Goal: Task Accomplishment & Management: Manage account settings

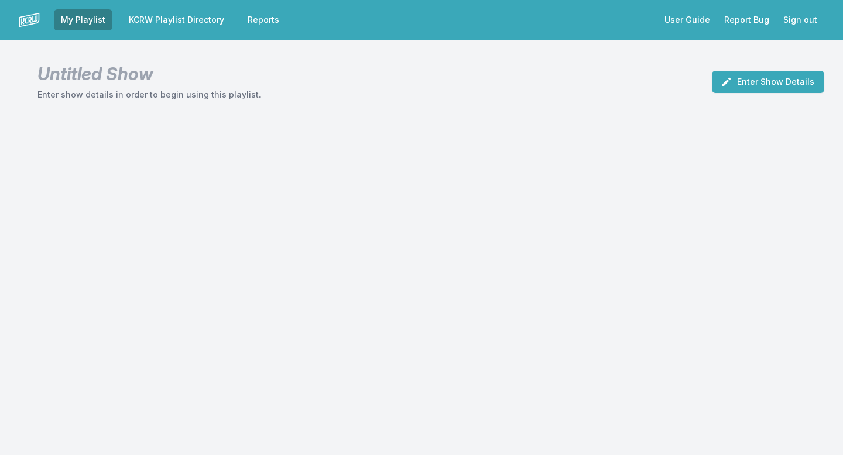
click at [190, 21] on link "KCRW Playlist Directory" at bounding box center [176, 19] width 109 height 21
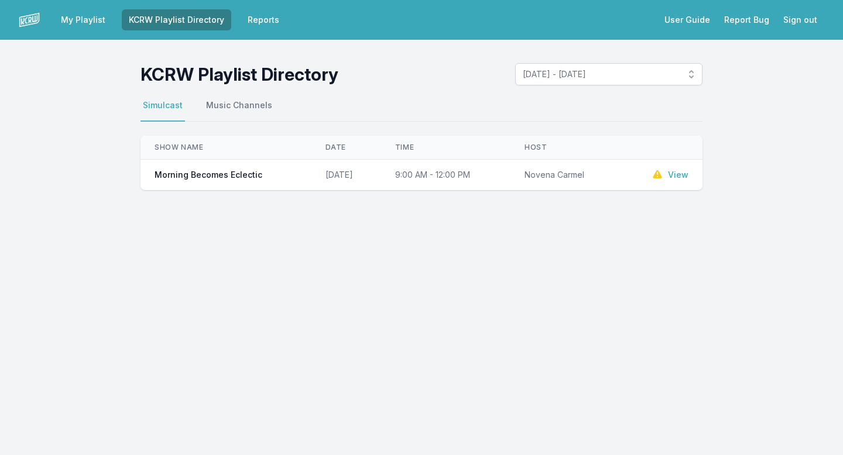
click at [671, 174] on link "View" at bounding box center [678, 175] width 20 height 12
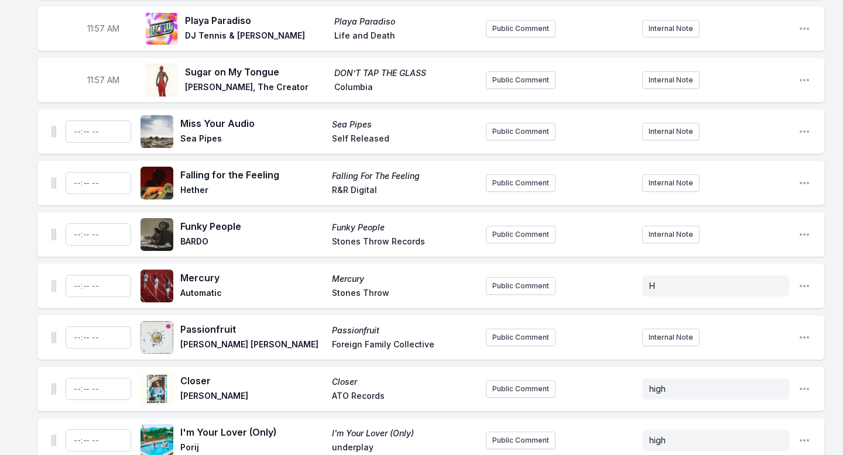
scroll to position [3214, 0]
click at [808, 130] on icon "Open playlist item options" at bounding box center [803, 131] width 9 height 2
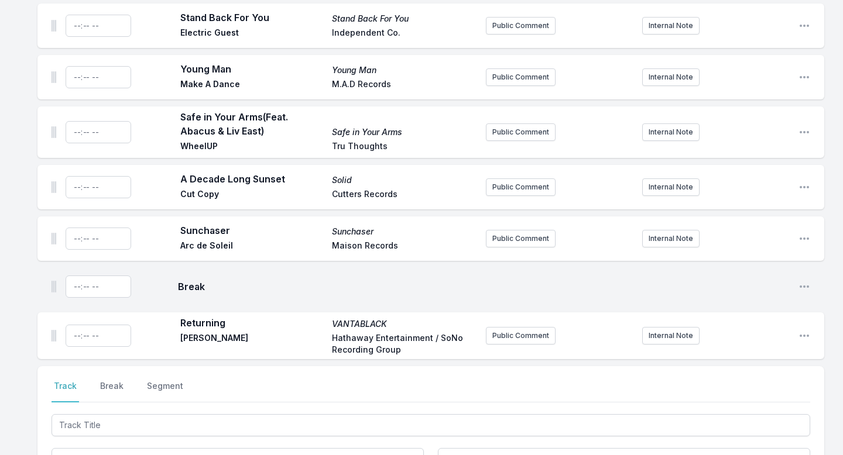
scroll to position [4417, 0]
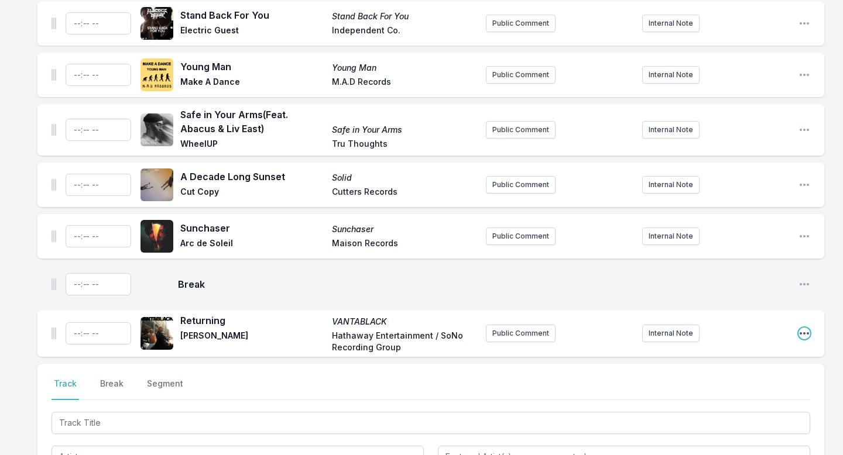
click at [806, 328] on icon "Open playlist item options" at bounding box center [804, 334] width 12 height 12
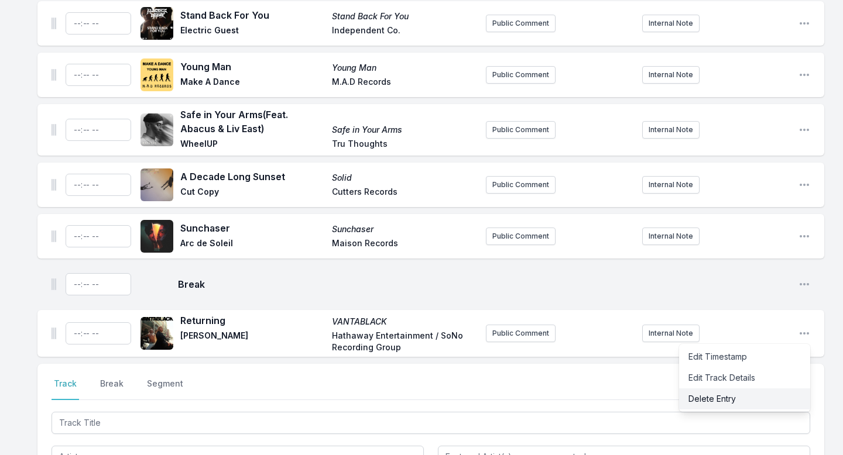
click at [765, 388] on button "Delete Entry" at bounding box center [744, 398] width 131 height 21
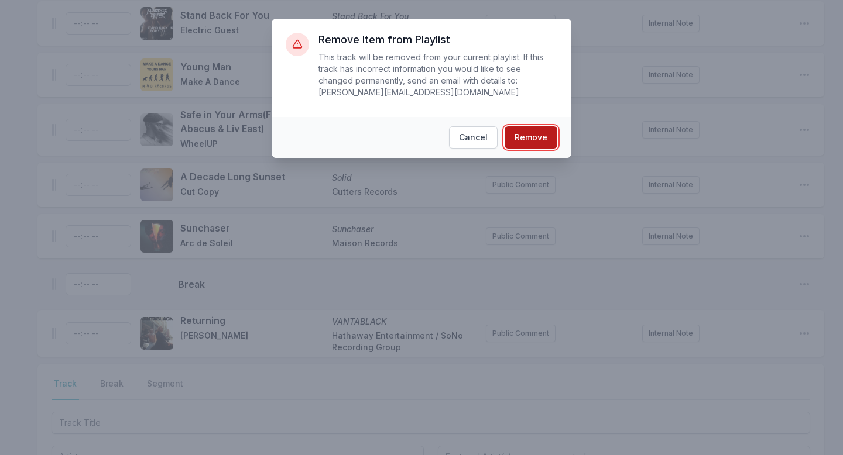
click at [544, 142] on button "Remove" at bounding box center [530, 137] width 53 height 22
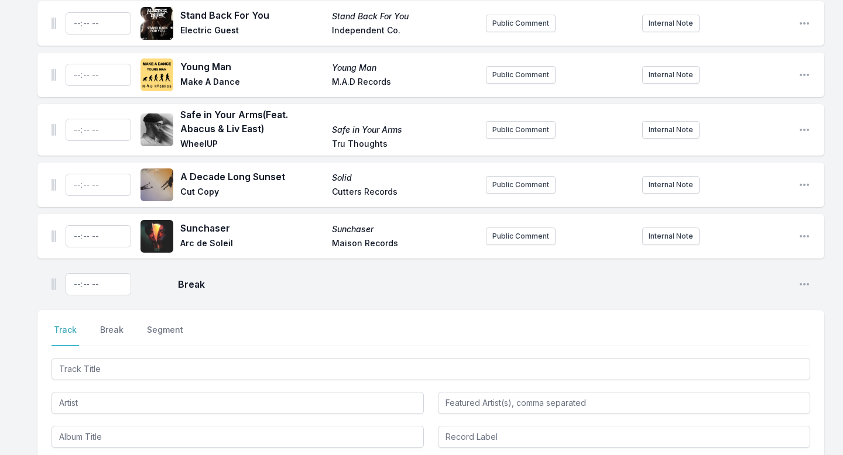
scroll to position [4364, 0]
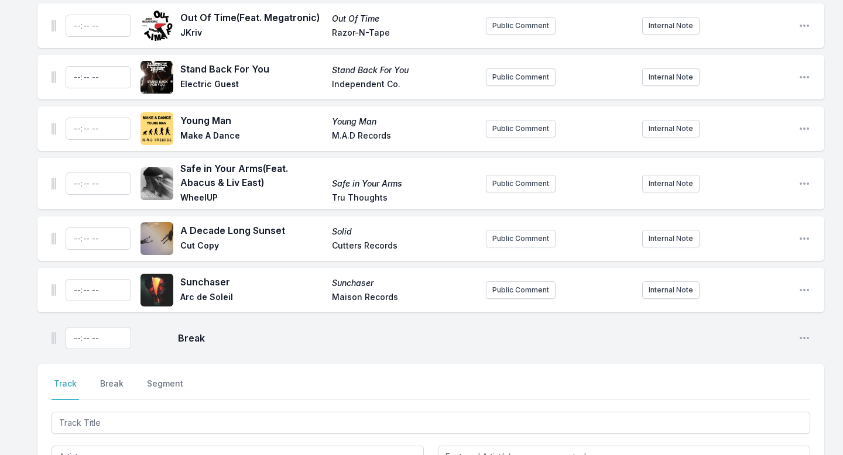
click at [797, 319] on div "Break Open playlist item options" at bounding box center [430, 337] width 786 height 37
click at [802, 332] on icon "Open playlist item options" at bounding box center [804, 338] width 12 height 12
click at [753, 372] on button "Delete Entry" at bounding box center [744, 382] width 131 height 21
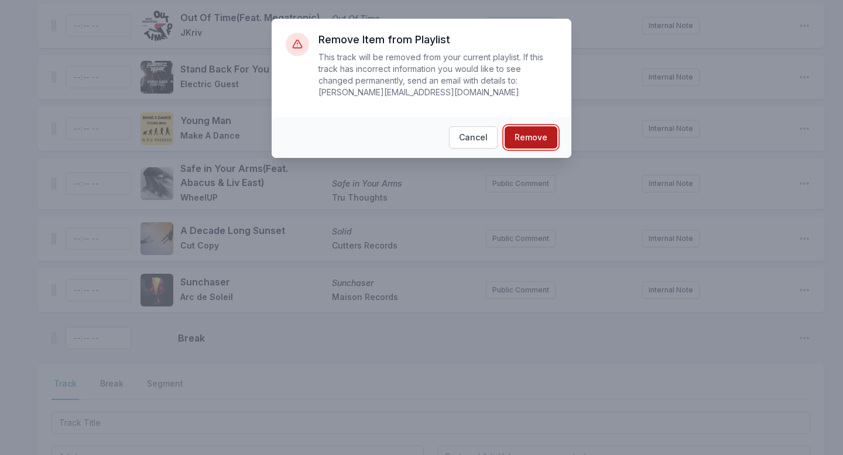
click at [542, 133] on button "Remove" at bounding box center [530, 137] width 53 height 22
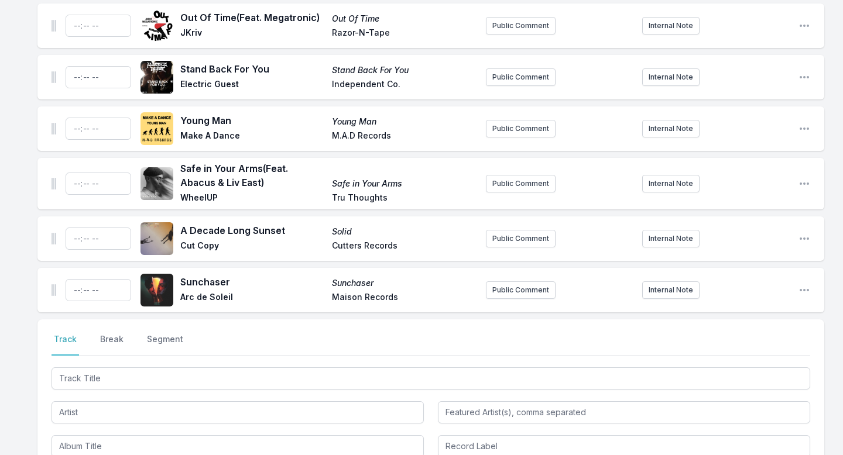
scroll to position [4319, 0]
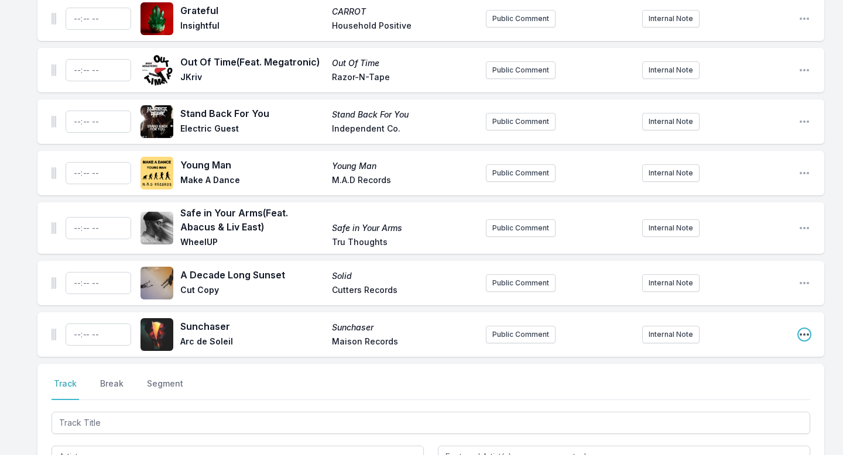
click at [805, 329] on icon "Open playlist item options" at bounding box center [804, 335] width 12 height 12
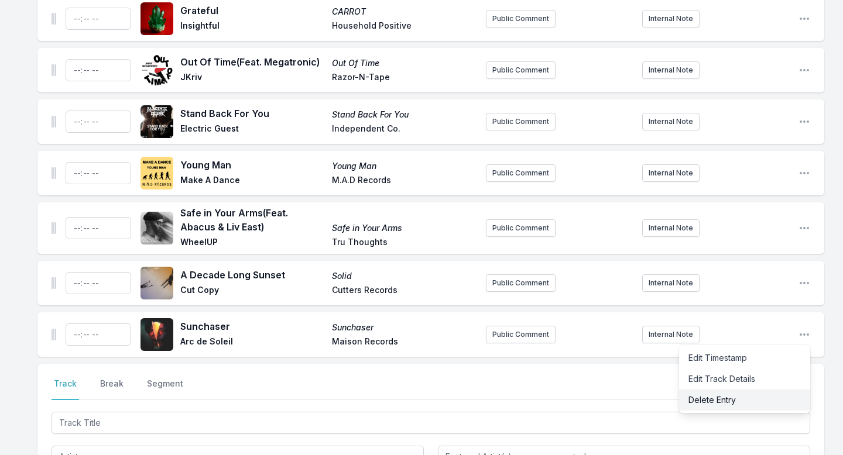
click at [721, 390] on button "Delete Entry" at bounding box center [744, 400] width 131 height 21
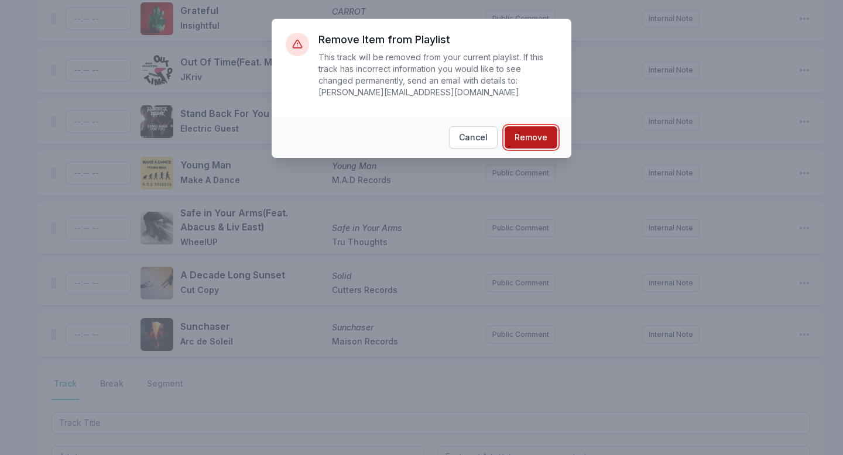
click at [541, 134] on button "Remove" at bounding box center [530, 137] width 53 height 22
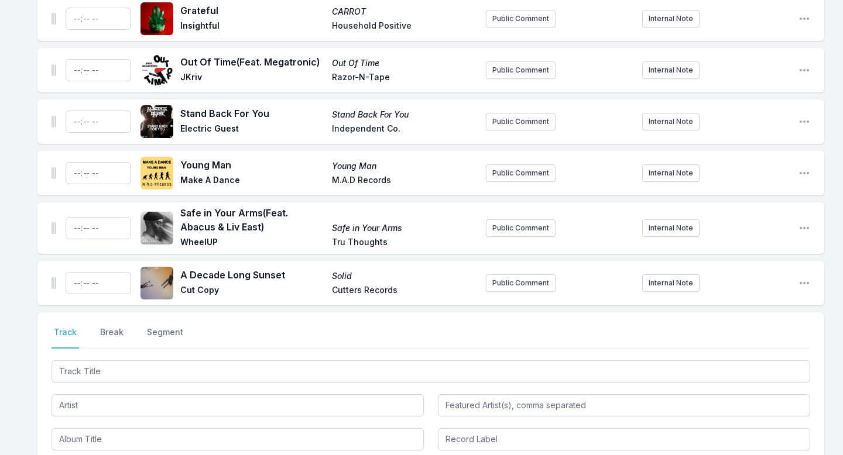
scroll to position [4268, 0]
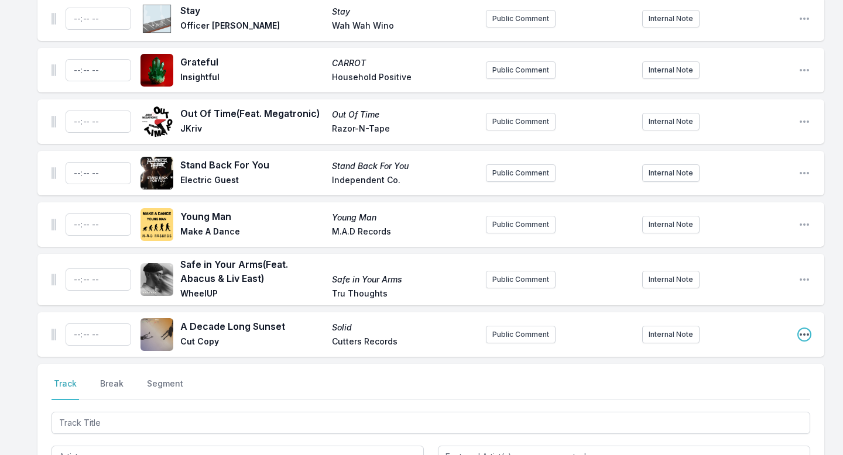
click at [806, 329] on icon "Open playlist item options" at bounding box center [804, 335] width 12 height 12
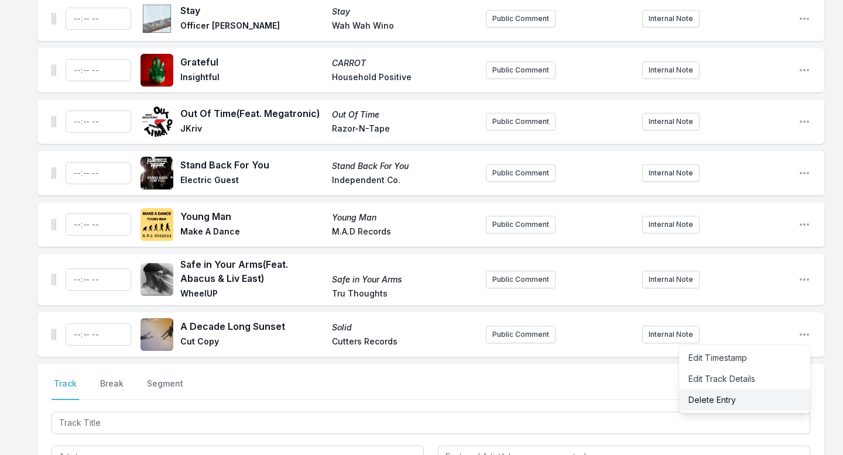
click at [738, 390] on button "Delete Entry" at bounding box center [744, 400] width 131 height 21
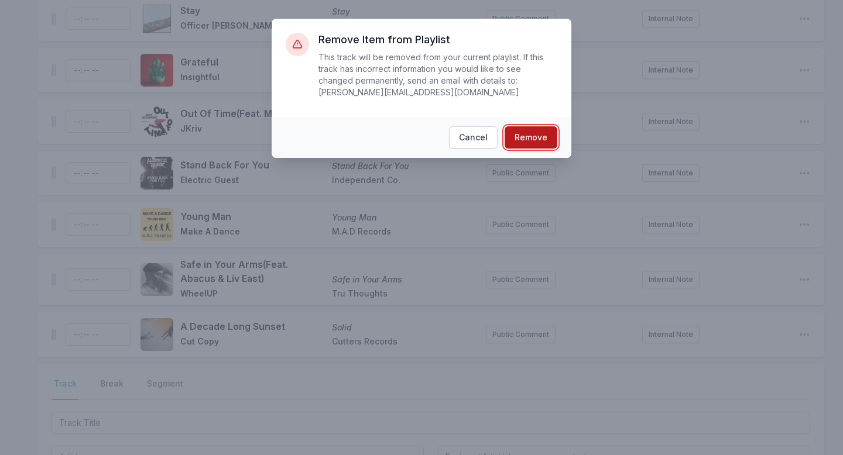
click at [542, 141] on button "Remove" at bounding box center [530, 137] width 53 height 22
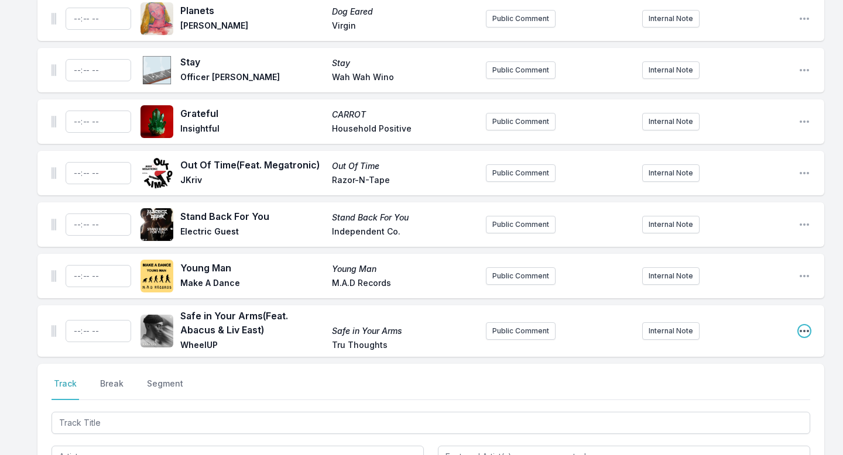
click at [806, 330] on icon "Open playlist item options" at bounding box center [803, 331] width 9 height 2
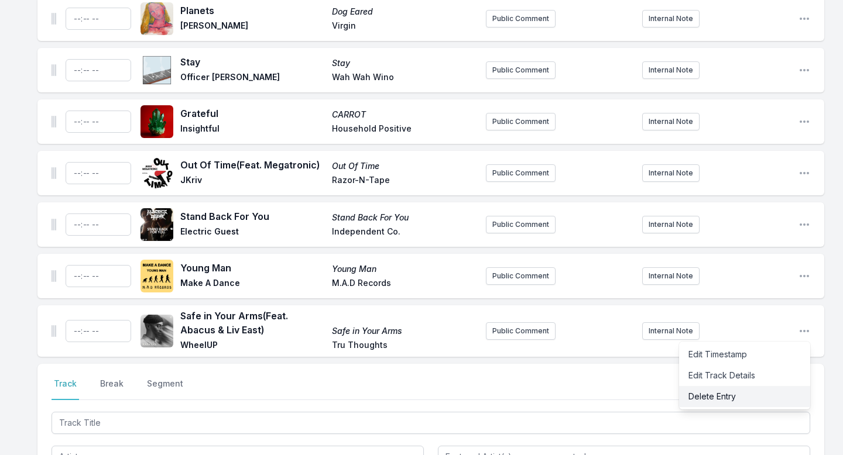
click at [709, 386] on button "Delete Entry" at bounding box center [744, 396] width 131 height 21
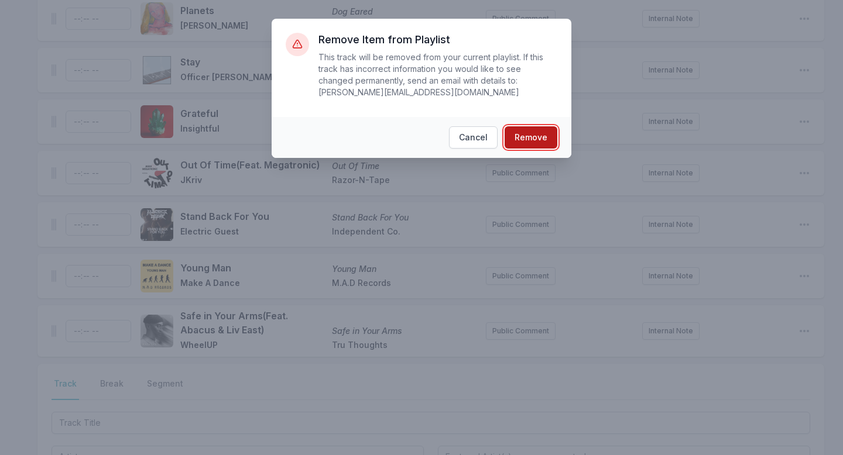
click at [533, 142] on button "Remove" at bounding box center [530, 137] width 53 height 22
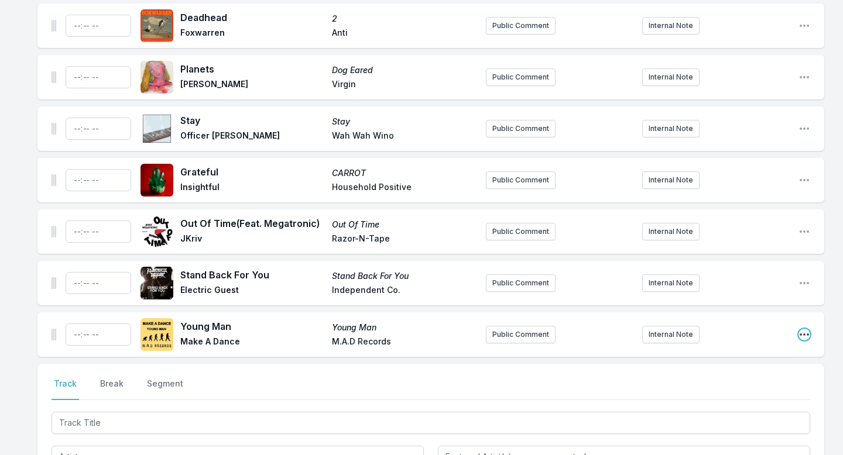
click at [809, 329] on icon "Open playlist item options" at bounding box center [804, 335] width 12 height 12
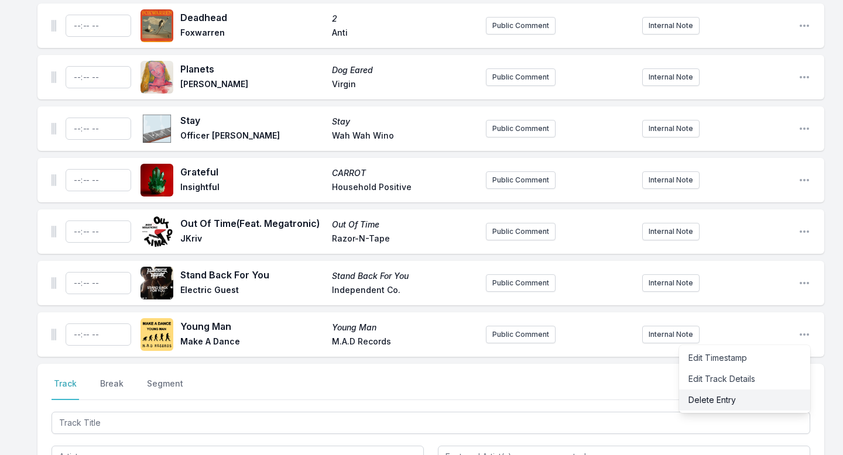
click at [774, 390] on button "Delete Entry" at bounding box center [744, 400] width 131 height 21
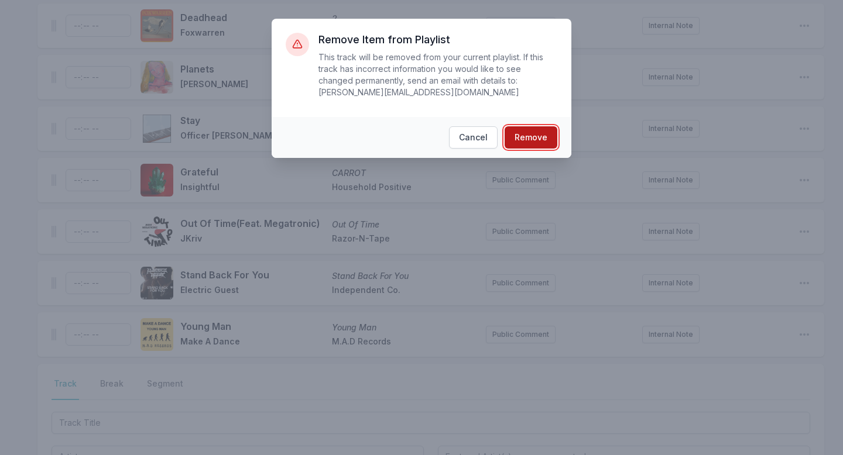
click at [531, 140] on button "Remove" at bounding box center [530, 137] width 53 height 22
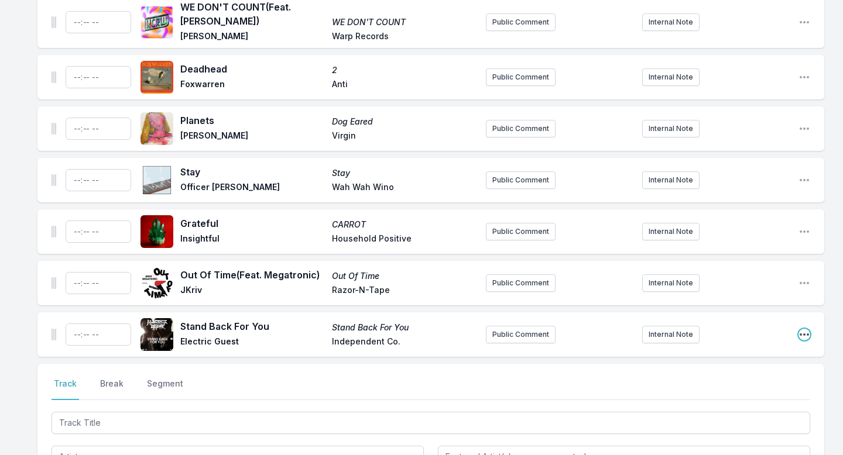
click at [804, 329] on icon "Open playlist item options" at bounding box center [804, 335] width 12 height 12
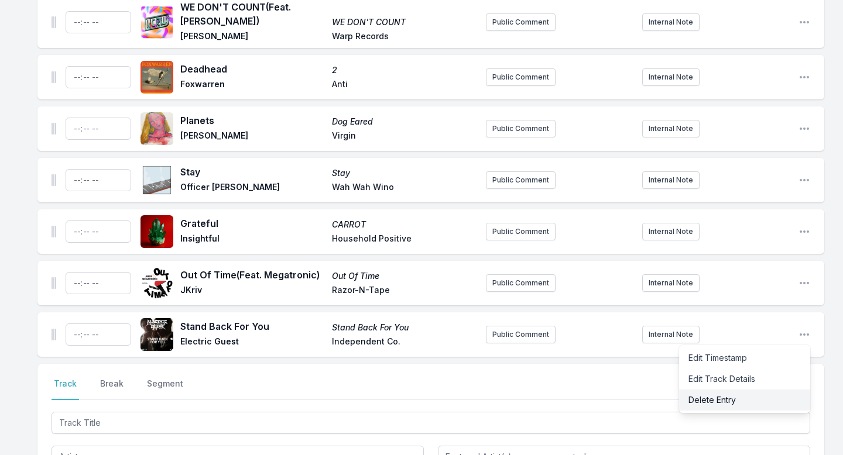
click at [724, 390] on button "Delete Entry" at bounding box center [744, 400] width 131 height 21
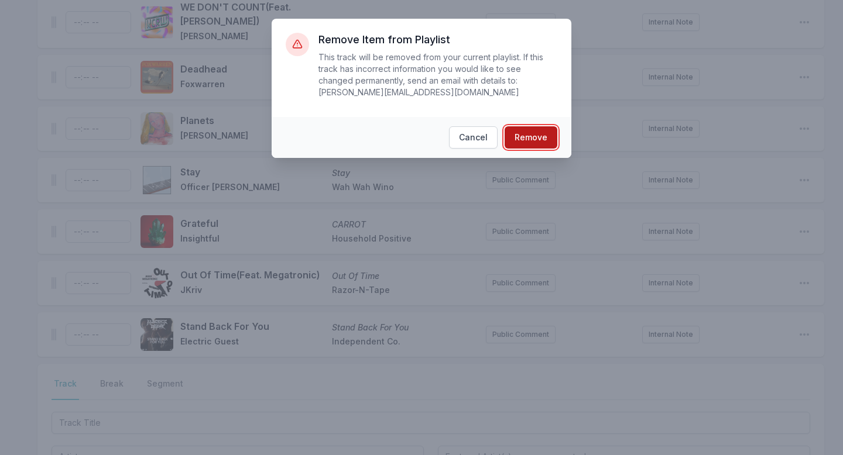
click at [545, 137] on button "Remove" at bounding box center [530, 137] width 53 height 22
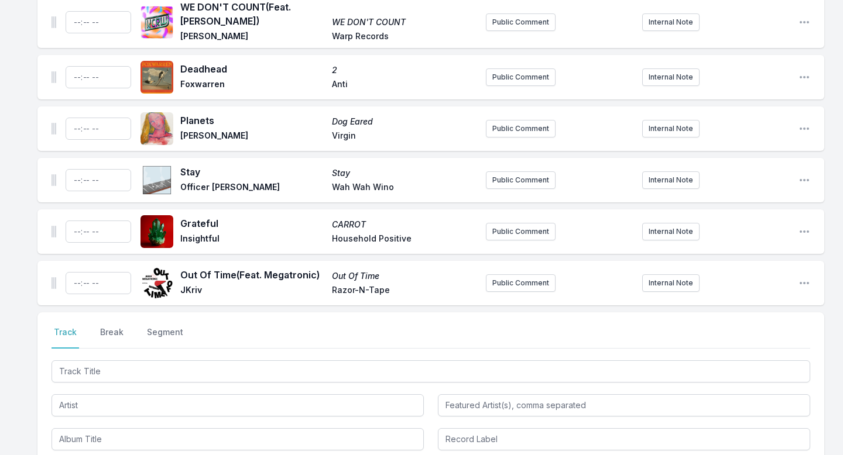
scroll to position [4055, 0]
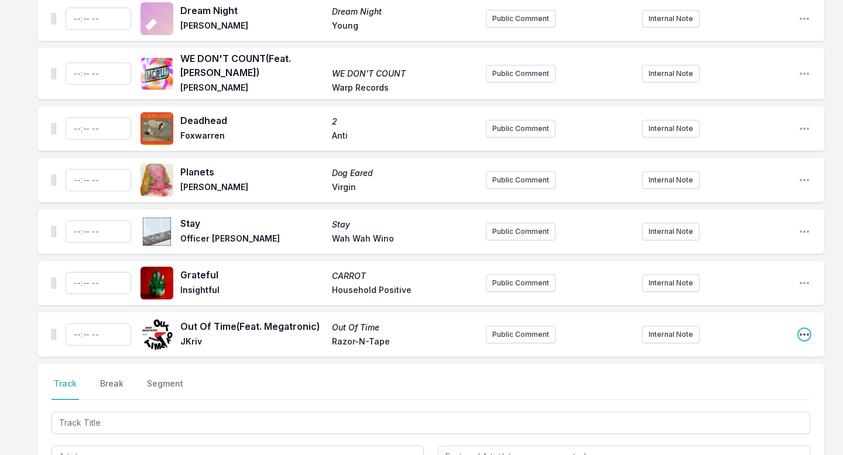
click at [807, 329] on icon "Open playlist item options" at bounding box center [804, 335] width 12 height 12
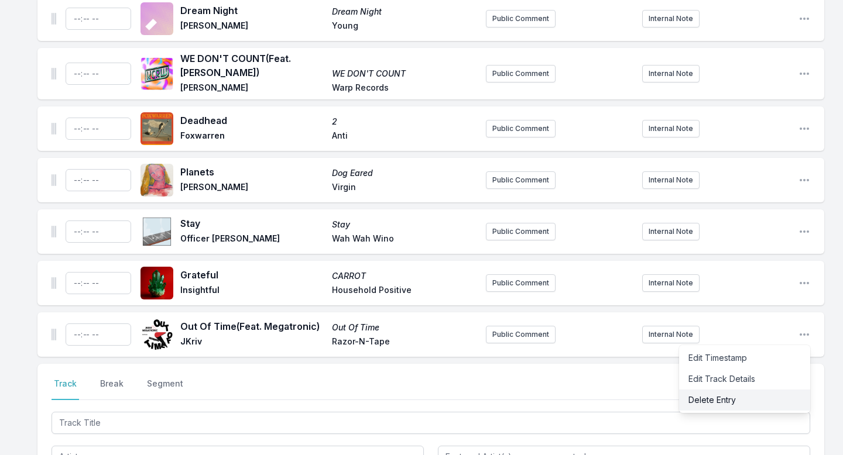
click at [688, 390] on button "Delete Entry" at bounding box center [744, 400] width 131 height 21
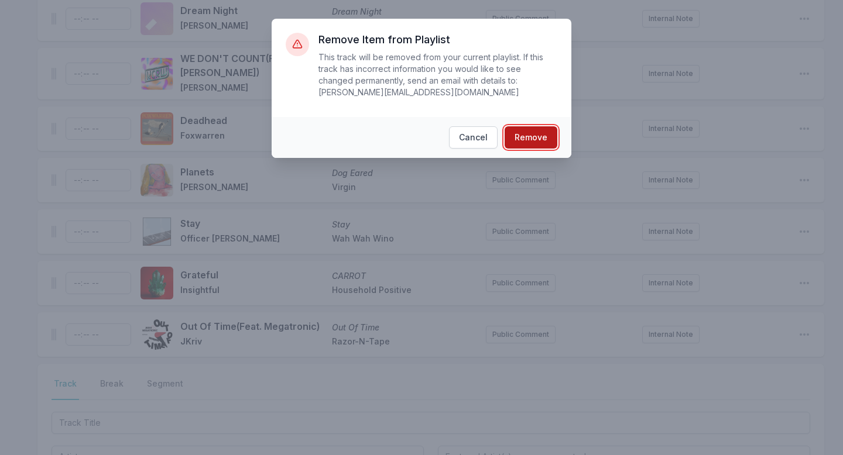
click at [543, 140] on button "Remove" at bounding box center [530, 137] width 53 height 22
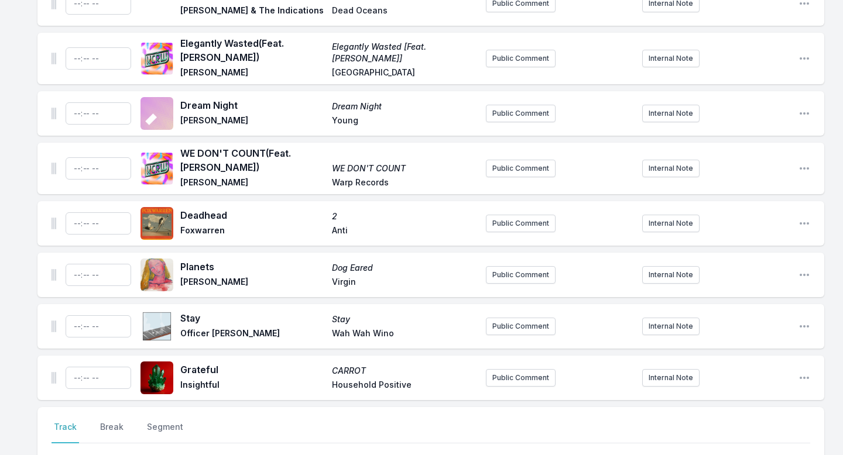
scroll to position [3917, 0]
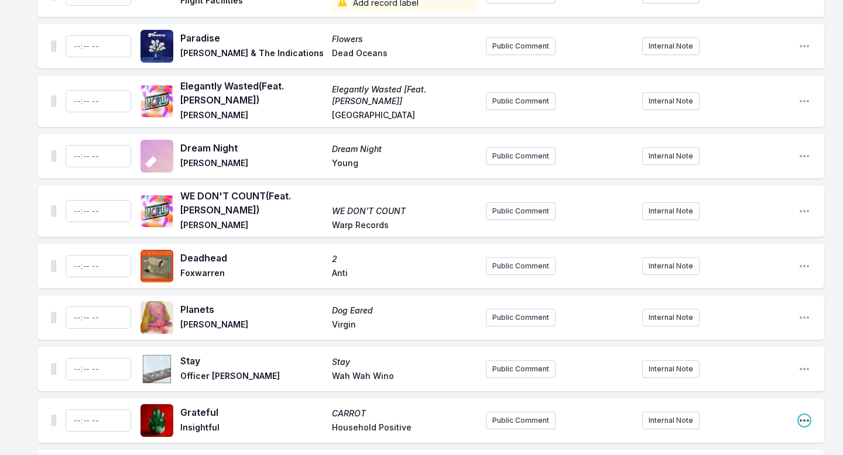
click at [802, 415] on icon "Open playlist item options" at bounding box center [804, 421] width 12 height 12
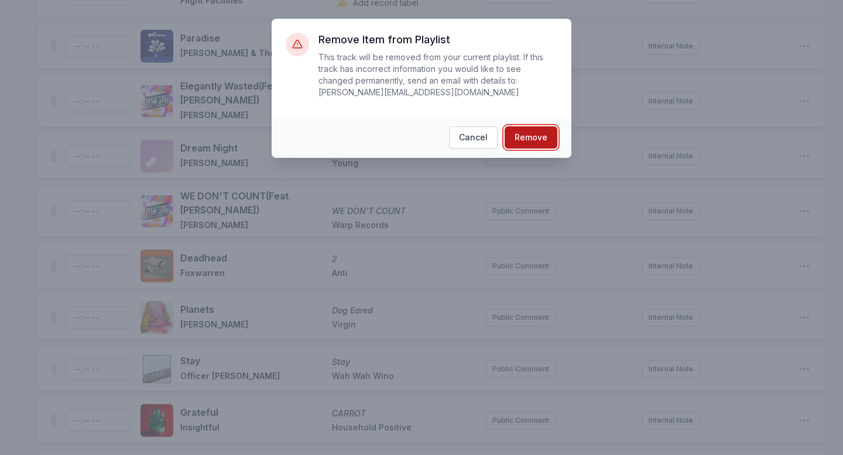
click at [540, 140] on button "Remove" at bounding box center [530, 137] width 53 height 22
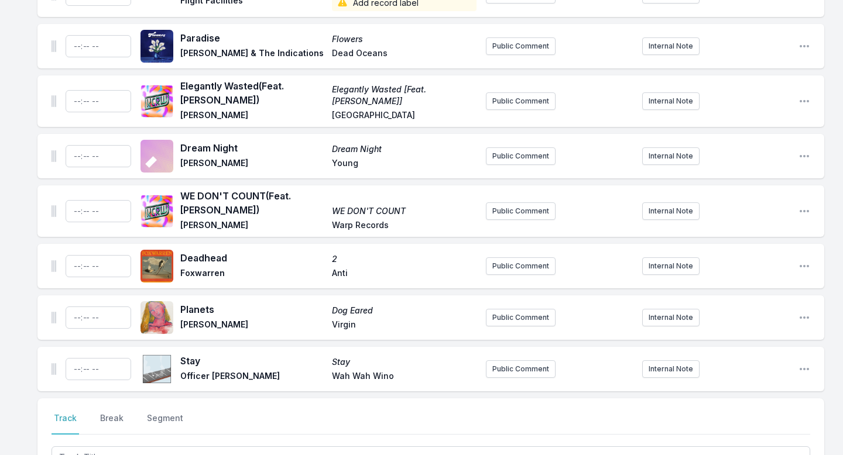
scroll to position [3866, 0]
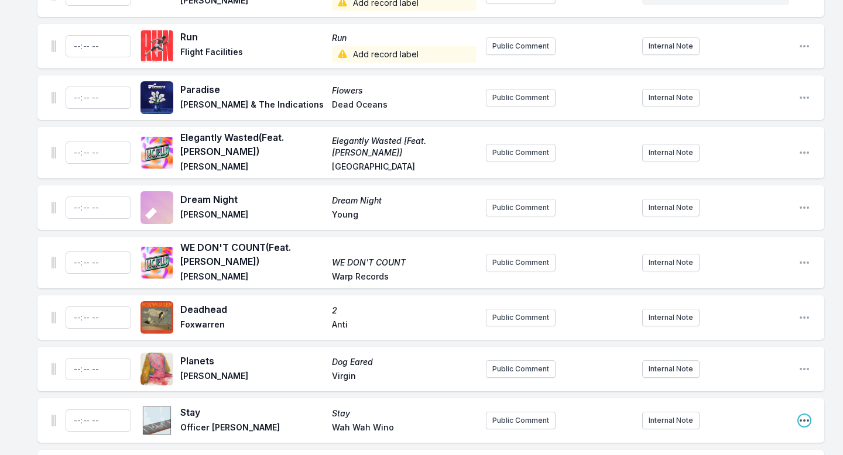
click at [806, 415] on icon "Open playlist item options" at bounding box center [804, 421] width 12 height 12
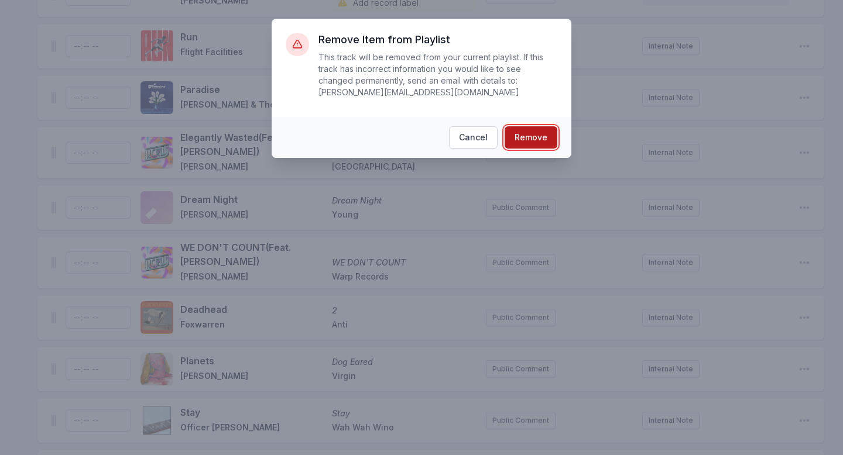
click at [546, 145] on button "Remove" at bounding box center [530, 137] width 53 height 22
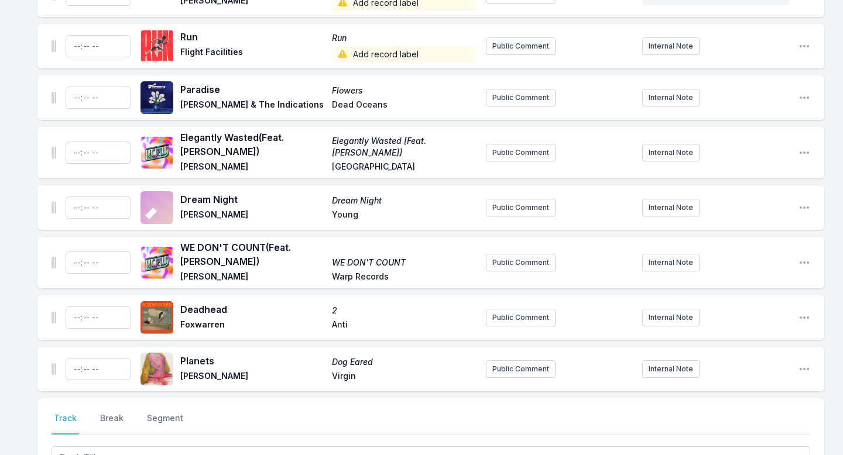
scroll to position [3814, 0]
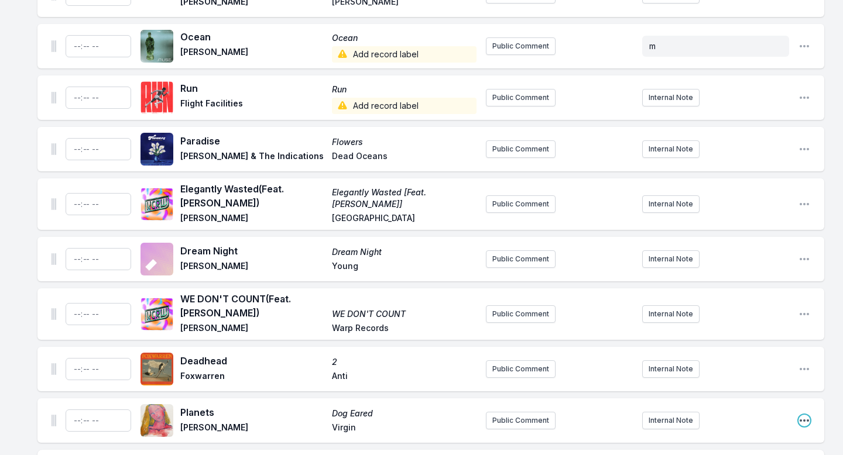
click at [804, 420] on icon "Open playlist item options" at bounding box center [803, 421] width 9 height 2
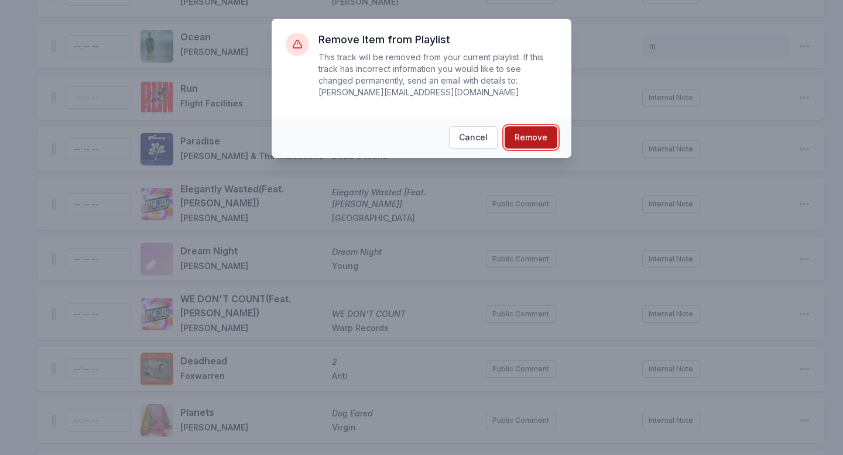
click at [533, 140] on button "Remove" at bounding box center [530, 137] width 53 height 22
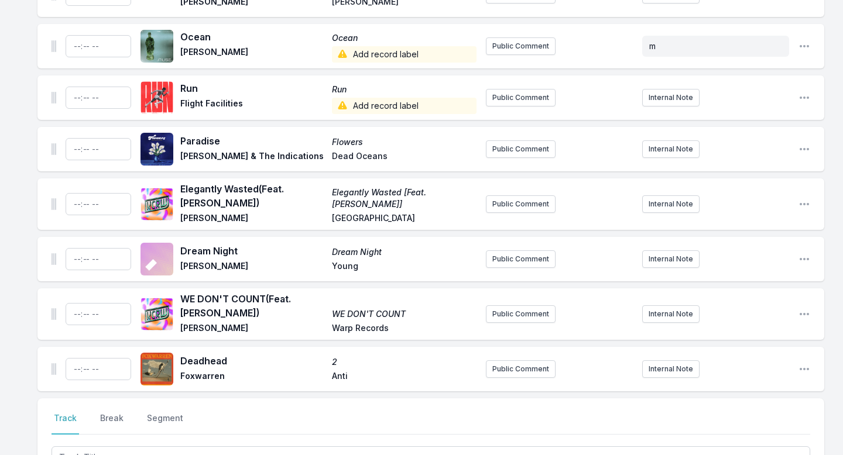
scroll to position [3763, 0]
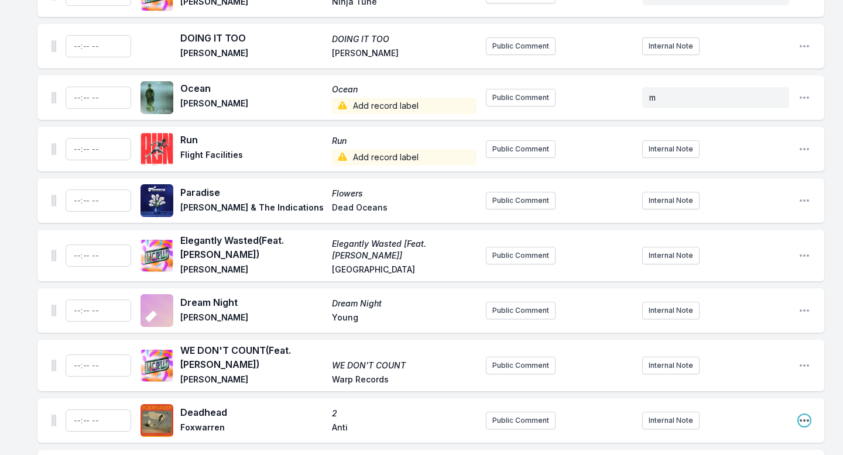
click at [802, 415] on icon "Open playlist item options" at bounding box center [804, 421] width 12 height 12
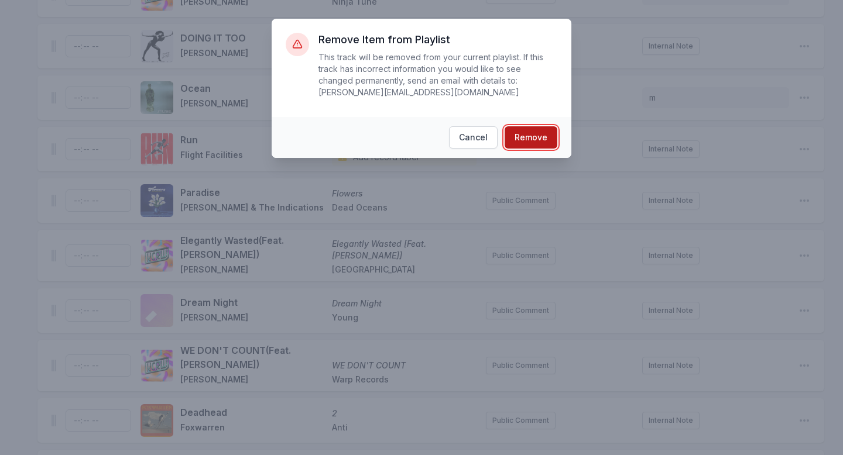
click at [527, 140] on button "Remove" at bounding box center [530, 137] width 53 height 22
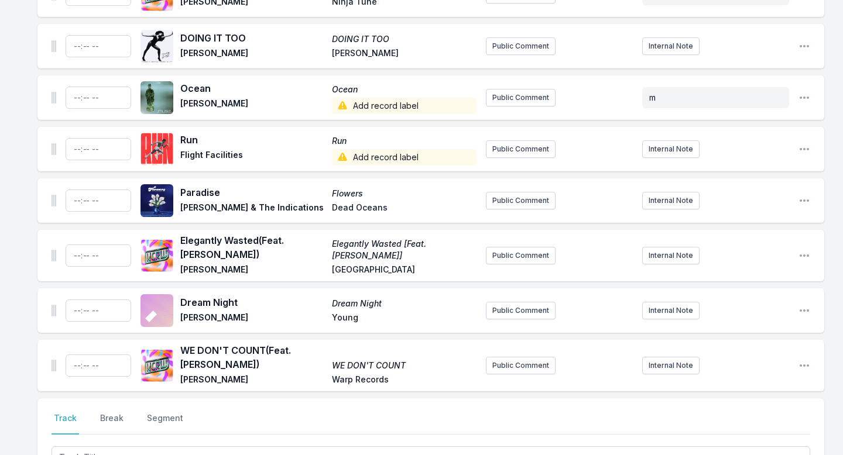
scroll to position [3711, 0]
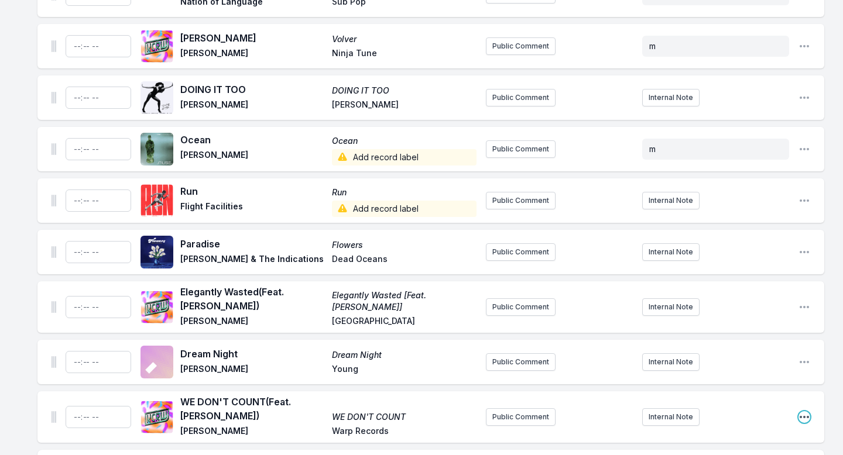
click at [800, 416] on icon "Open playlist item options" at bounding box center [803, 417] width 9 height 2
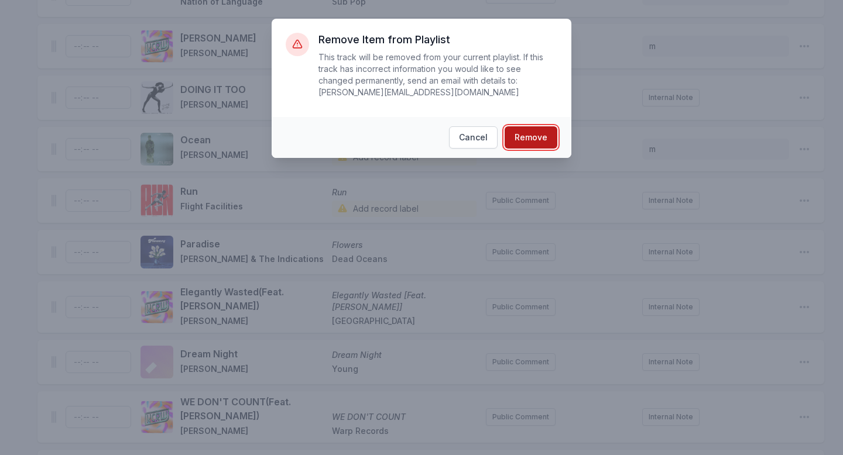
click at [532, 139] on button "Remove" at bounding box center [530, 137] width 53 height 22
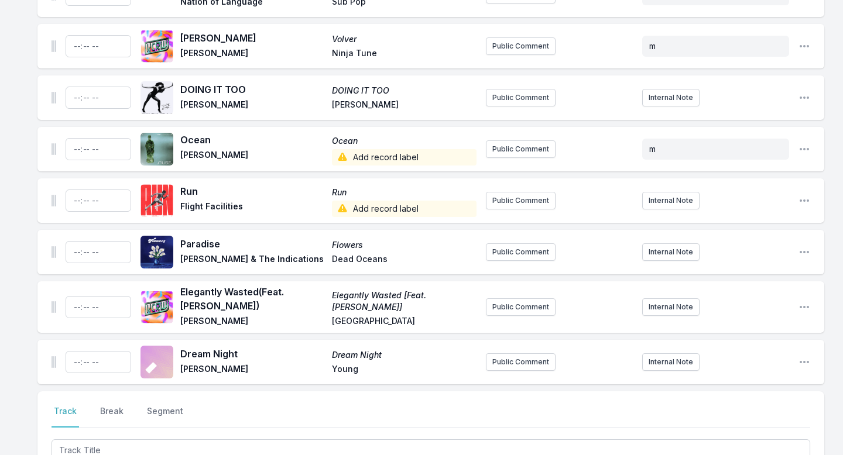
scroll to position [3660, 0]
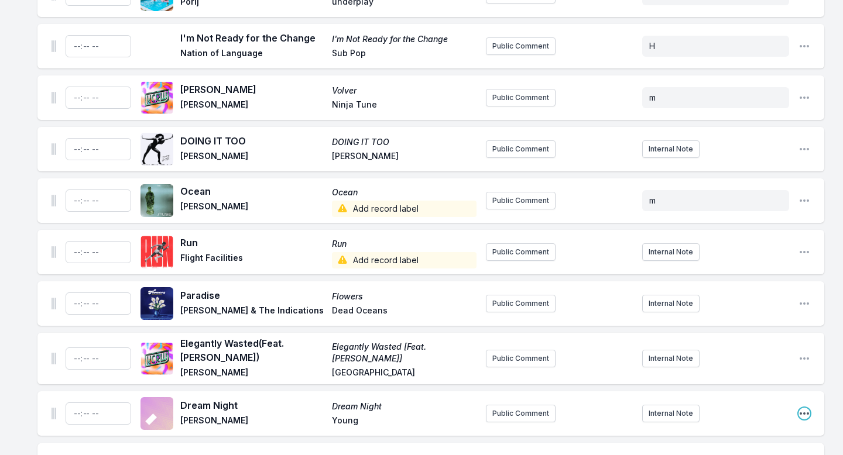
click at [808, 408] on icon "Open playlist item options" at bounding box center [804, 414] width 12 height 12
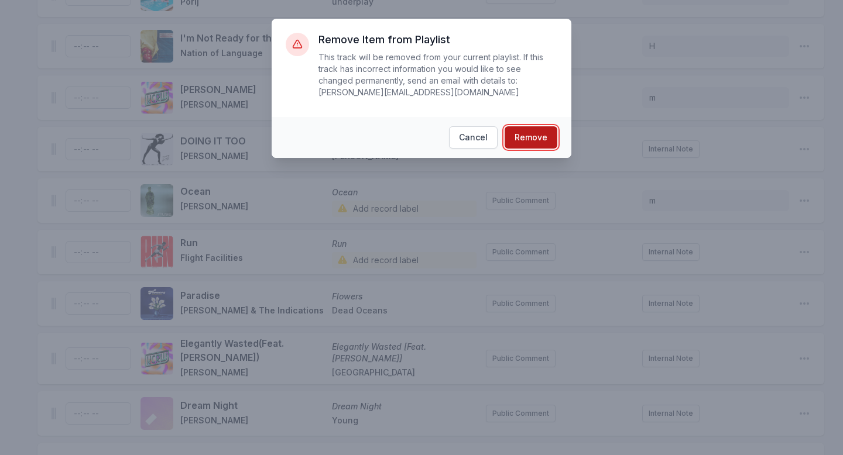
click at [535, 137] on button "Remove" at bounding box center [530, 137] width 53 height 22
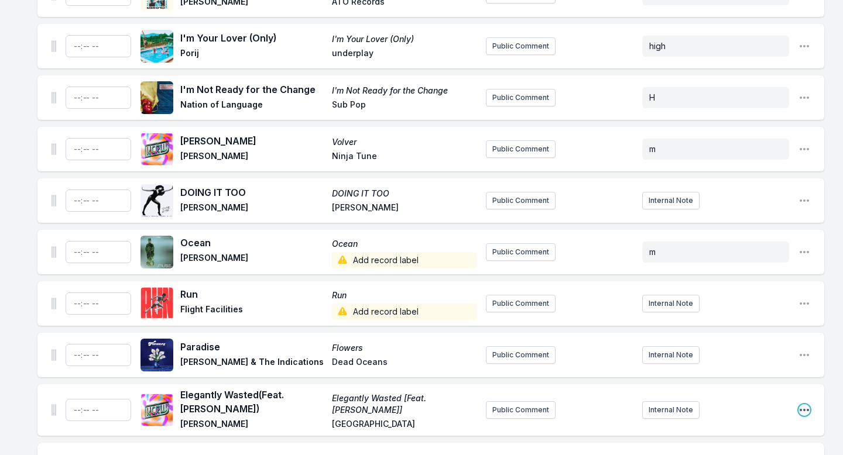
click at [804, 404] on icon "Open playlist item options" at bounding box center [804, 410] width 12 height 12
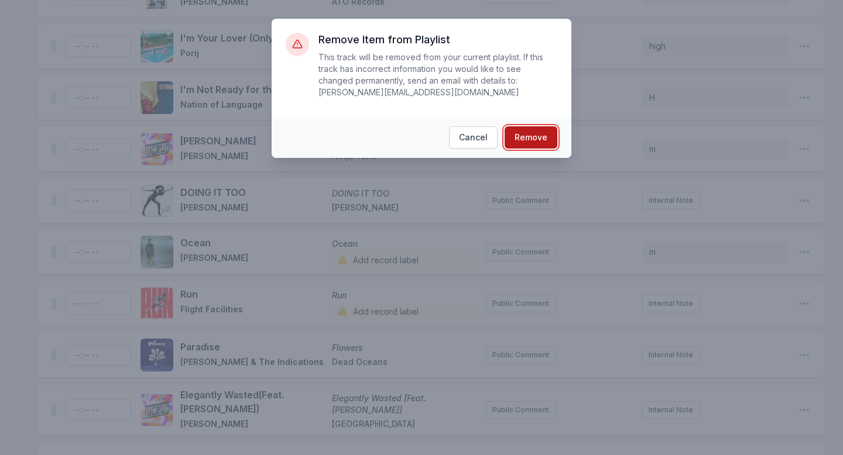
click at [539, 144] on button "Remove" at bounding box center [530, 137] width 53 height 22
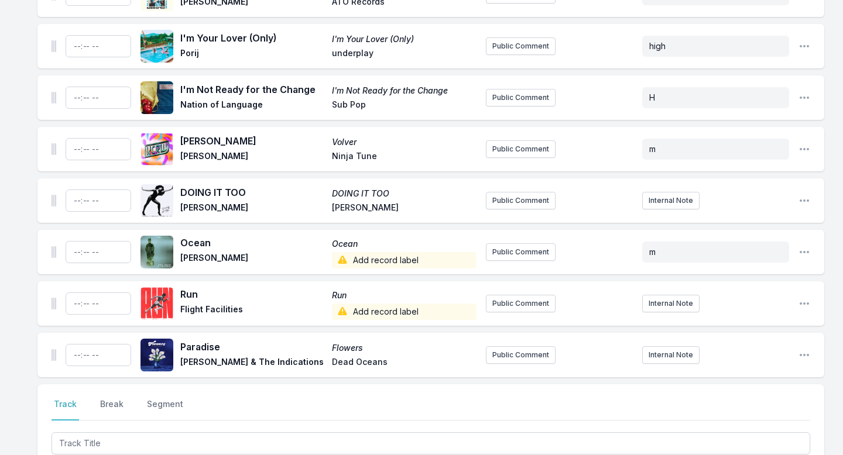
scroll to position [3550, 0]
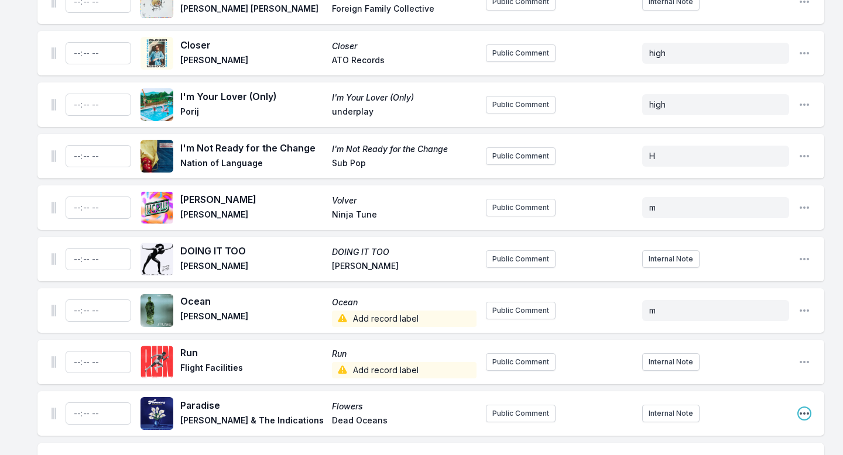
click at [804, 408] on icon "Open playlist item options" at bounding box center [804, 414] width 12 height 12
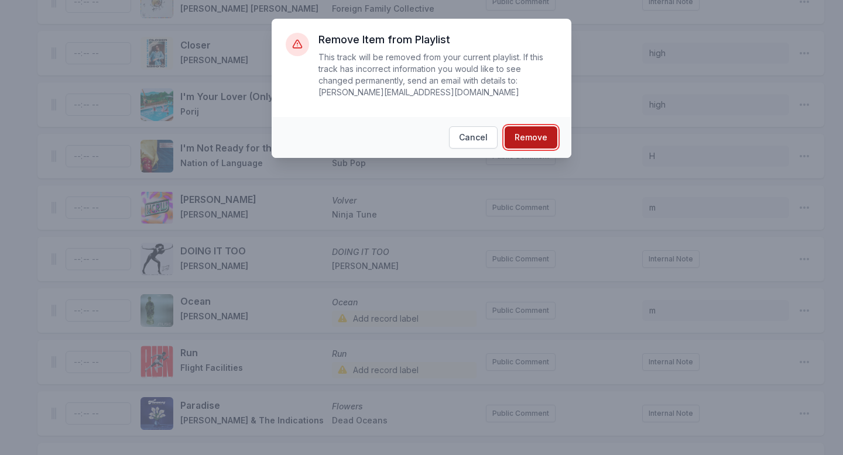
click at [532, 142] on button "Remove" at bounding box center [530, 137] width 53 height 22
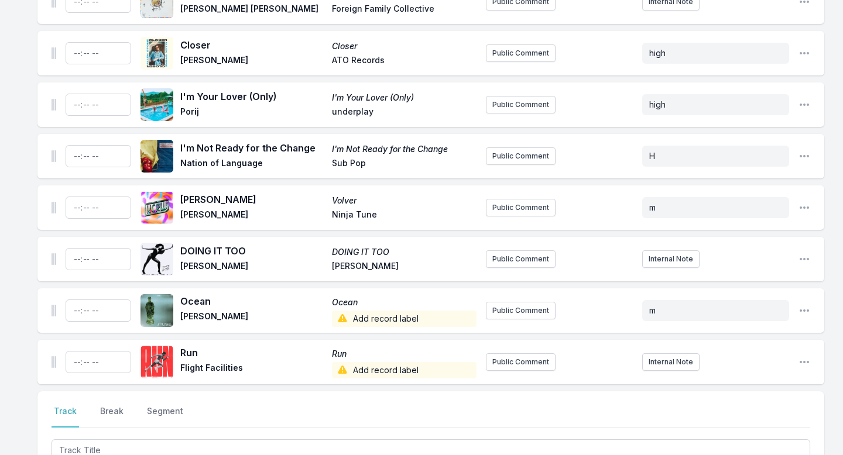
scroll to position [3498, 0]
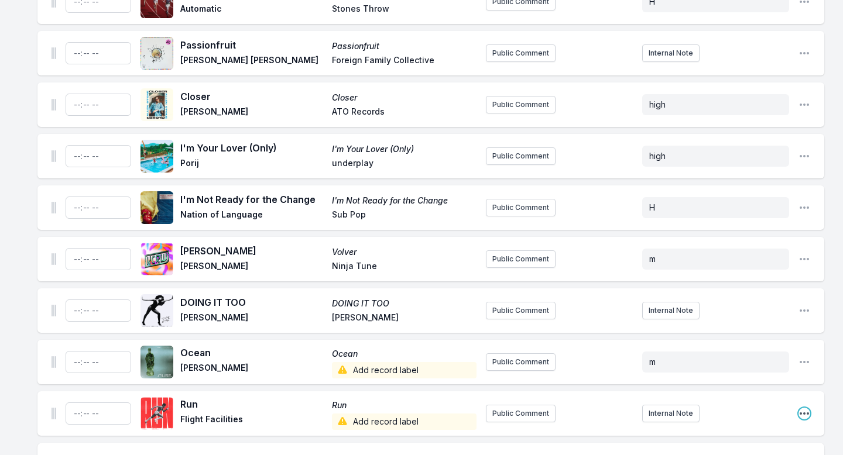
click at [800, 412] on icon "Open playlist item options" at bounding box center [803, 413] width 9 height 2
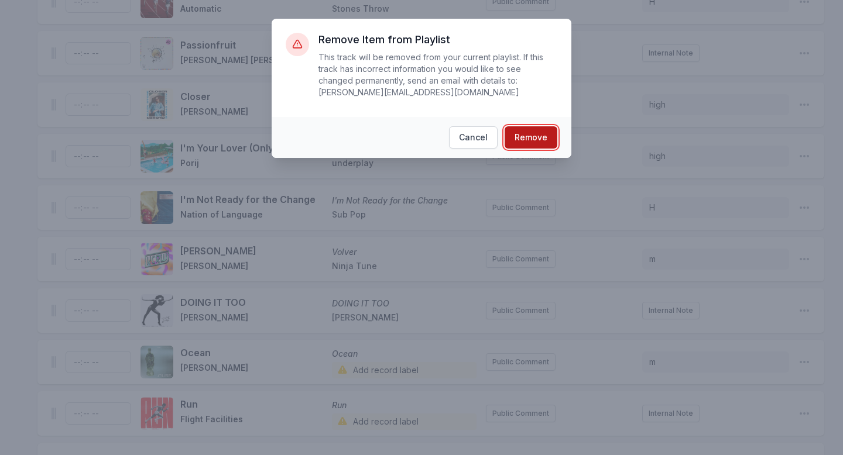
click at [539, 139] on button "Remove" at bounding box center [530, 137] width 53 height 22
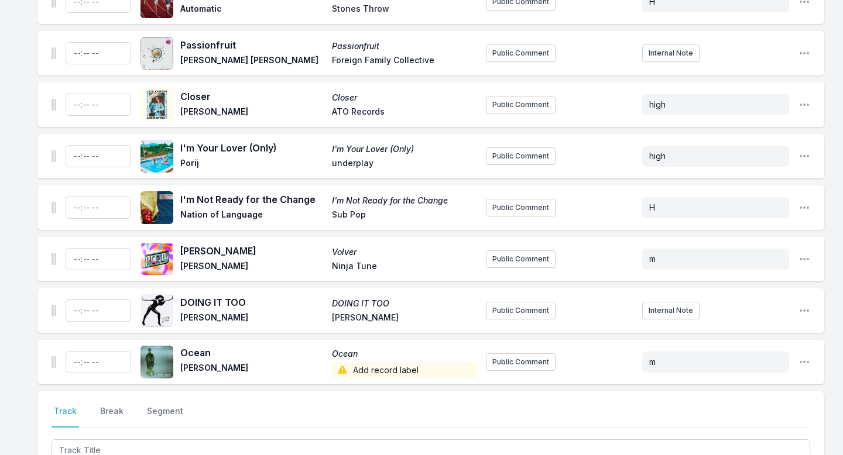
scroll to position [3447, 0]
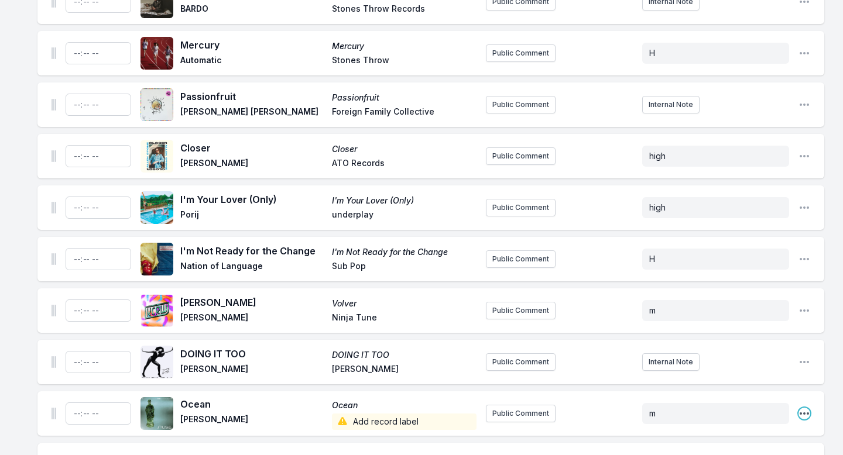
click at [809, 408] on icon "Open playlist item options" at bounding box center [804, 414] width 12 height 12
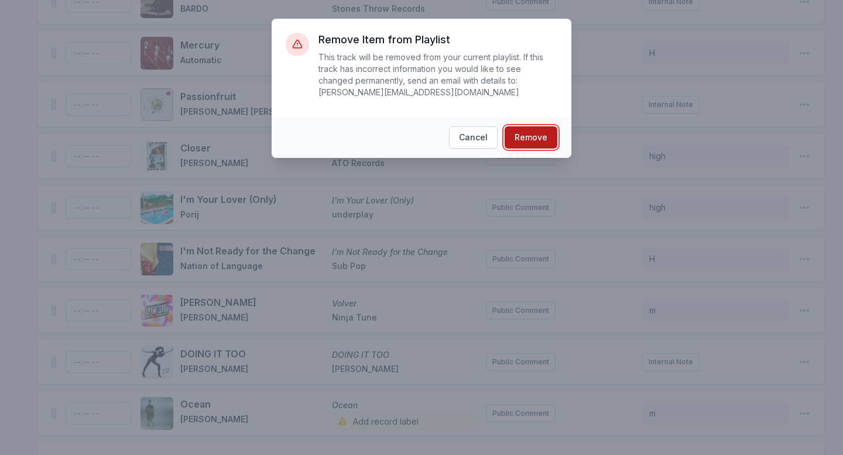
click at [541, 144] on button "Remove" at bounding box center [530, 137] width 53 height 22
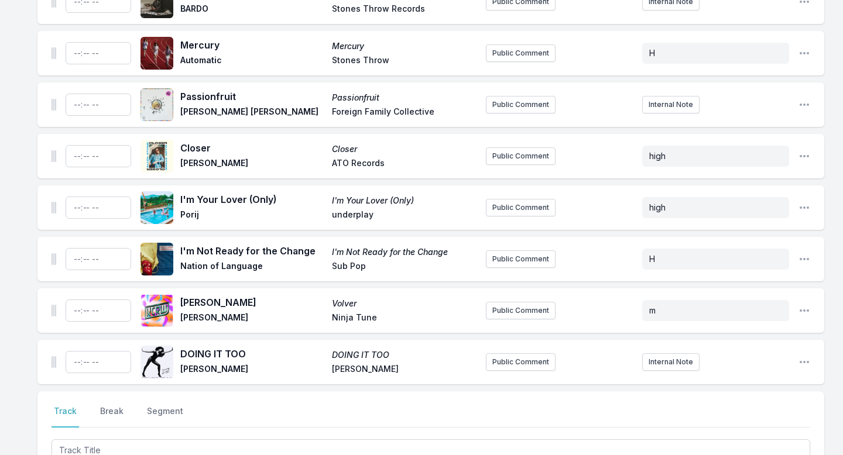
scroll to position [3358, 0]
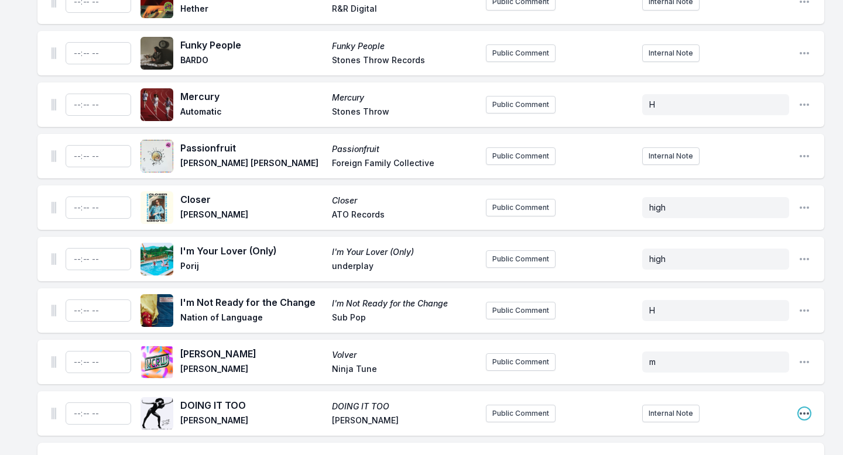
click at [804, 412] on icon "Open playlist item options" at bounding box center [803, 413] width 9 height 2
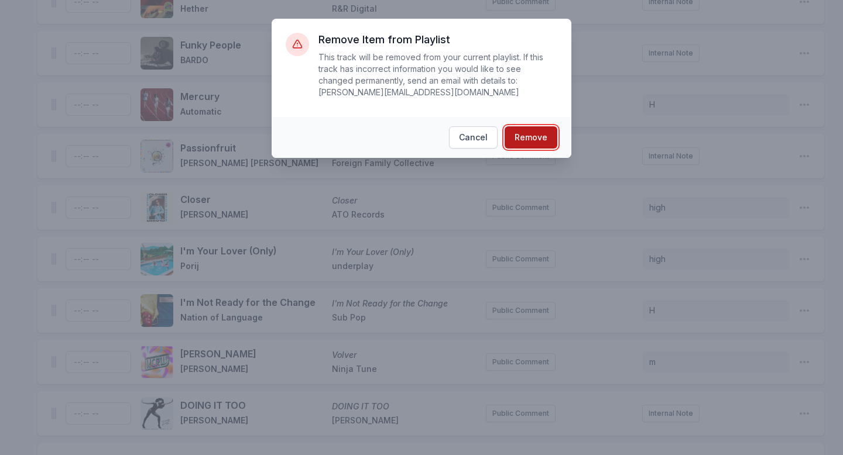
click at [545, 137] on button "Remove" at bounding box center [530, 137] width 53 height 22
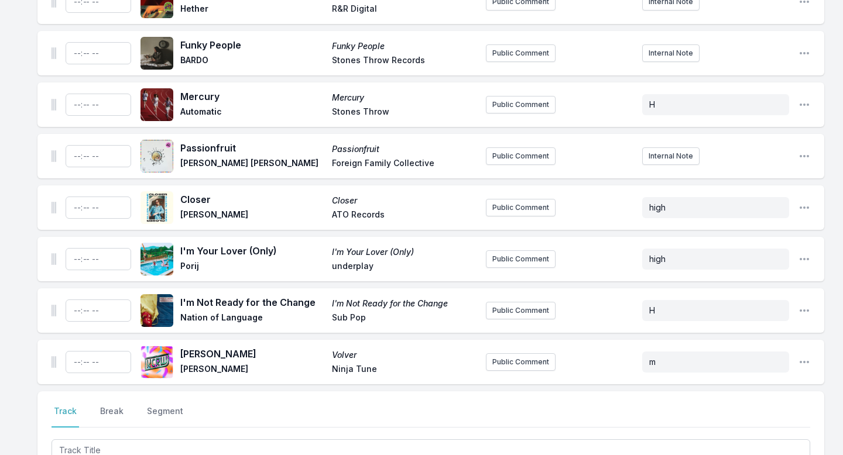
scroll to position [3306, 0]
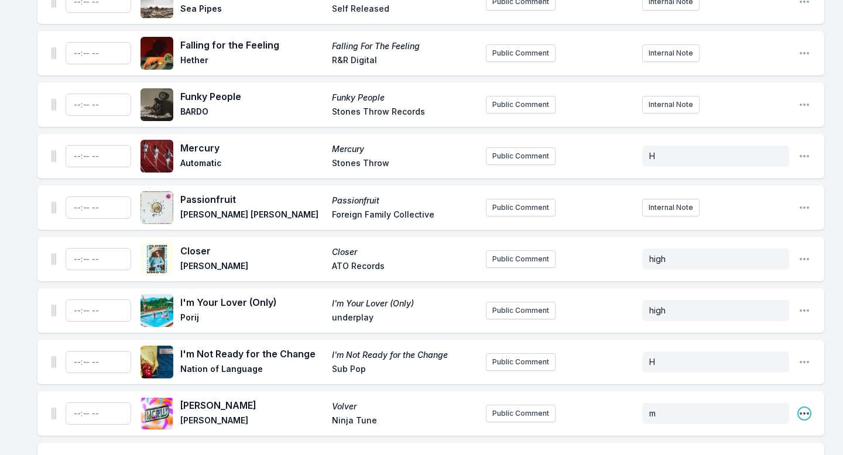
click at [804, 408] on icon "Open playlist item options" at bounding box center [804, 414] width 12 height 12
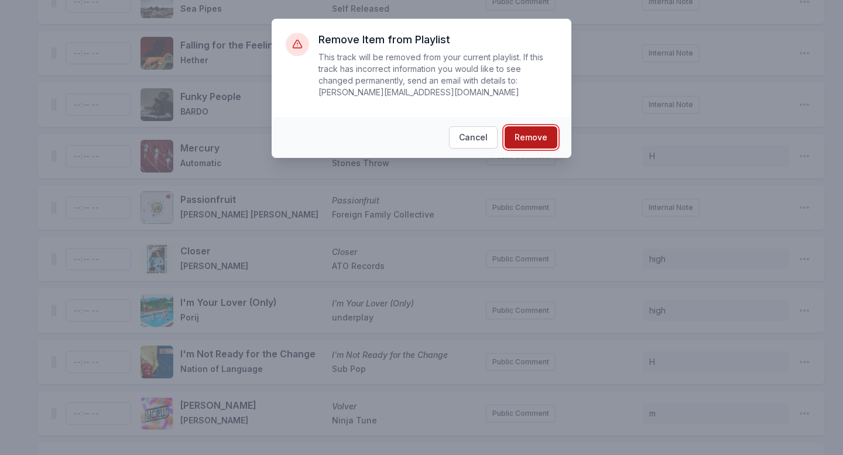
click at [524, 135] on button "Remove" at bounding box center [530, 137] width 53 height 22
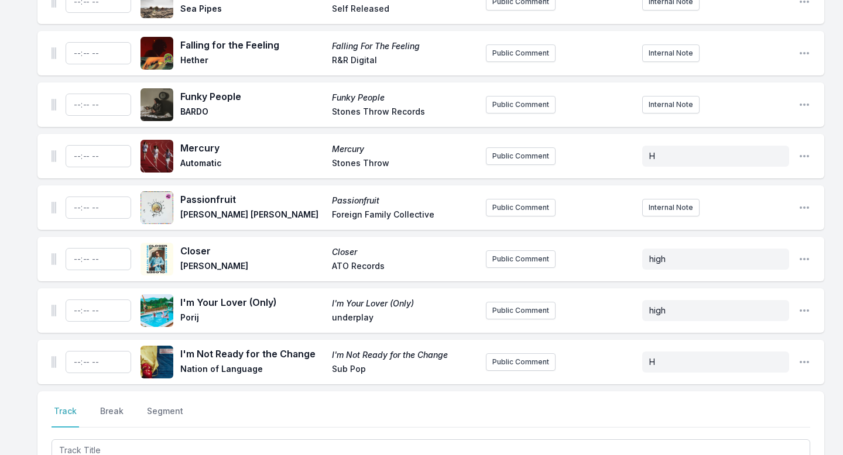
scroll to position [3255, 0]
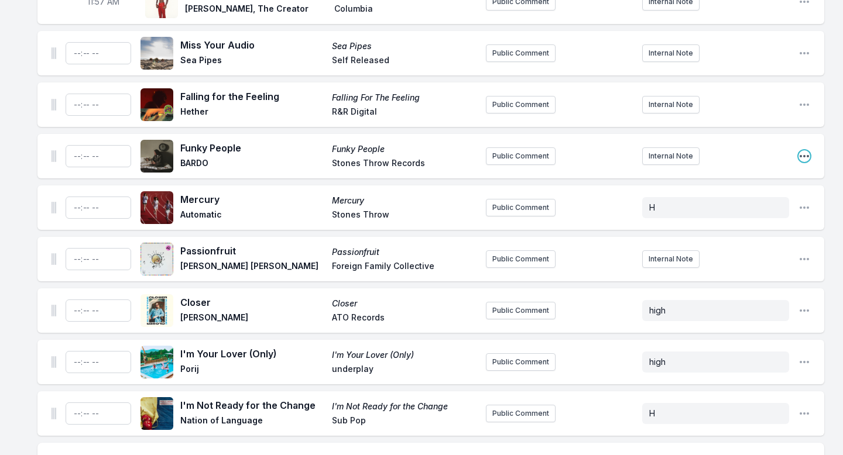
click at [803, 155] on icon "Open playlist item options" at bounding box center [803, 156] width 9 height 2
click at [755, 211] on button "Delete Entry" at bounding box center [744, 221] width 131 height 21
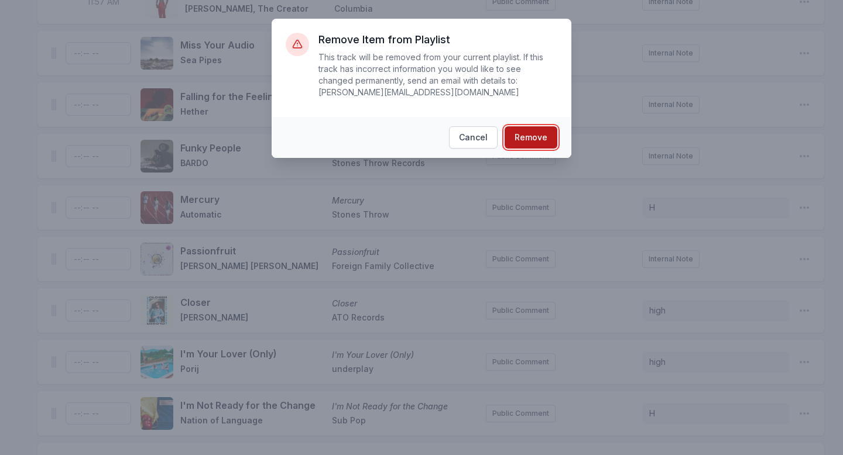
click at [542, 135] on button "Remove" at bounding box center [530, 137] width 53 height 22
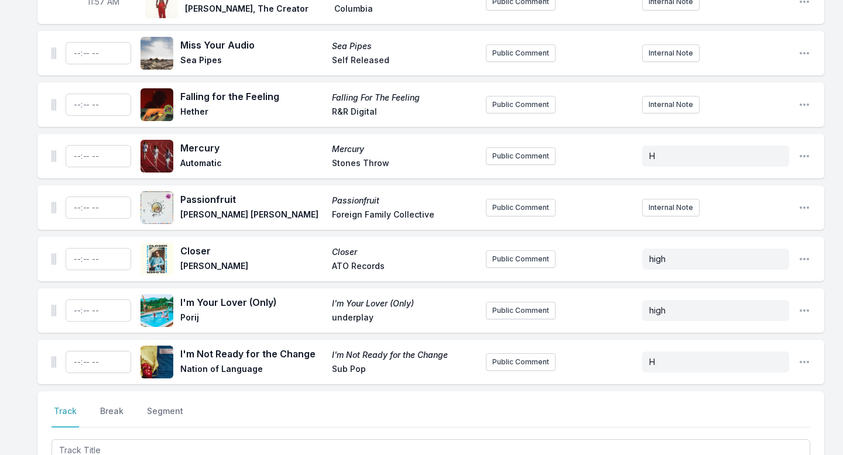
scroll to position [3203, 0]
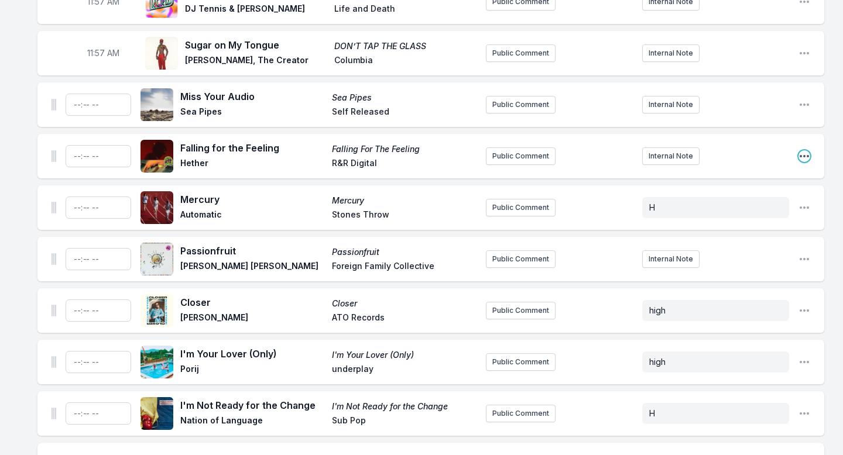
click at [807, 150] on icon "Open playlist item options" at bounding box center [804, 156] width 12 height 12
click at [775, 211] on button "Delete Entry" at bounding box center [744, 221] width 131 height 21
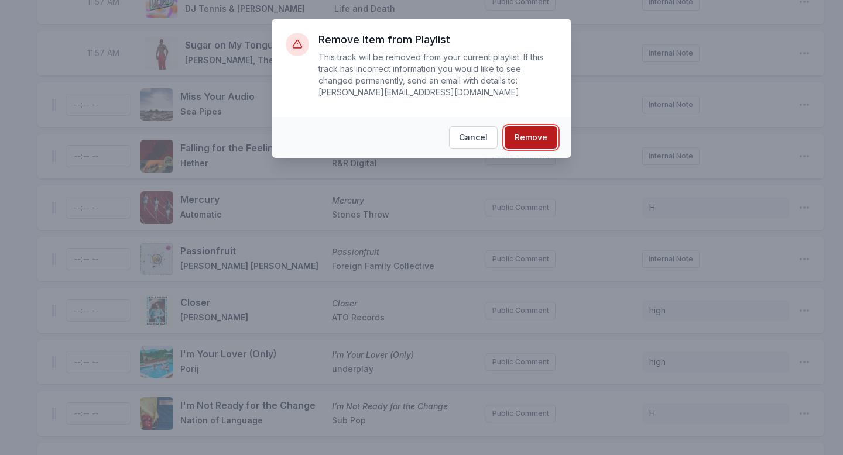
click at [525, 141] on button "Remove" at bounding box center [530, 137] width 53 height 22
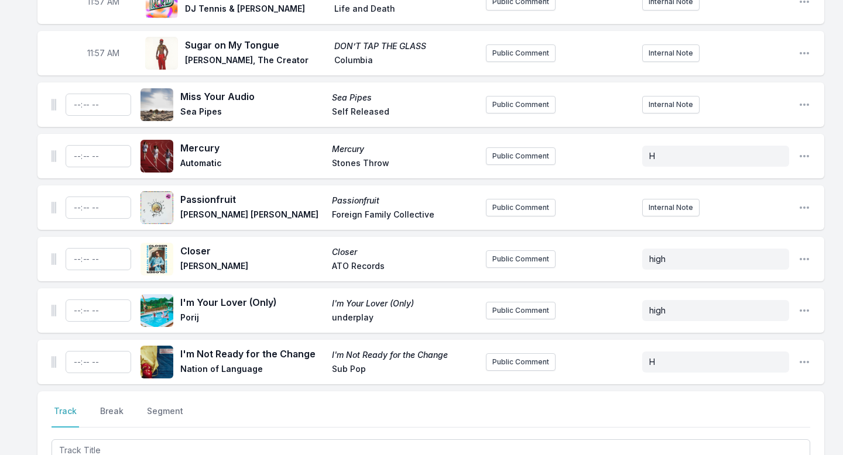
scroll to position [3152, 0]
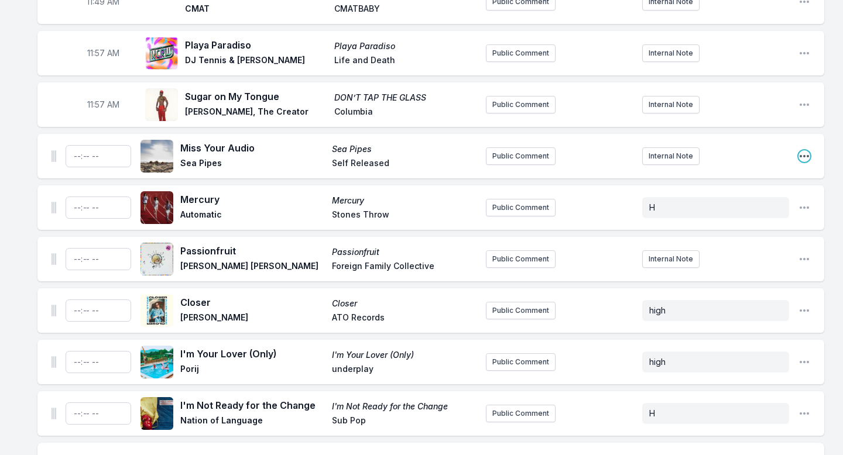
click at [809, 150] on icon "Open playlist item options" at bounding box center [804, 156] width 12 height 12
click at [766, 211] on button "Delete Entry" at bounding box center [744, 221] width 131 height 21
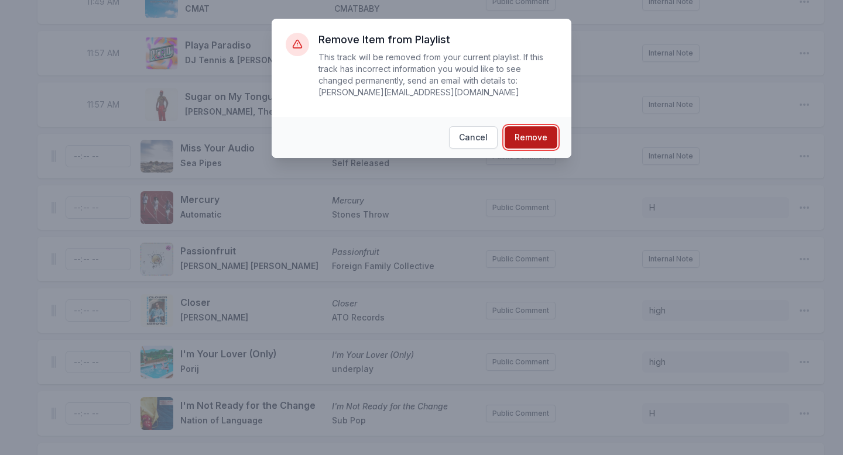
click at [553, 136] on button "Remove" at bounding box center [530, 137] width 53 height 22
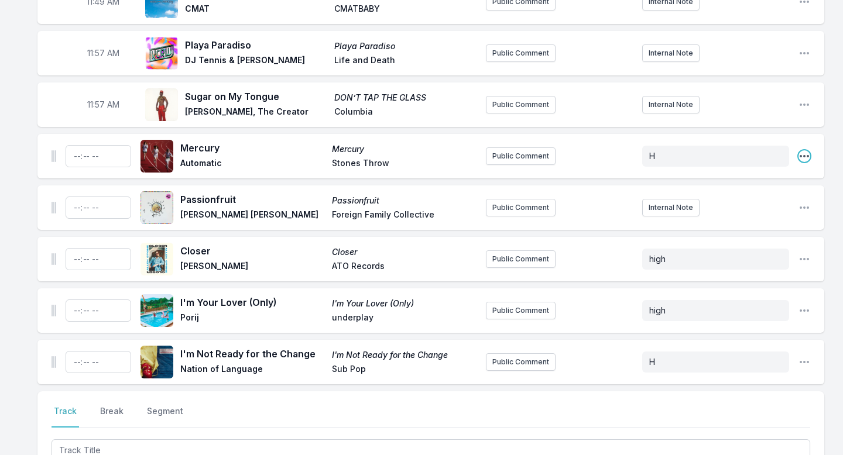
click at [800, 150] on icon "Open playlist item options" at bounding box center [804, 156] width 12 height 12
click at [756, 211] on button "Delete Entry" at bounding box center [744, 221] width 131 height 21
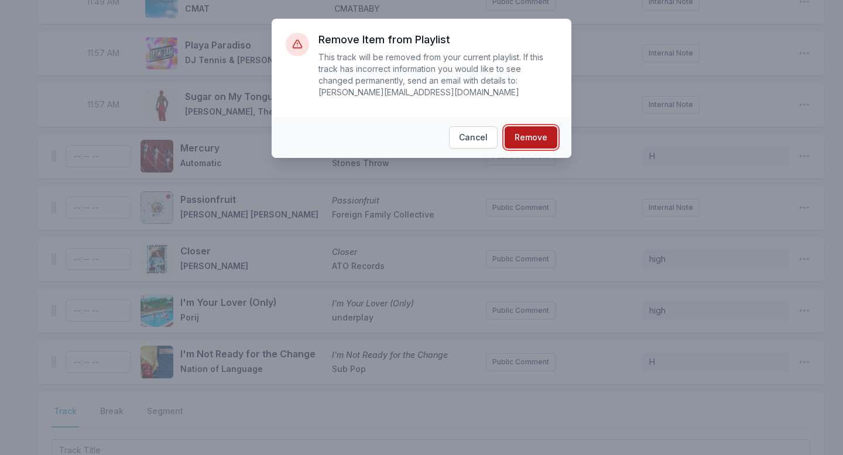
click at [536, 134] on button "Remove" at bounding box center [530, 137] width 53 height 22
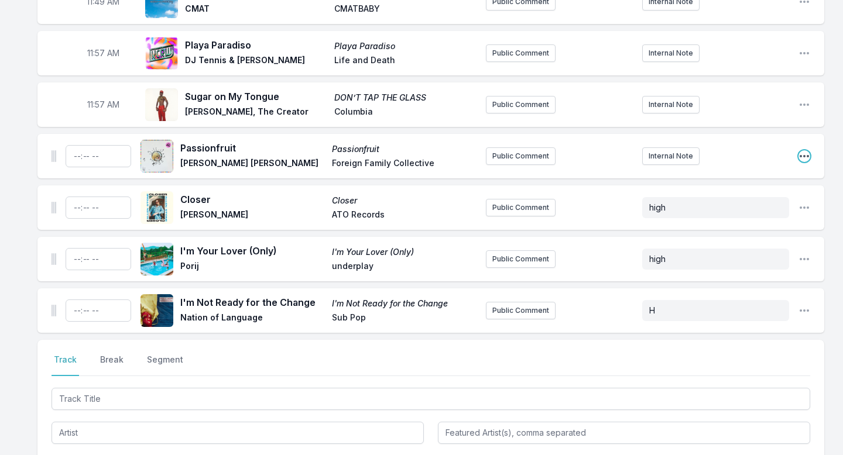
click at [804, 155] on icon "Open playlist item options" at bounding box center [803, 156] width 9 height 2
click at [724, 211] on button "Delete Entry" at bounding box center [744, 221] width 131 height 21
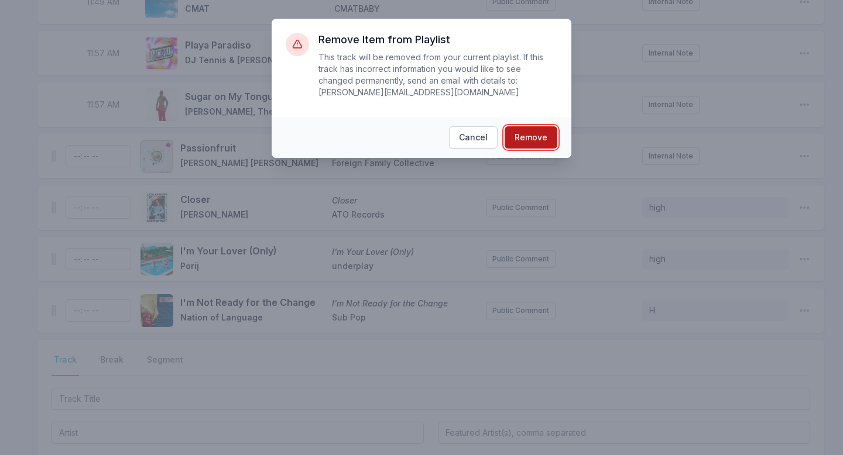
click at [523, 147] on button "Remove" at bounding box center [530, 137] width 53 height 22
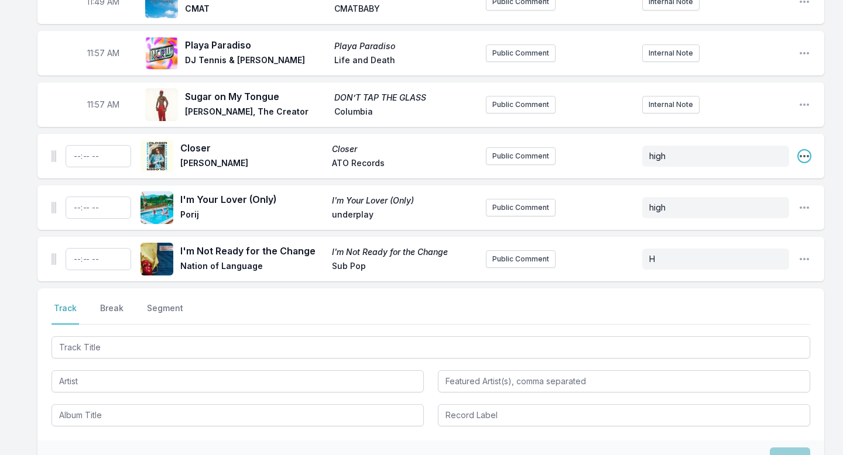
click at [803, 150] on icon "Open playlist item options" at bounding box center [804, 156] width 12 height 12
click at [779, 211] on button "Delete Entry" at bounding box center [744, 221] width 131 height 21
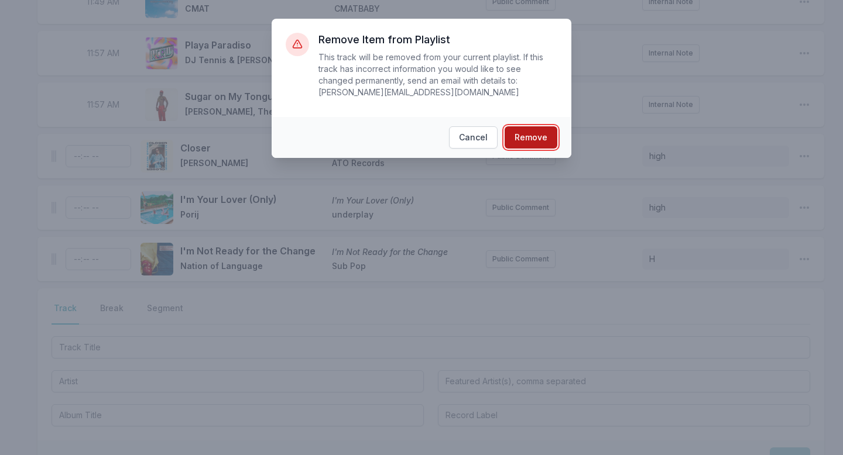
click at [548, 136] on button "Remove" at bounding box center [530, 137] width 53 height 22
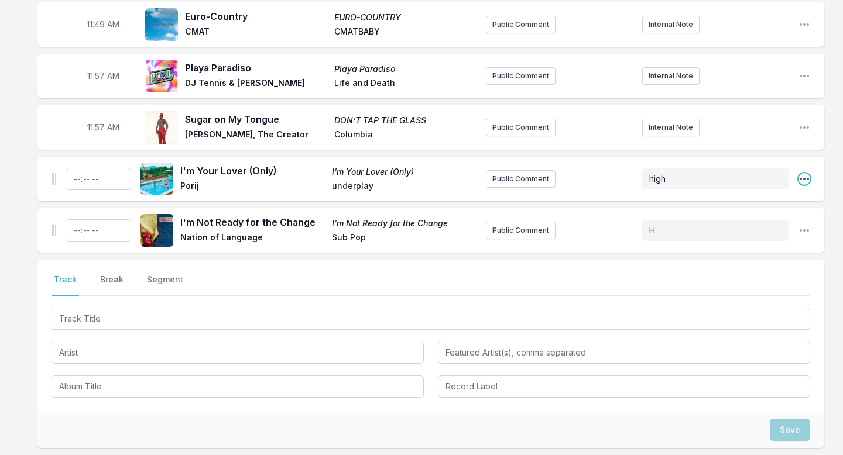
click at [803, 178] on icon "Open playlist item options" at bounding box center [803, 179] width 9 height 2
click at [781, 234] on button "Delete Entry" at bounding box center [744, 244] width 131 height 21
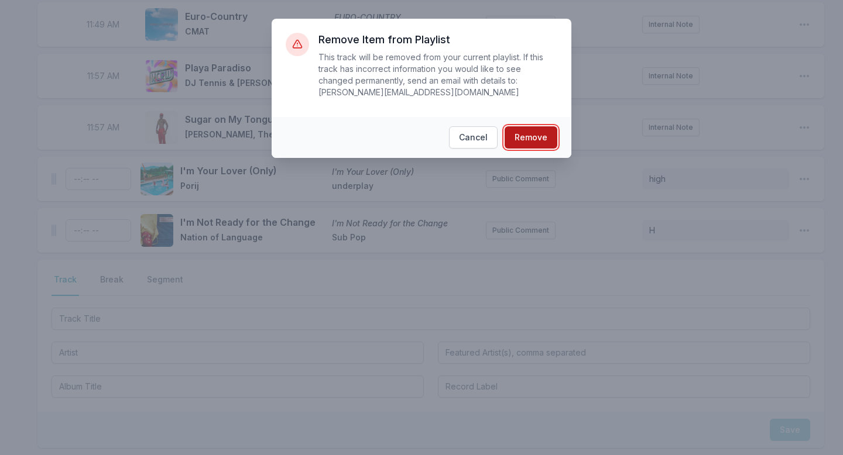
click at [526, 133] on button "Remove" at bounding box center [530, 137] width 53 height 22
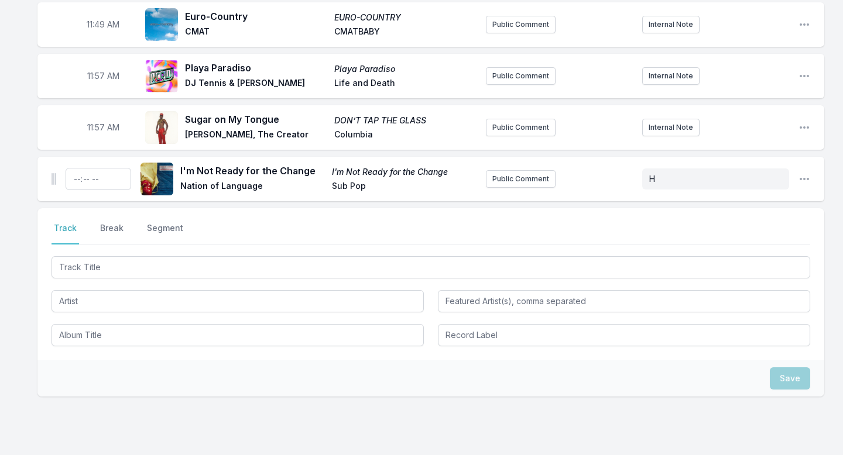
scroll to position [3078, 0]
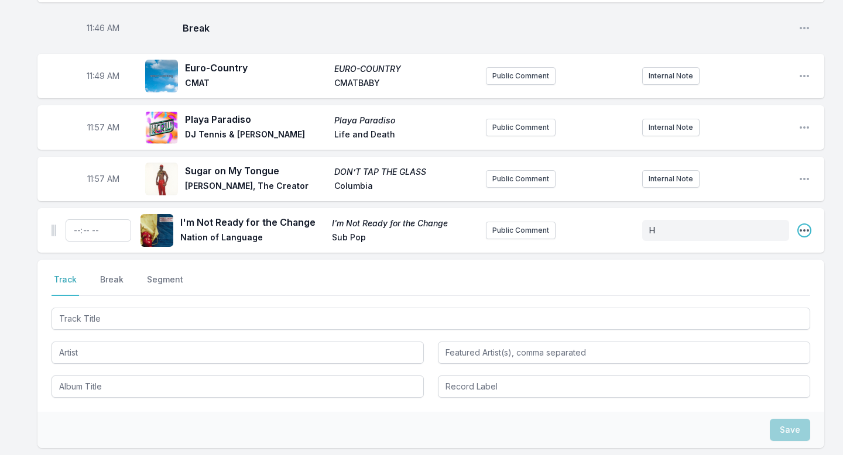
click at [806, 225] on icon "Open playlist item options" at bounding box center [804, 231] width 12 height 12
click at [786, 286] on button "Delete Entry" at bounding box center [744, 296] width 131 height 21
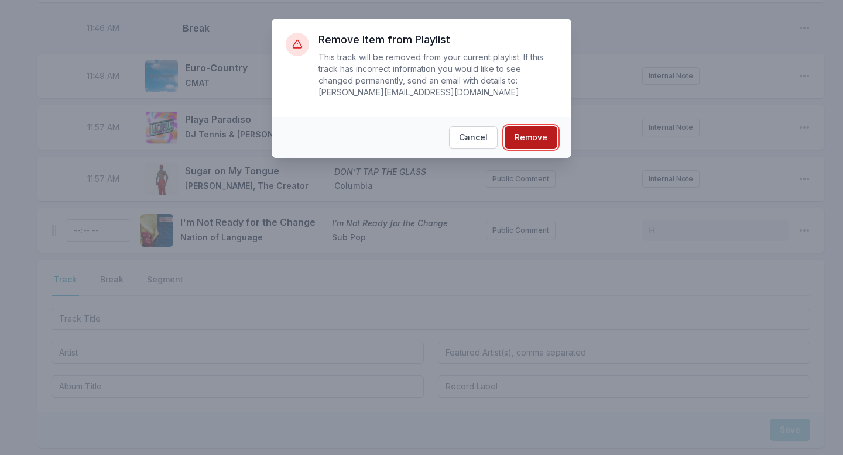
click at [542, 130] on button "Remove" at bounding box center [530, 137] width 53 height 22
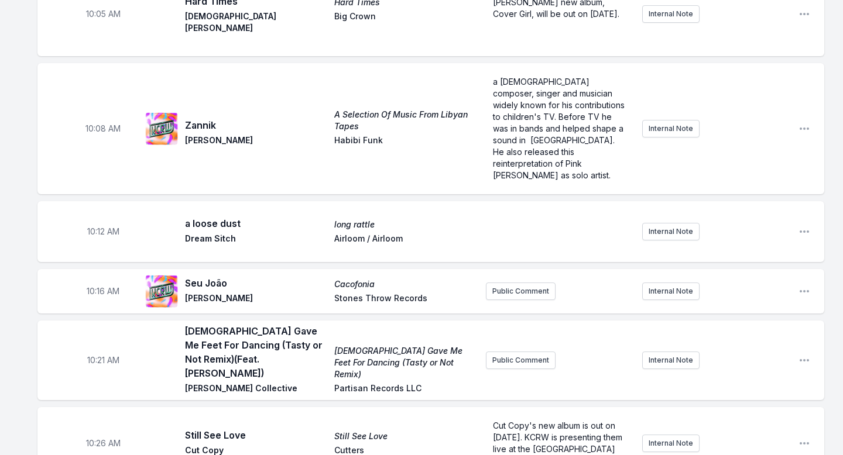
scroll to position [0, 0]
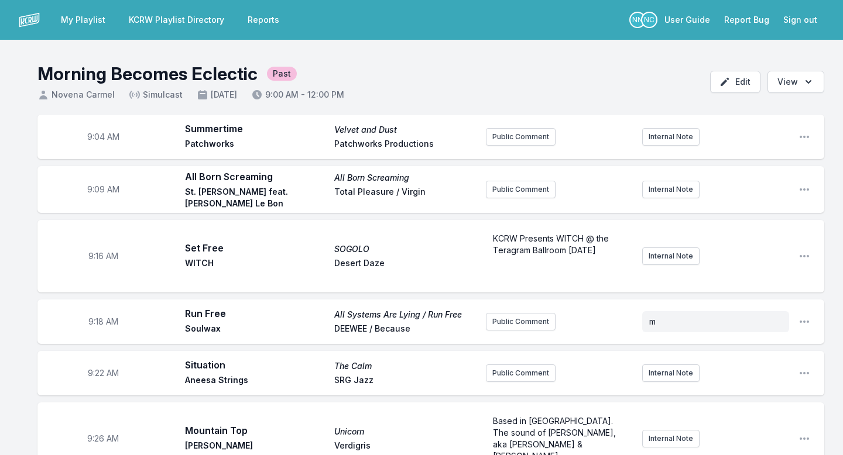
click at [84, 21] on link "My Playlist" at bounding box center [83, 19] width 59 height 21
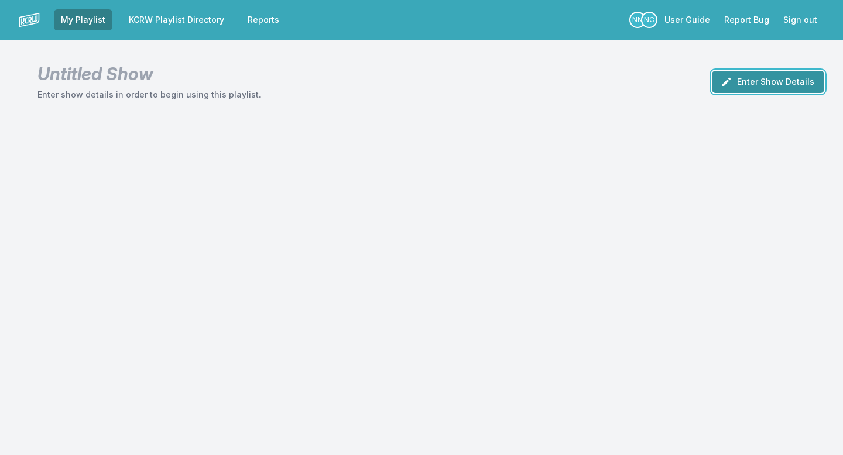
click at [760, 85] on button "Enter Show Details" at bounding box center [767, 82] width 112 height 22
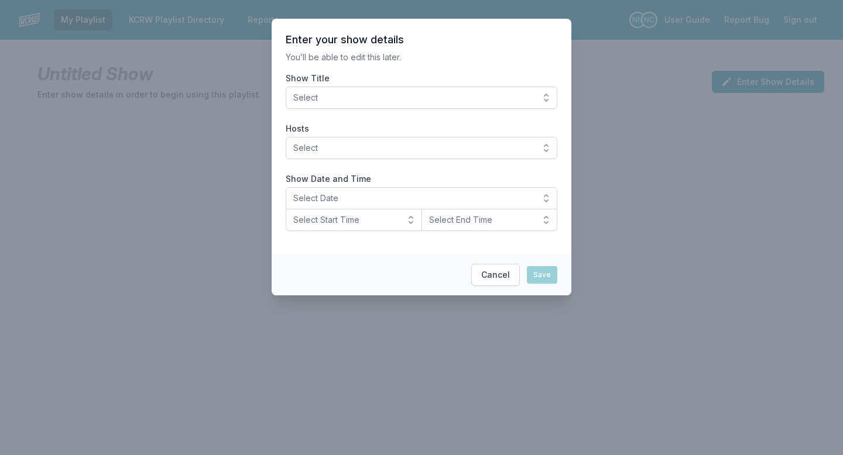
click at [506, 99] on span "Select" at bounding box center [413, 98] width 240 height 12
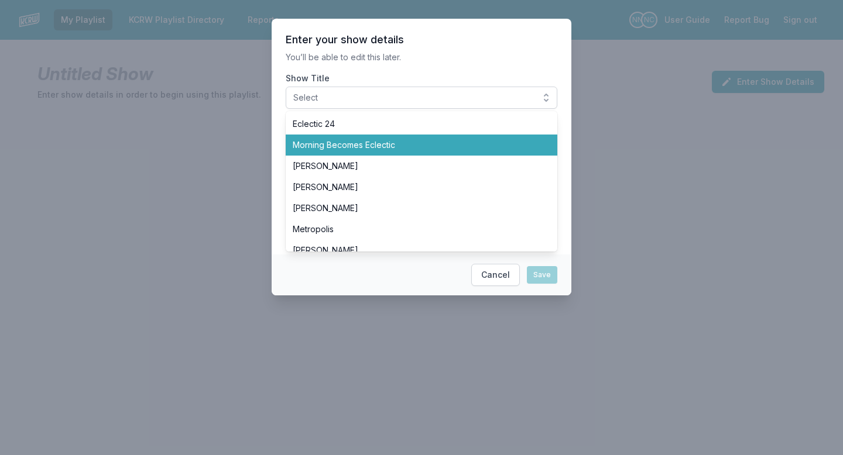
click at [499, 141] on span "Morning Becomes Eclectic" at bounding box center [414, 145] width 243 height 12
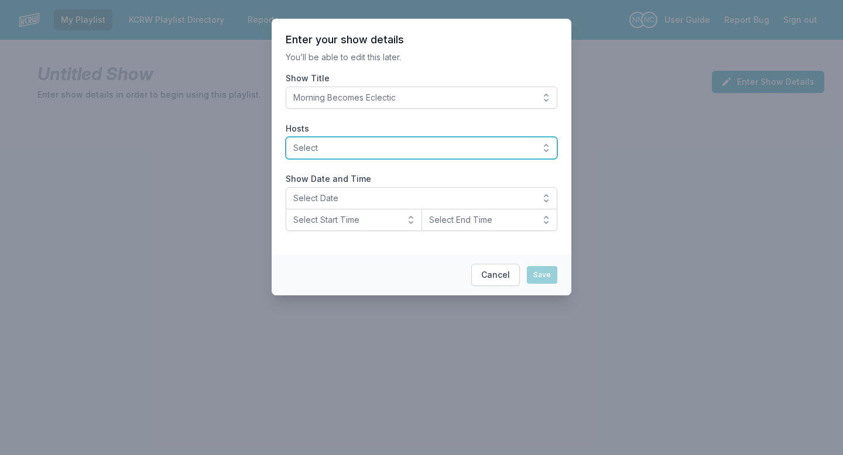
click at [492, 144] on span "Select" at bounding box center [413, 148] width 240 height 12
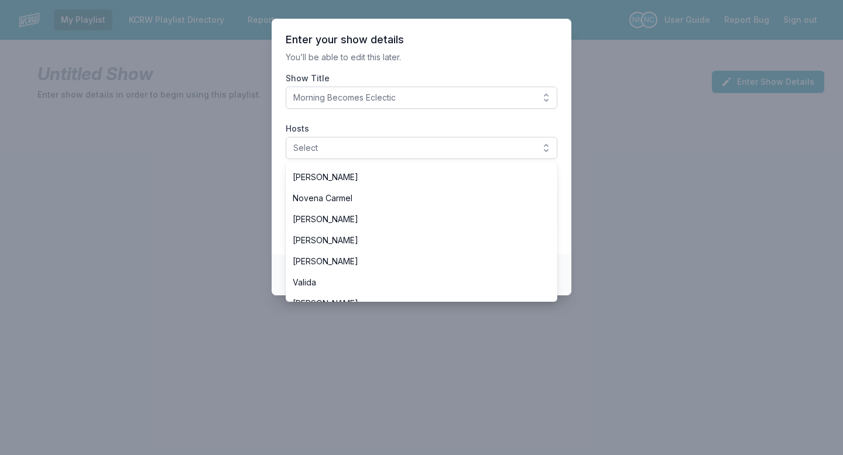
scroll to position [270, 0]
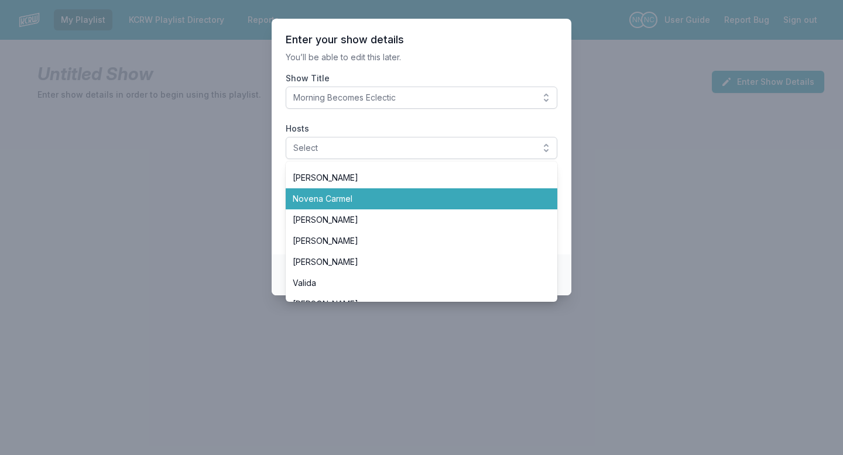
click at [478, 200] on span "Novena Carmel" at bounding box center [414, 199] width 243 height 12
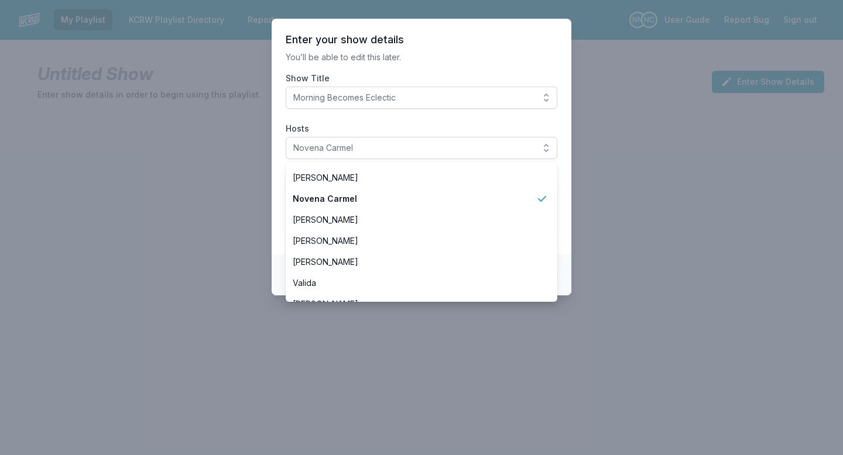
click at [508, 43] on header "Enter your show details" at bounding box center [421, 40] width 271 height 14
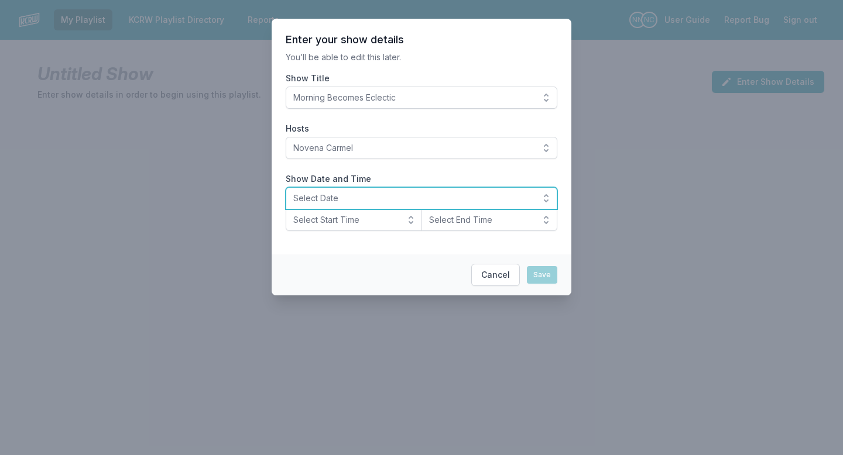
click at [388, 200] on span "Select Date" at bounding box center [413, 198] width 240 height 12
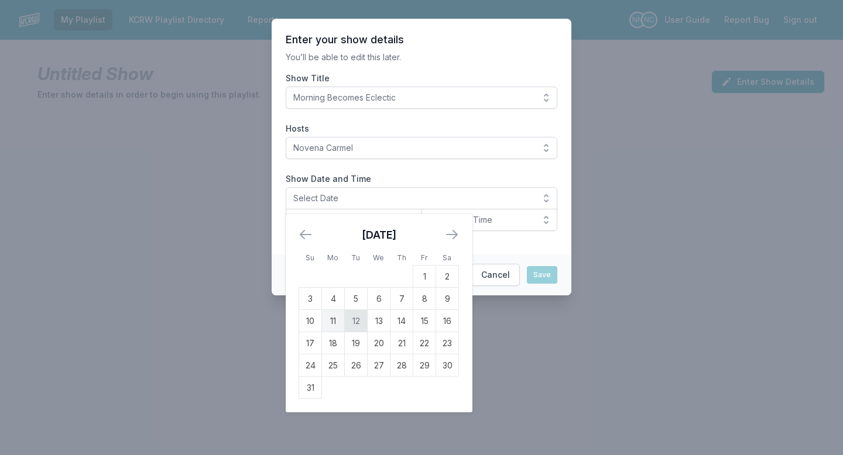
click at [353, 321] on td "12" at bounding box center [356, 321] width 23 height 22
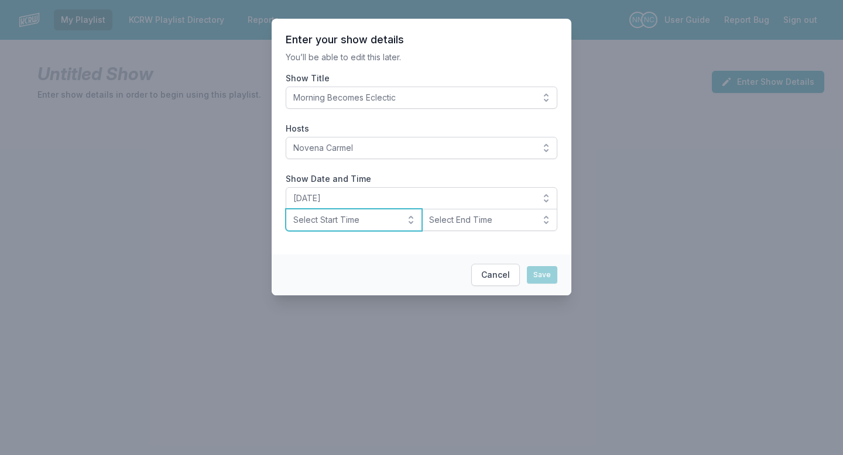
click at [352, 225] on span "Select Start Time" at bounding box center [345, 220] width 105 height 12
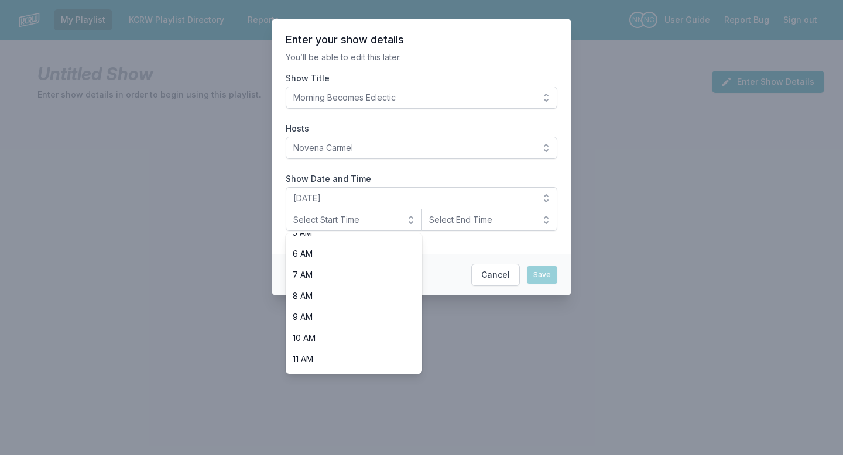
scroll to position [121, 0]
click at [352, 321] on span "9 AM" at bounding box center [347, 316] width 108 height 12
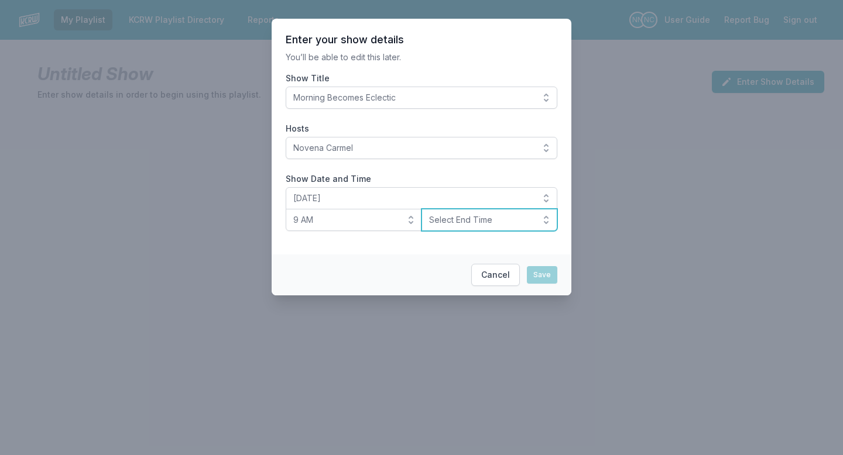
click at [470, 221] on span "Select End Time" at bounding box center [481, 220] width 105 height 12
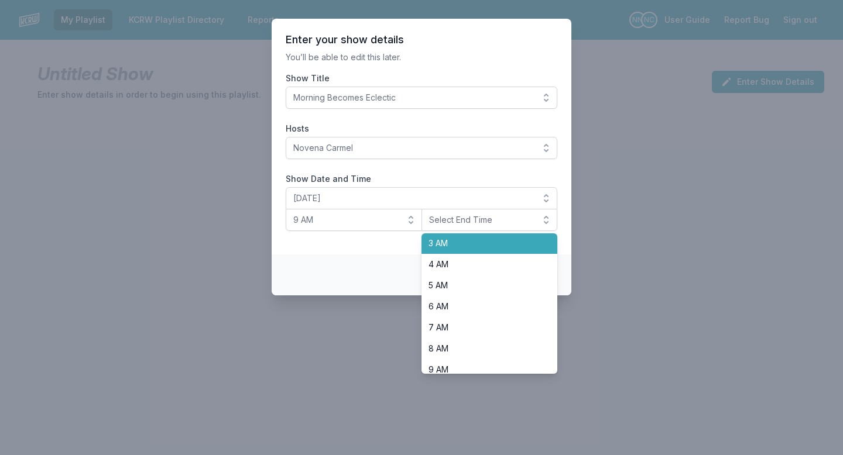
scroll to position [162, 0]
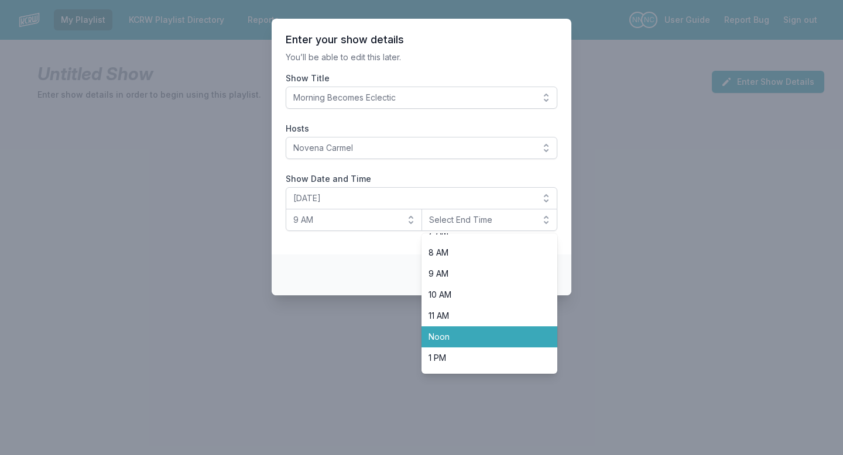
click at [460, 334] on span "Noon" at bounding box center [482, 337] width 108 height 12
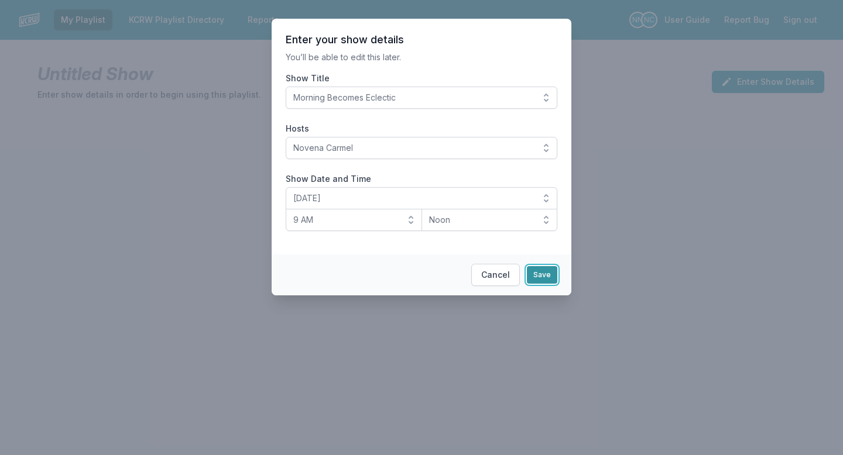
click at [545, 275] on button "Save" at bounding box center [542, 275] width 30 height 18
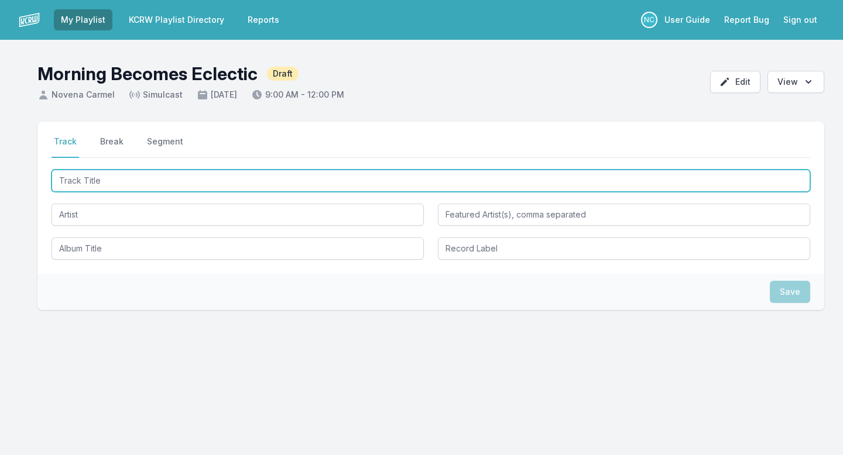
click at [336, 183] on input "Track Title" at bounding box center [430, 181] width 758 height 22
type input "[PERSON_NAME]"
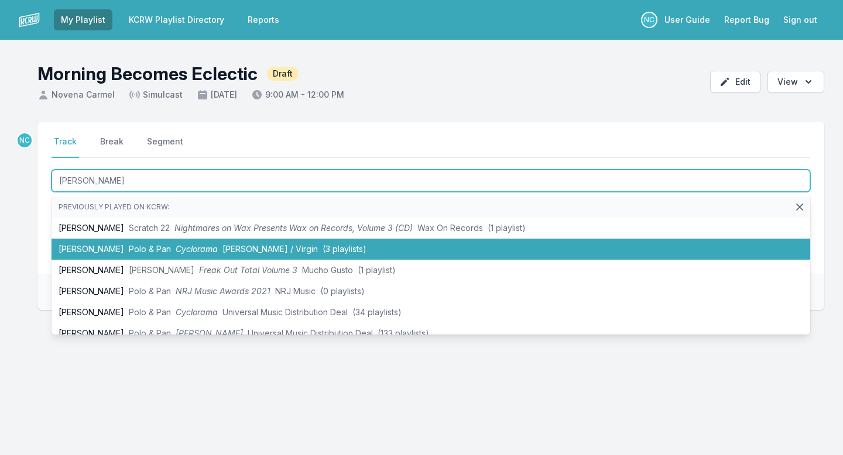
click at [322, 252] on span "(3 playlists)" at bounding box center [344, 249] width 44 height 10
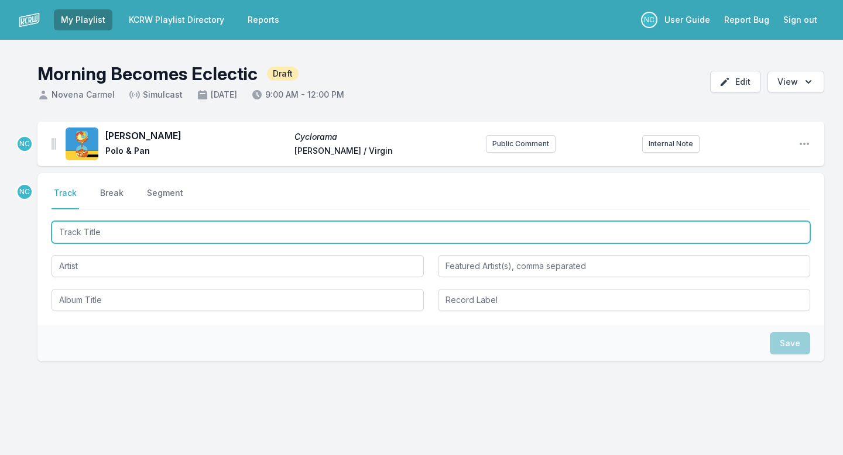
click at [305, 236] on input "Track Title" at bounding box center [430, 232] width 758 height 22
type input "Music Wil Explain"
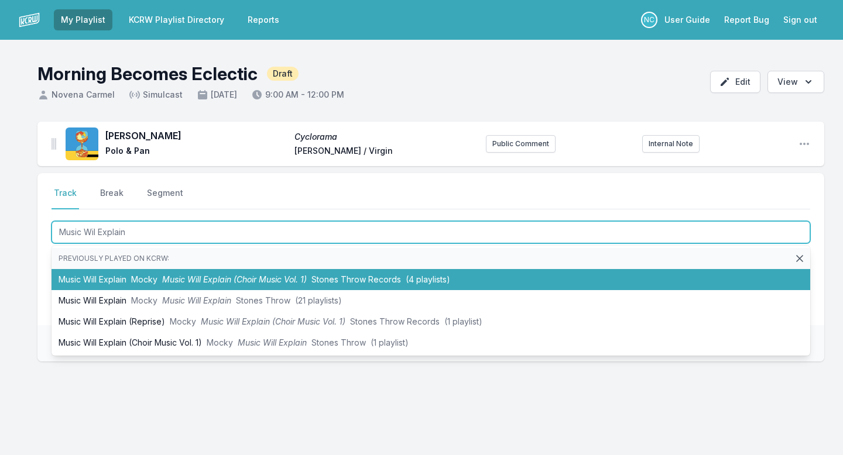
click at [283, 275] on span "Music Will Explain (Choir Music Vol. 1)" at bounding box center [234, 279] width 145 height 10
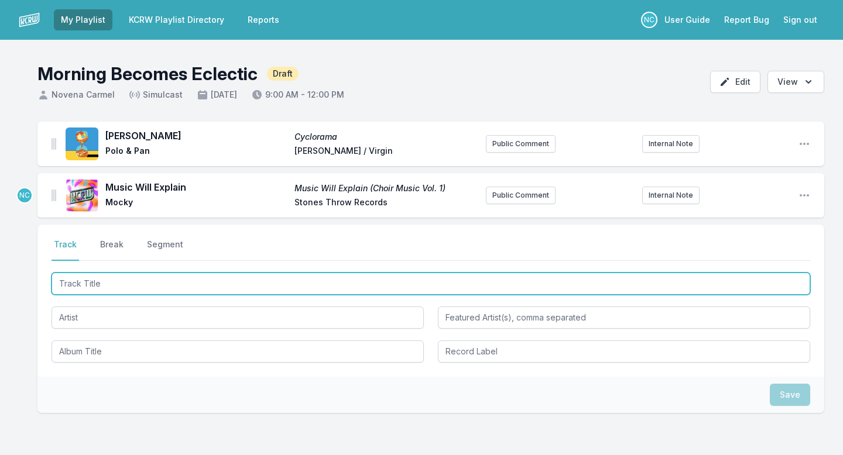
click at [263, 284] on input "Track Title" at bounding box center [430, 284] width 758 height 22
type input "Limelight"
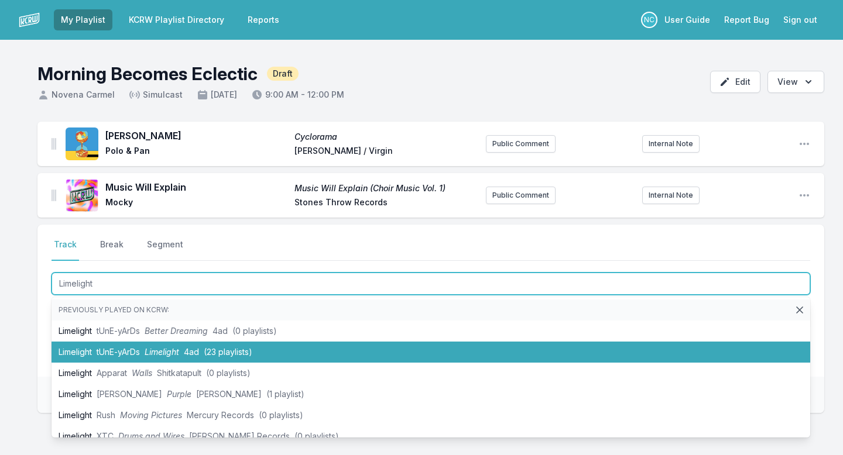
click at [269, 346] on li "Limelight tUnE-yArDs Limelight 4ad (23 playlists)" at bounding box center [430, 352] width 758 height 21
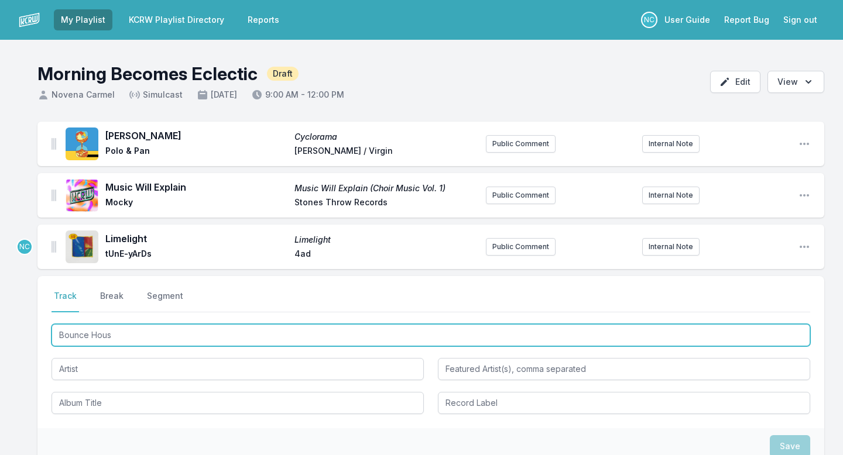
type input "Bounce House"
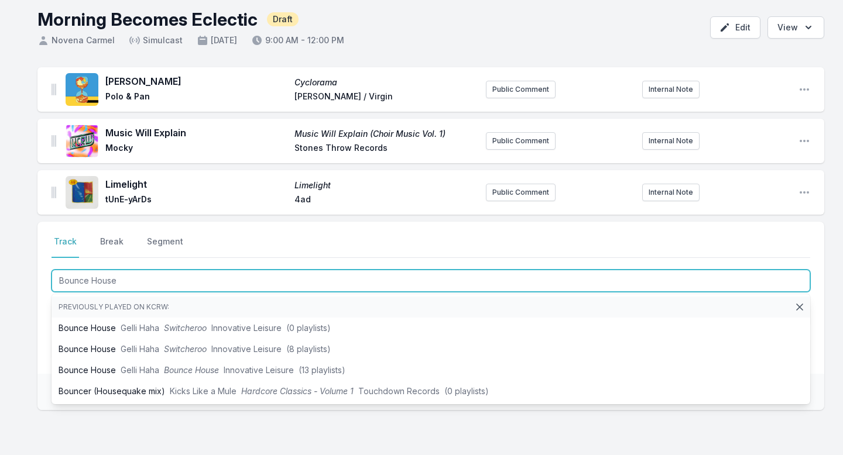
scroll to position [66, 0]
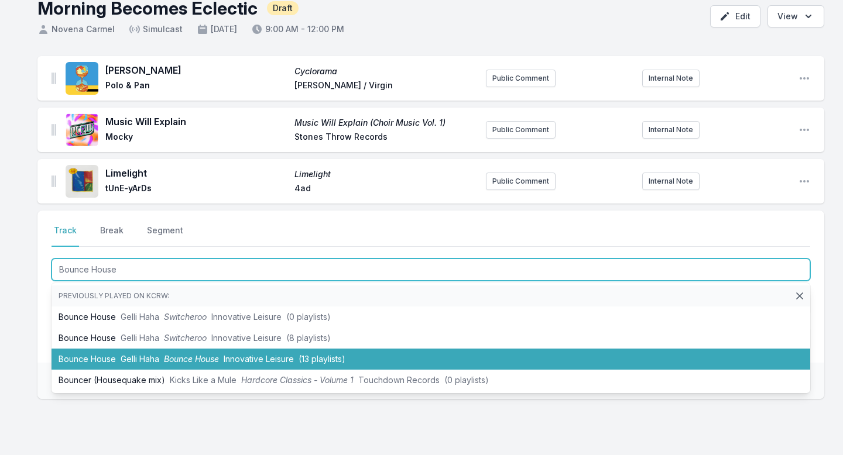
click at [273, 357] on span "Innovative Leisure" at bounding box center [259, 359] width 70 height 10
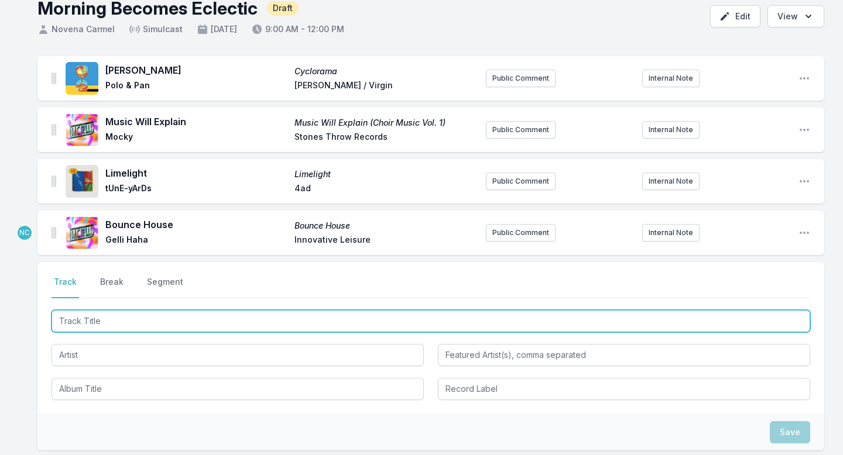
click at [242, 321] on input "Track Title" at bounding box center [430, 321] width 758 height 22
type input "Bounce Hous"
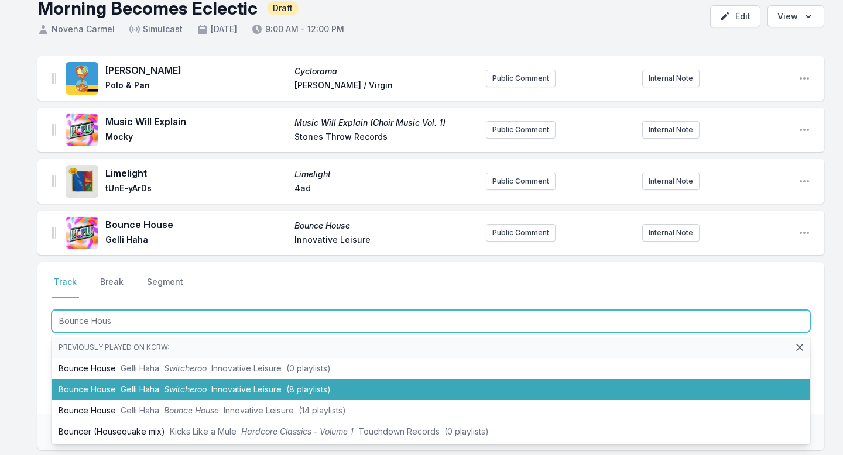
click at [246, 387] on span "Innovative Leisure" at bounding box center [246, 389] width 70 height 10
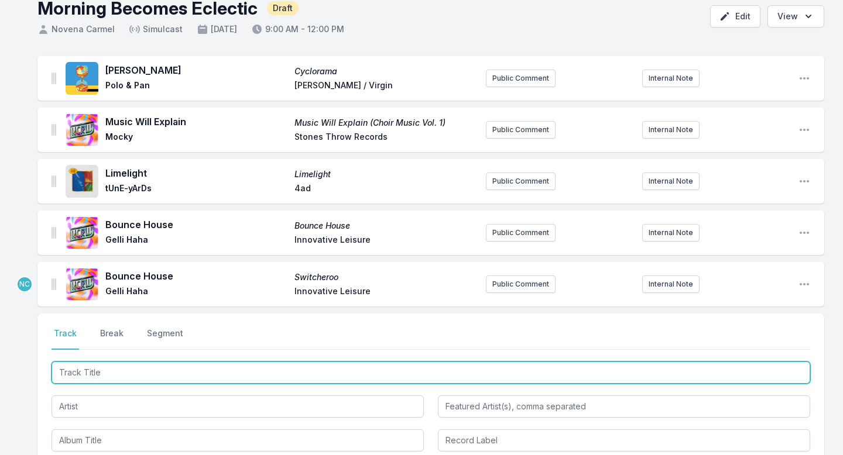
click at [257, 375] on input "Track Title" at bounding box center [430, 373] width 758 height 22
type input "Bounce Hous"
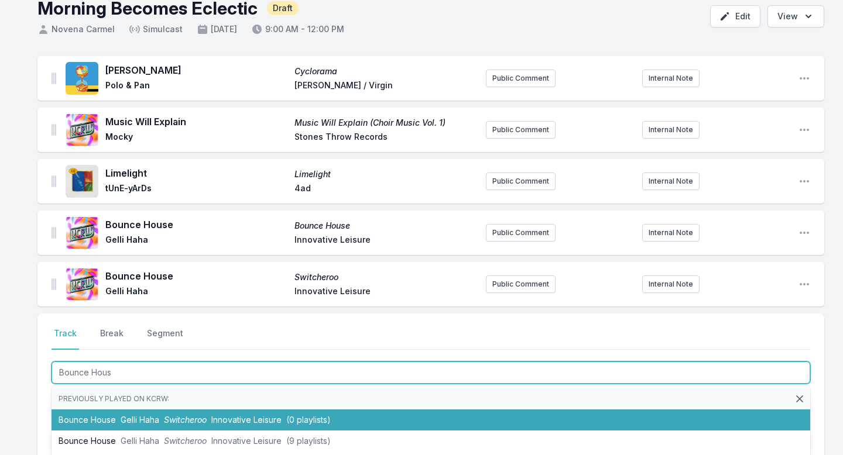
click at [261, 413] on li "Bounce House Gelli Haha Switcheroo Innovative Leisure (0 playlists)" at bounding box center [430, 420] width 758 height 21
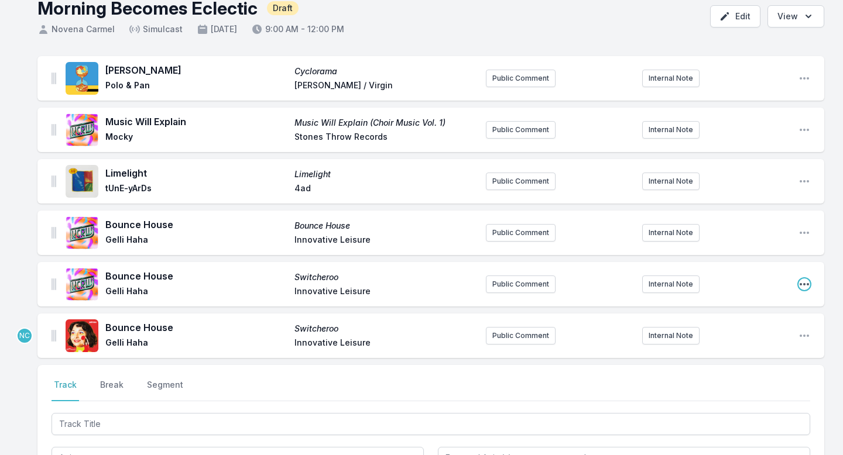
click at [807, 283] on icon "Open playlist item options" at bounding box center [804, 284] width 12 height 12
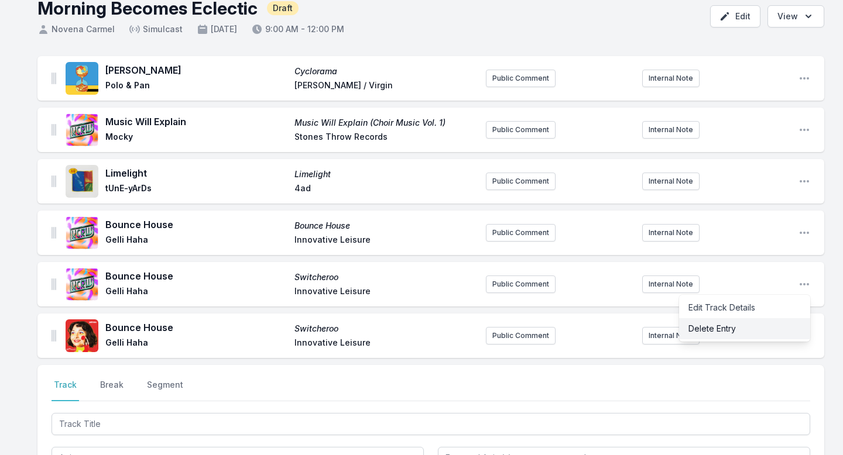
click at [736, 337] on button "Delete Entry" at bounding box center [744, 328] width 131 height 21
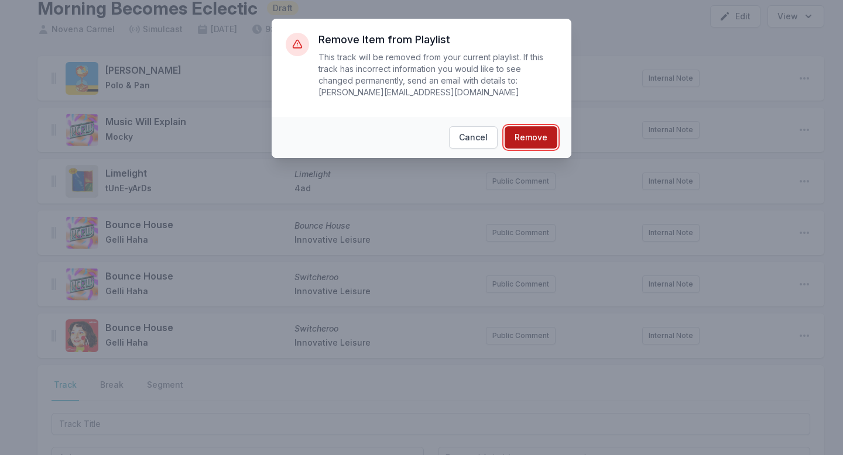
click at [545, 139] on button "Remove" at bounding box center [530, 137] width 53 height 22
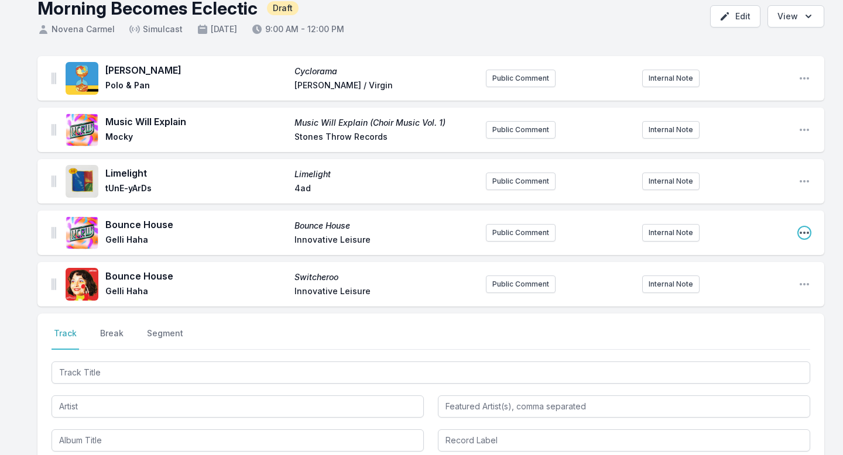
click at [803, 233] on icon "Open playlist item options" at bounding box center [803, 233] width 9 height 2
click at [734, 284] on button "Delete Entry" at bounding box center [744, 277] width 131 height 21
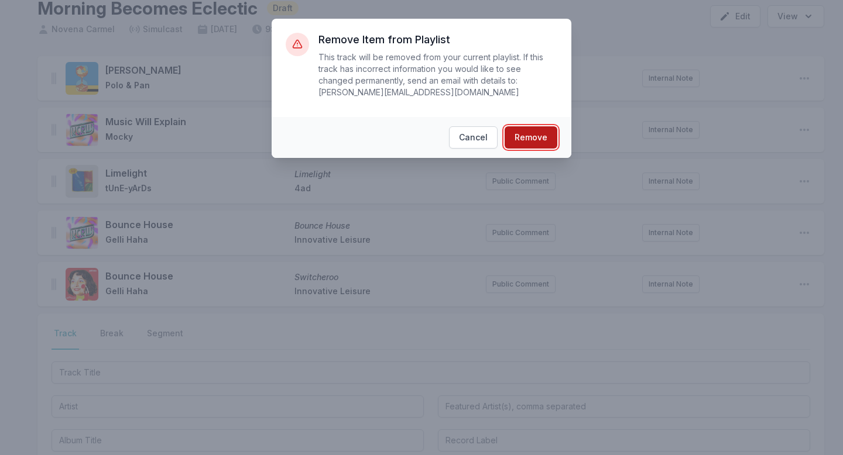
click at [544, 139] on button "Remove" at bounding box center [530, 137] width 53 height 22
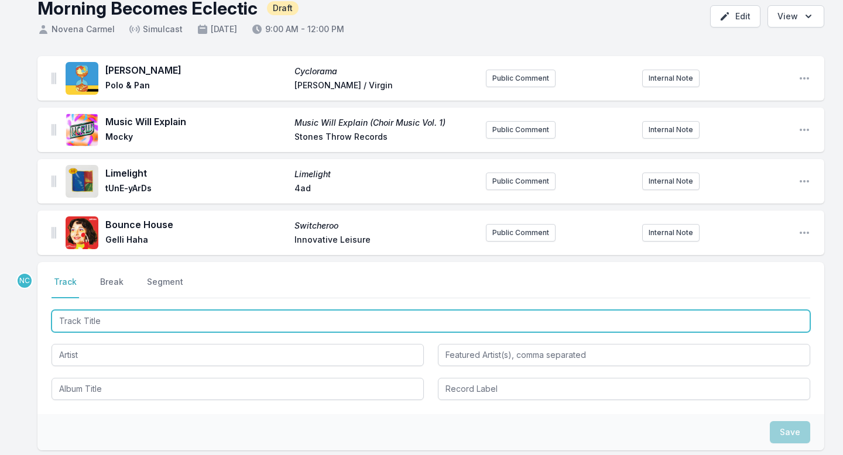
click at [333, 324] on input "Track Title" at bounding box center [430, 321] width 758 height 22
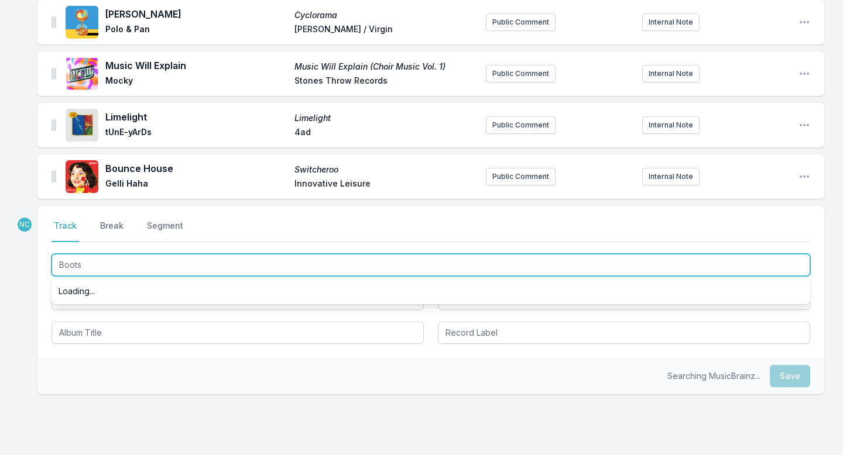
scroll to position [132, 0]
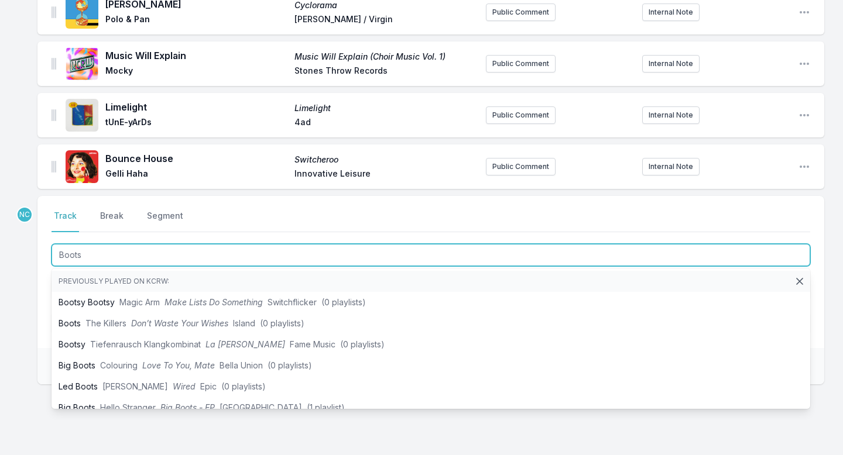
type input "Boots"
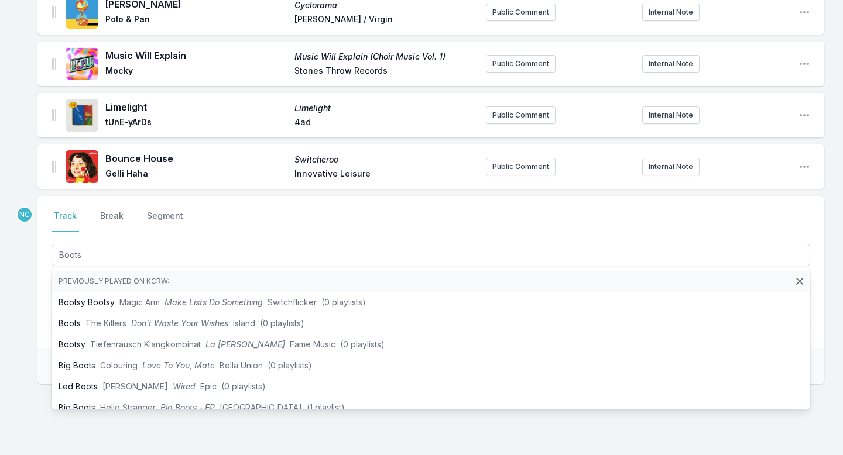
click at [30, 368] on div "[PERSON_NAME] Cyclorama Polo & Pan Ekler'o'shock / Virgin Public Comment Intern…" at bounding box center [421, 243] width 843 height 507
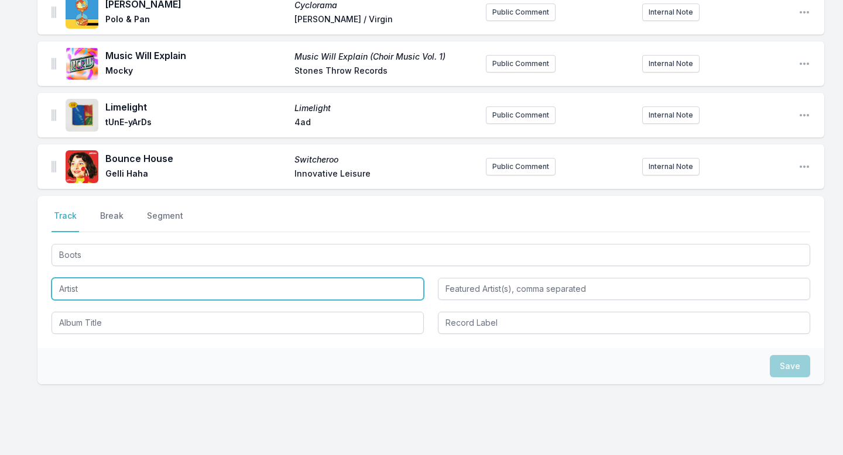
click at [116, 286] on input "Artist" at bounding box center [237, 289] width 372 height 22
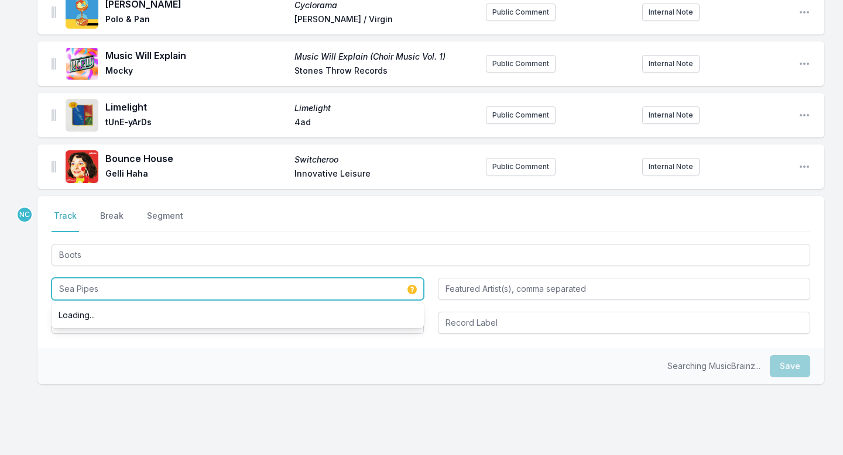
click at [115, 284] on input "Sea Pipes" at bounding box center [237, 289] width 372 height 22
type input "Sea Pipes"
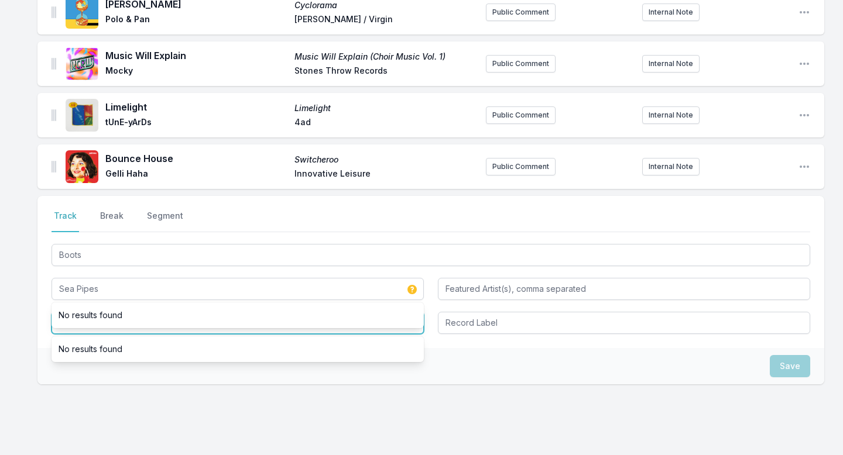
click at [107, 332] on input "Album Title" at bounding box center [237, 323] width 372 height 22
paste input "Sea Pipes"
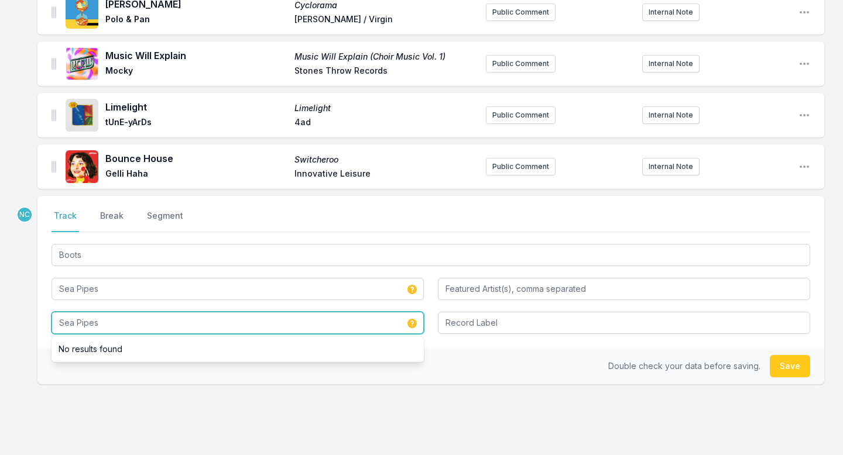
type input "Sea Pipes"
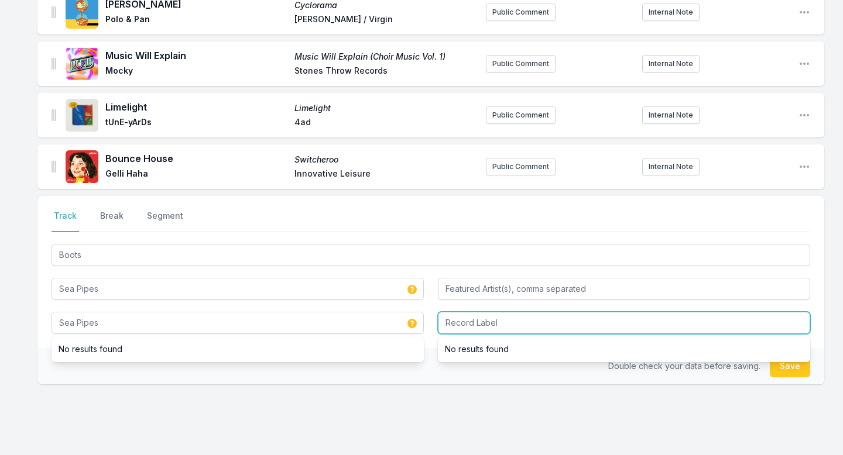
click at [487, 324] on input "Record Label" at bounding box center [624, 323] width 372 height 22
paste input "Sea Pipes"
type input "Sea Pipes"
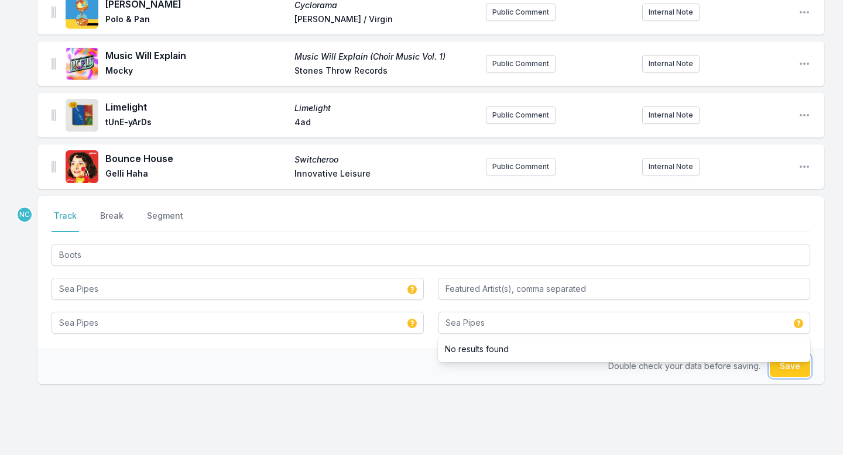
click at [793, 373] on button "Save" at bounding box center [789, 366] width 40 height 22
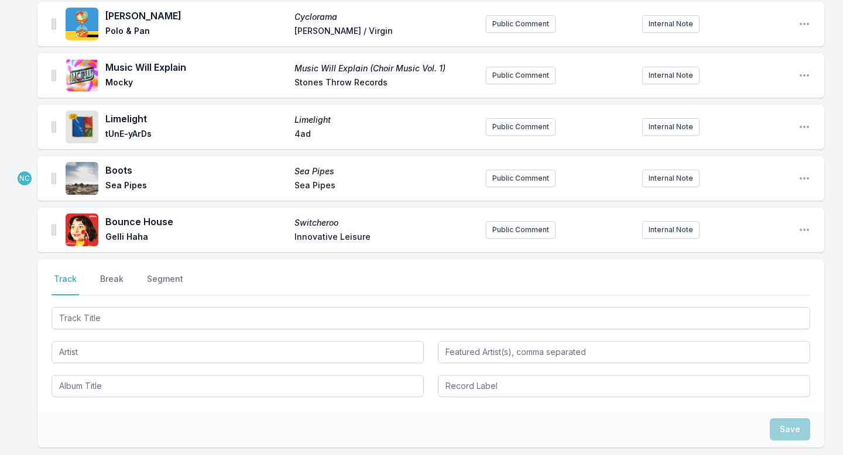
scroll to position [77, 0]
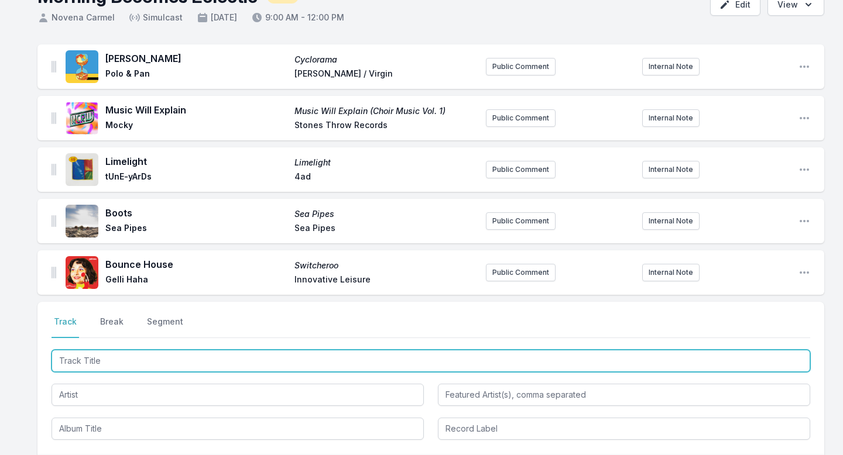
click at [160, 362] on input "Track Title" at bounding box center [430, 361] width 758 height 22
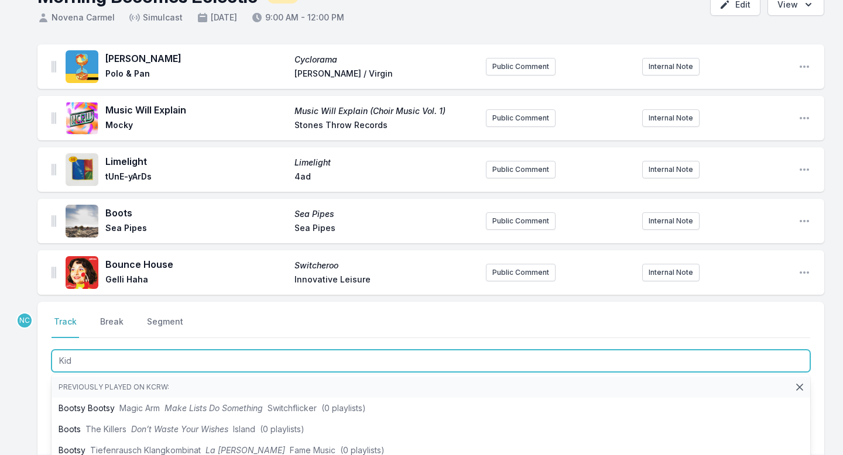
type input "Kids"
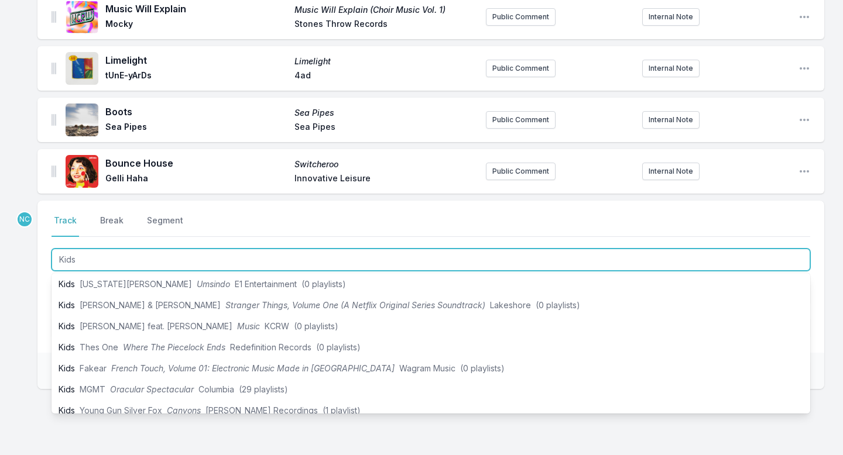
scroll to position [173, 0]
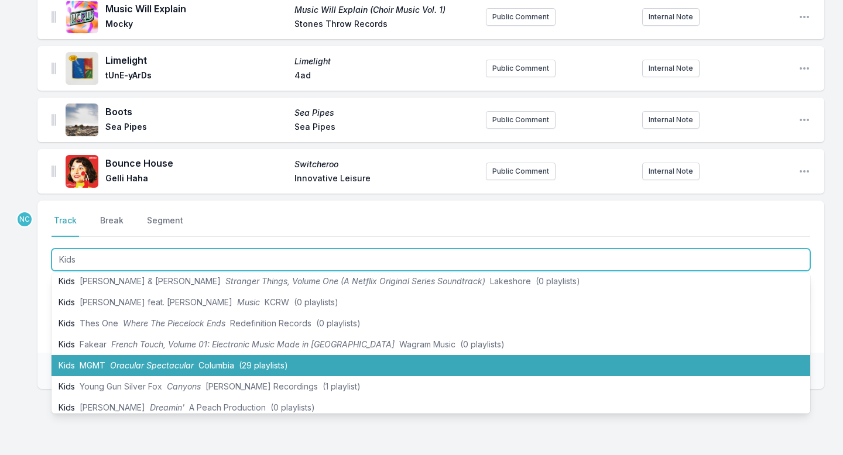
click at [147, 368] on span "Oracular Spectacular" at bounding box center [152, 365] width 84 height 10
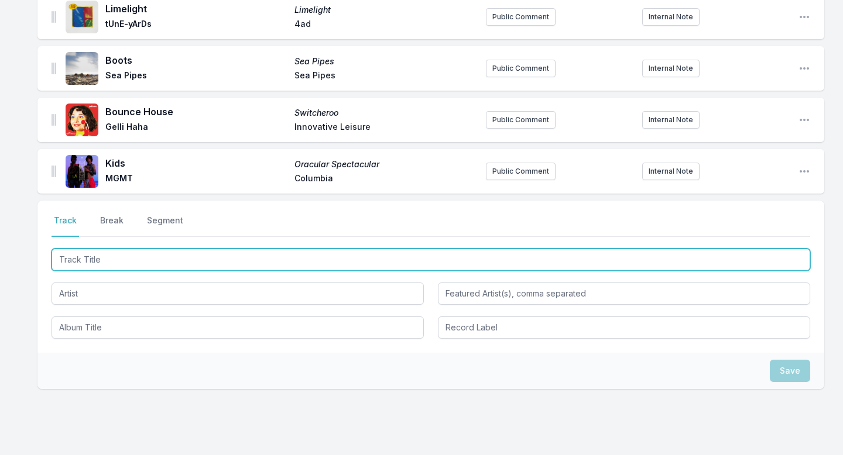
click at [168, 262] on input "Track Title" at bounding box center [430, 260] width 758 height 22
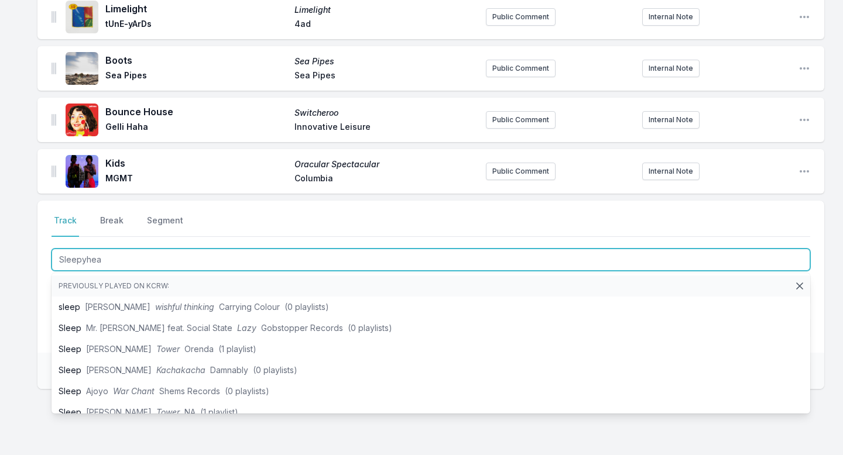
type input "Sleepyhead"
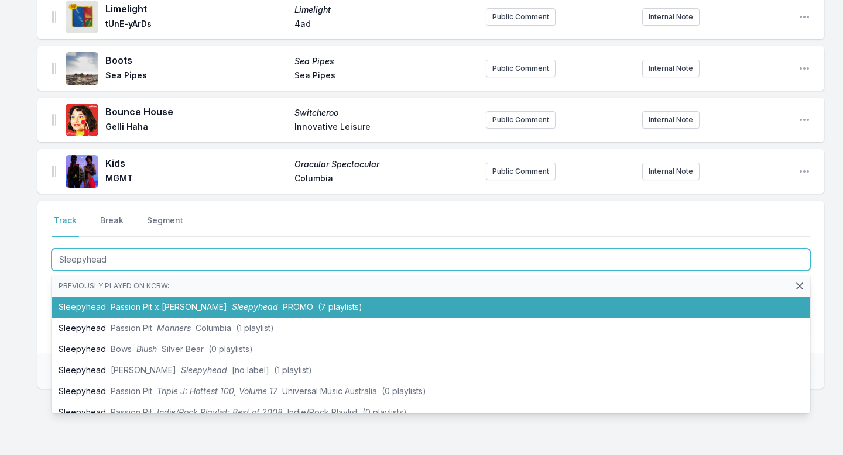
click at [172, 311] on span "Passion Pit x [PERSON_NAME]" at bounding box center [169, 307] width 116 height 10
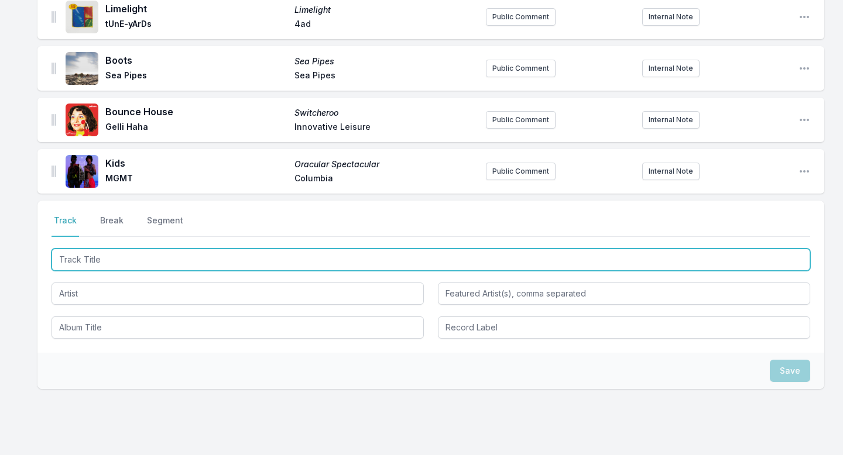
scroll to position [281, 0]
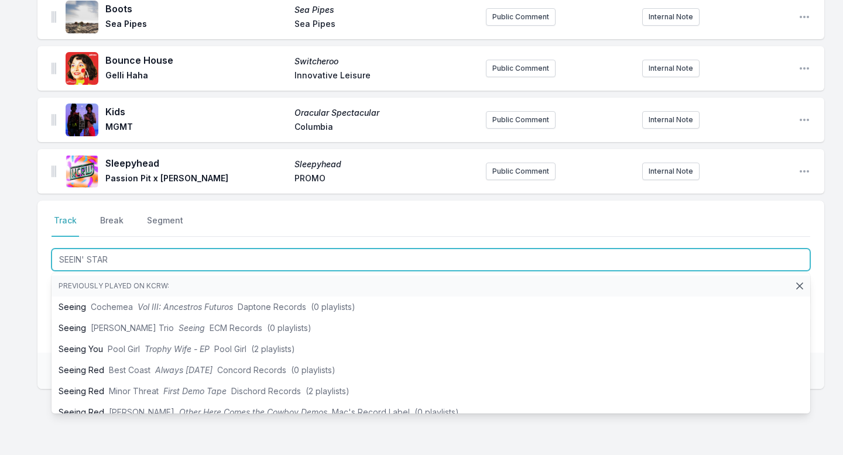
type input "SEEIN' STARS"
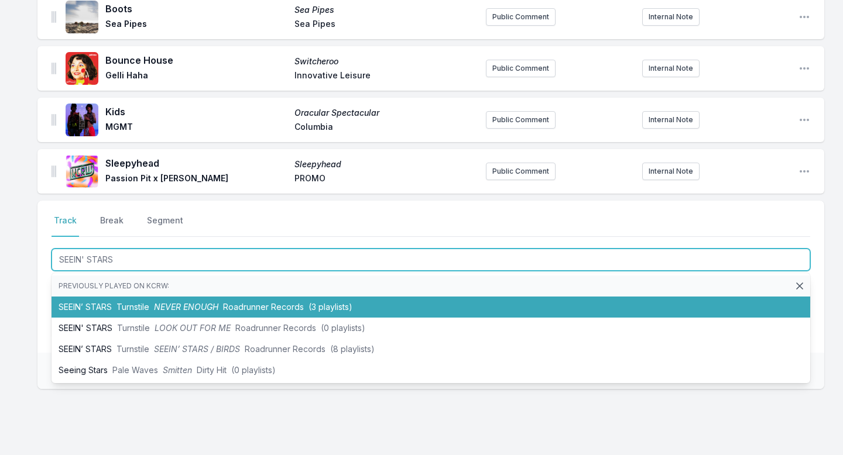
click at [184, 306] on span "NEVER ENOUGH" at bounding box center [186, 307] width 64 height 10
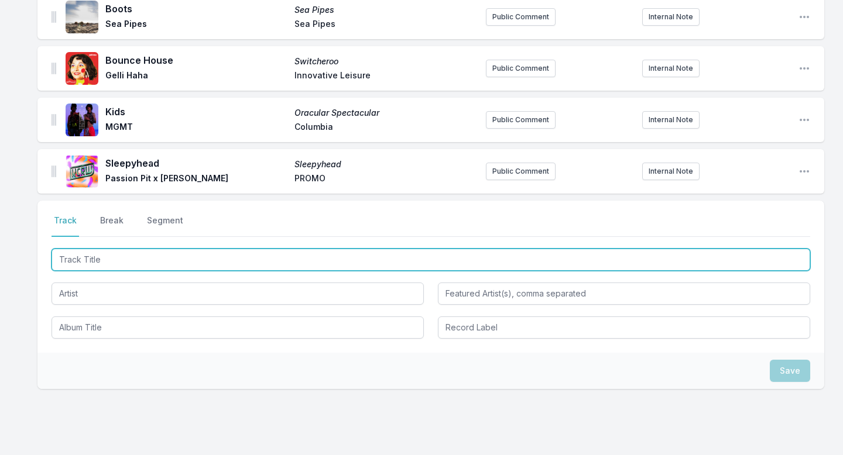
scroll to position [333, 0]
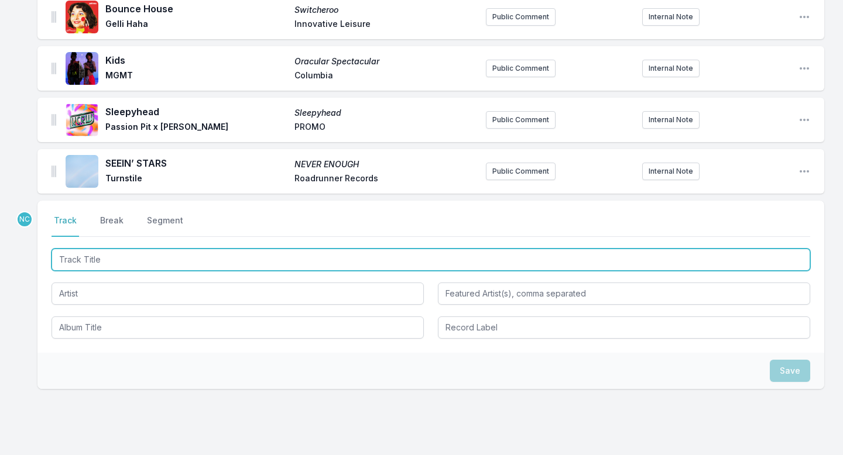
click at [178, 263] on input "Track Title" at bounding box center [430, 260] width 758 height 22
type input "Kids Go Down"
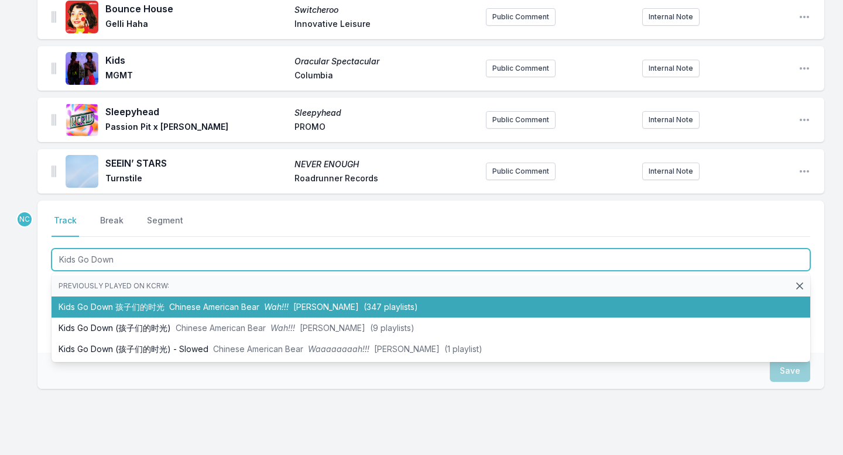
click at [189, 305] on span "Chinese American Bear" at bounding box center [214, 307] width 90 height 10
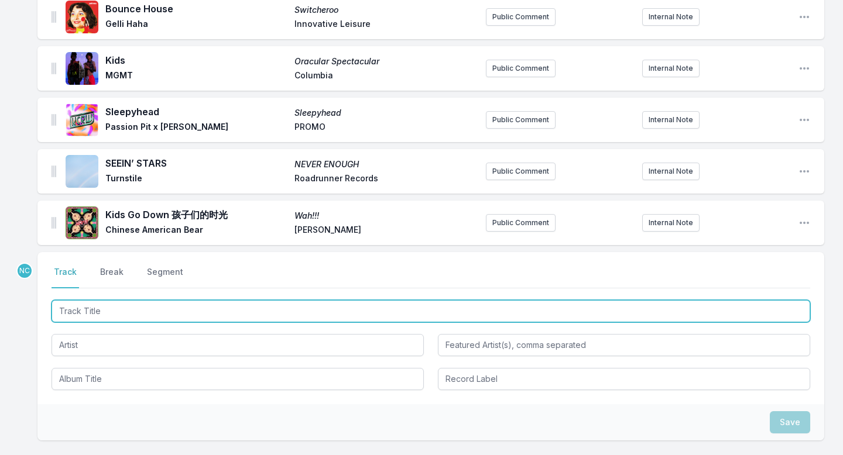
scroll to position [384, 0]
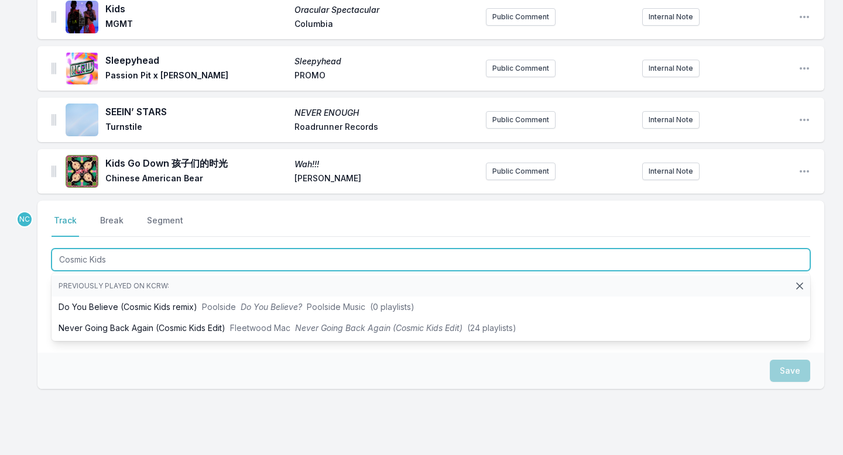
type input "Cosmic Kids"
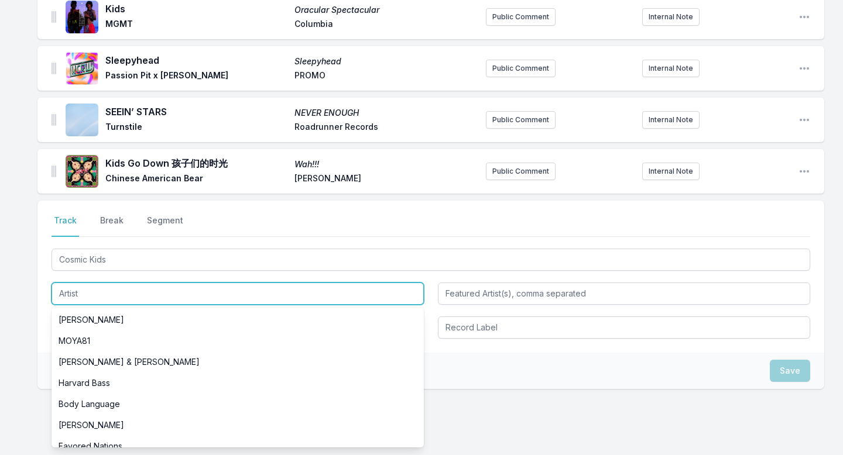
click at [164, 302] on input "Artist" at bounding box center [237, 294] width 372 height 22
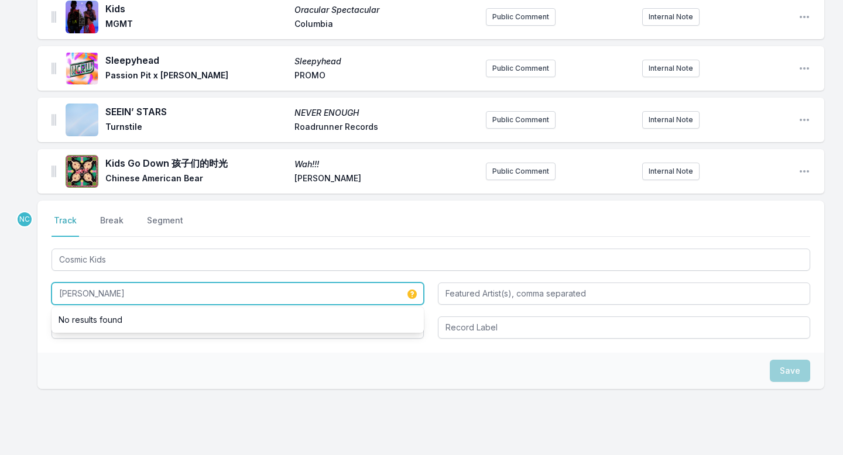
type input "[PERSON_NAME]"
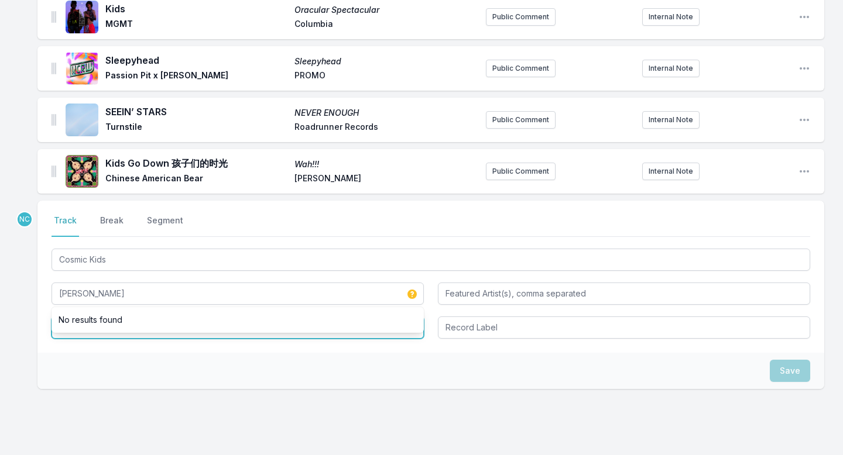
click at [152, 335] on input "Album Title" at bounding box center [237, 328] width 372 height 22
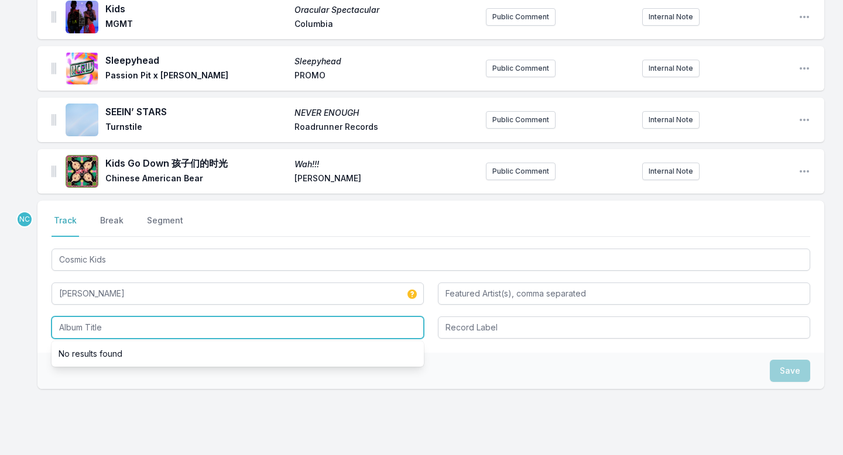
click at [152, 335] on input "Album Title" at bounding box center [237, 328] width 372 height 22
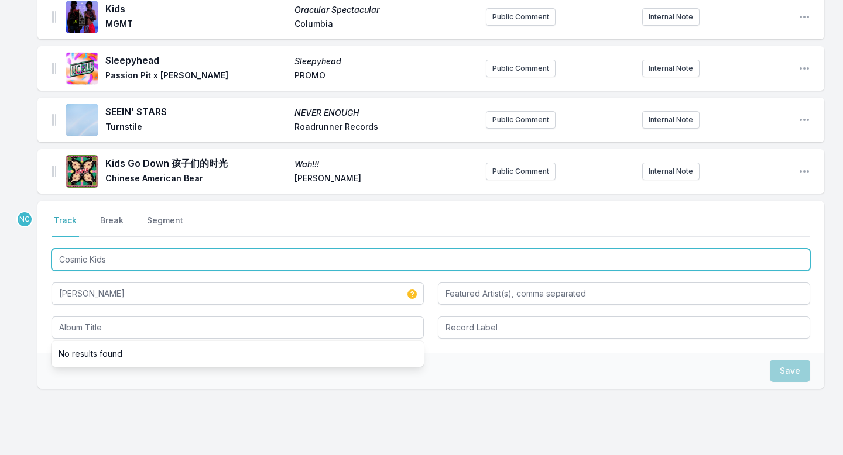
click at [151, 260] on input "Cosmic Kids" at bounding box center [430, 260] width 758 height 22
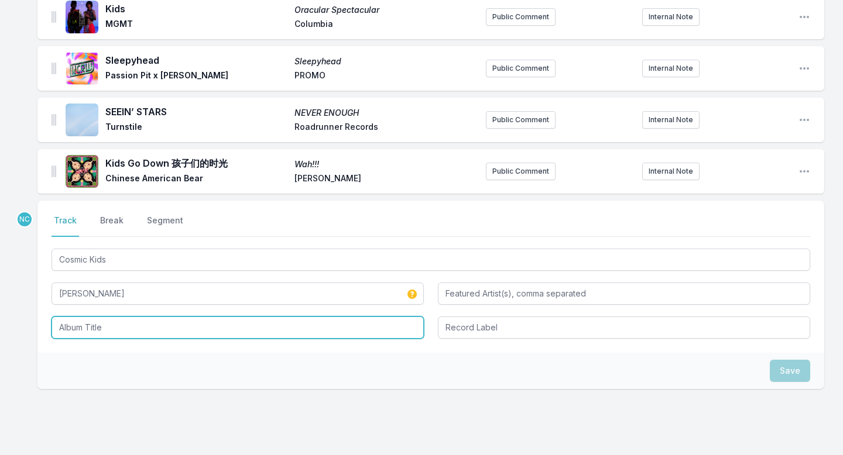
click at [123, 333] on input "Album Title" at bounding box center [237, 328] width 372 height 22
paste input "Cosmic Kids"
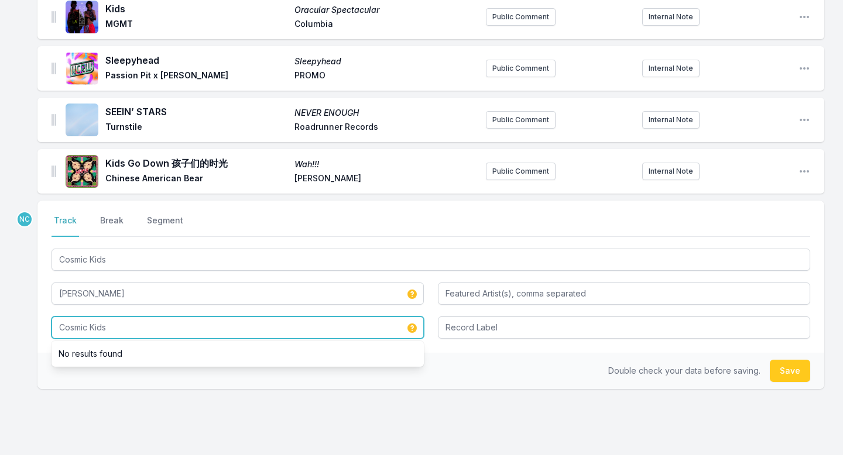
type input "Cosmic Kids"
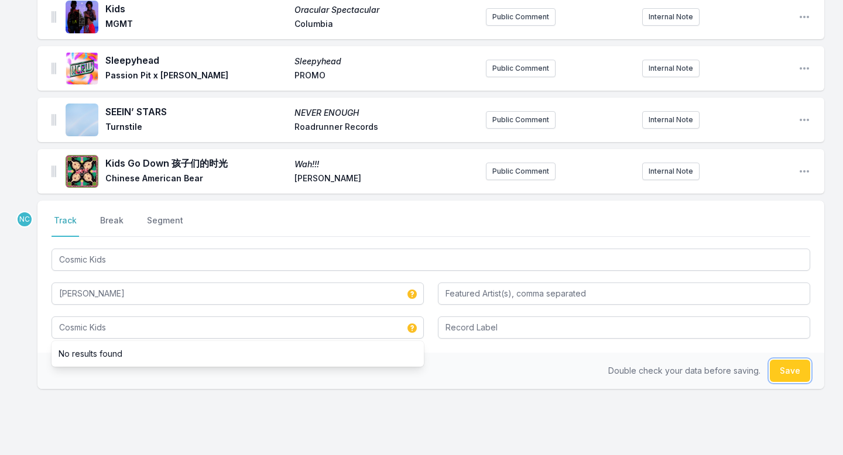
click at [796, 373] on button "Save" at bounding box center [789, 371] width 40 height 22
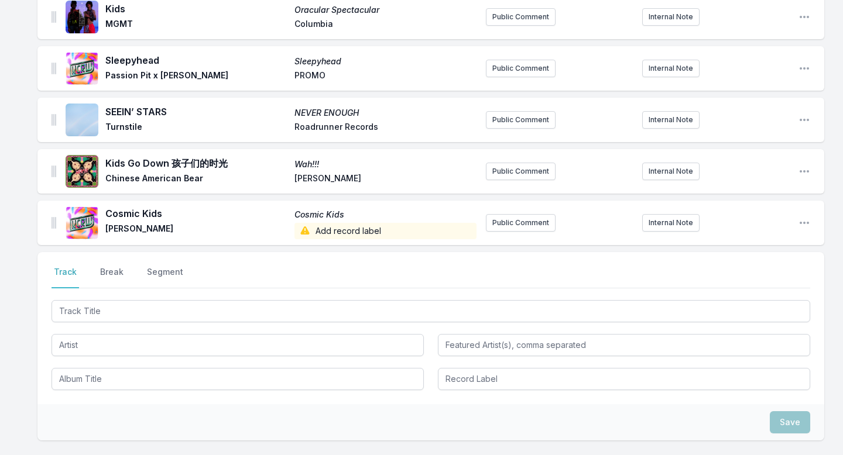
scroll to position [466, 0]
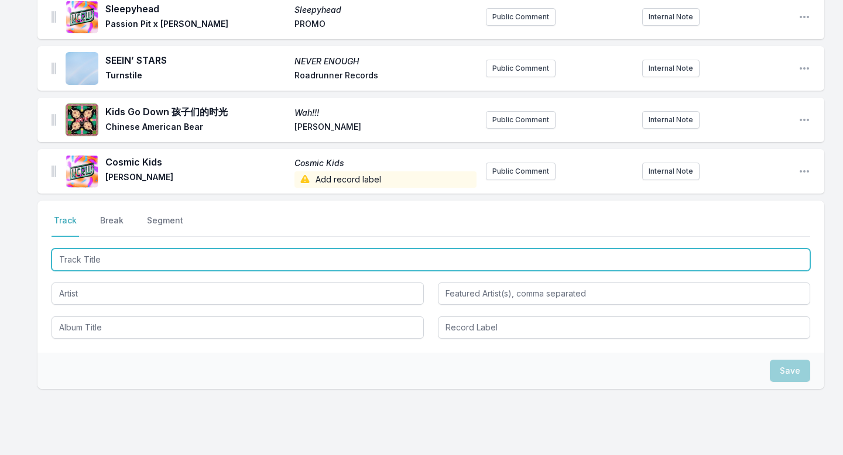
click at [194, 269] on input "Track Title" at bounding box center [430, 260] width 758 height 22
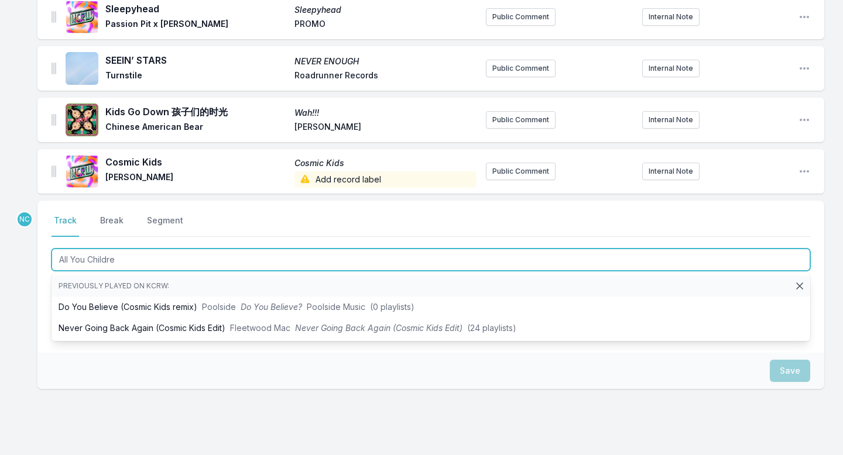
type input "All You Children"
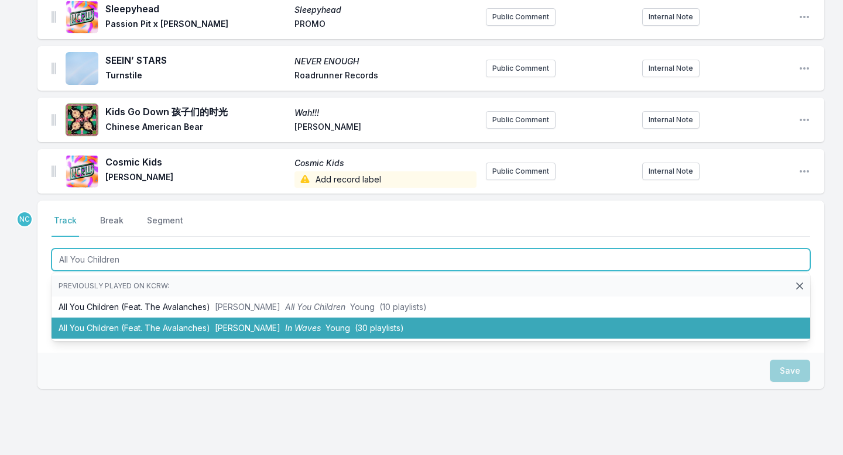
click at [186, 325] on li "All You Children (Feat. The Avalanches) [PERSON_NAME] xx In Waves Young (30 pla…" at bounding box center [430, 328] width 758 height 21
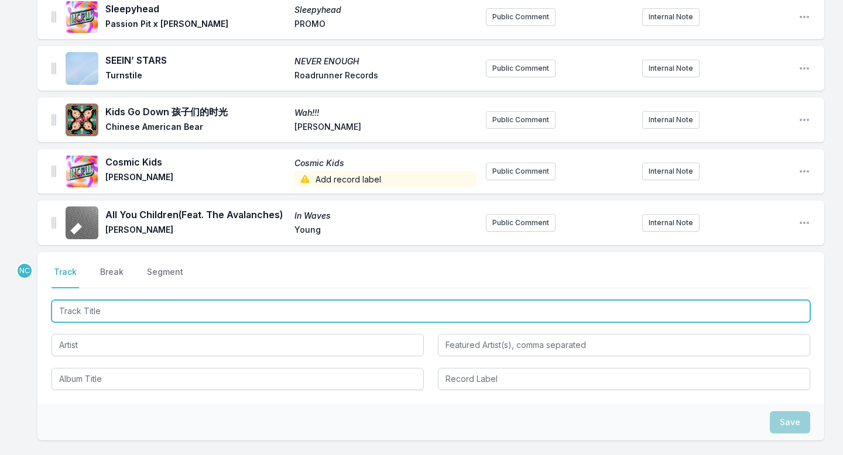
scroll to position [518, 0]
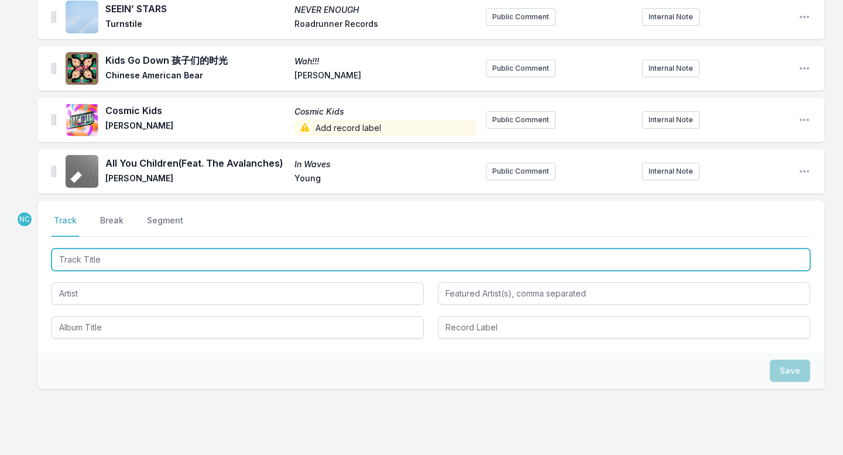
click at [200, 264] on input "Track Title" at bounding box center [430, 260] width 758 height 22
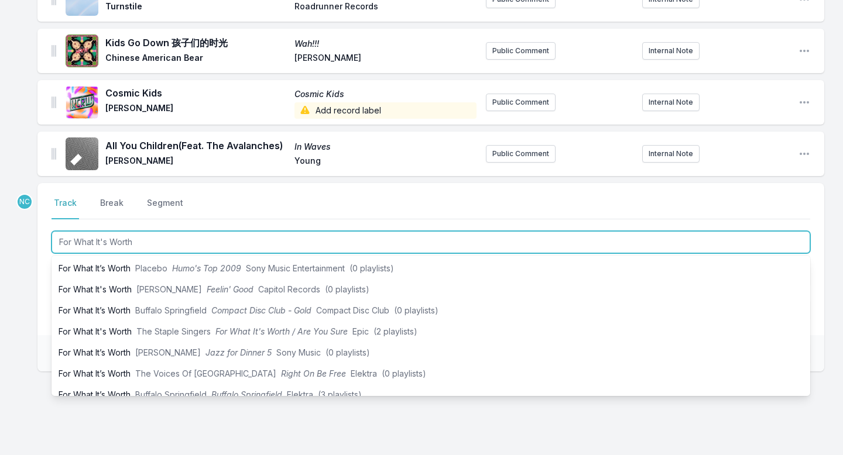
scroll to position [539, 0]
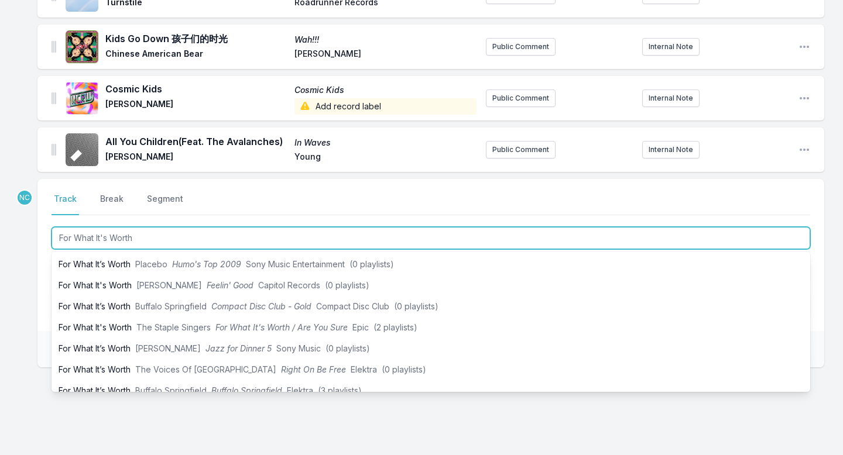
type input "For What It's Worth"
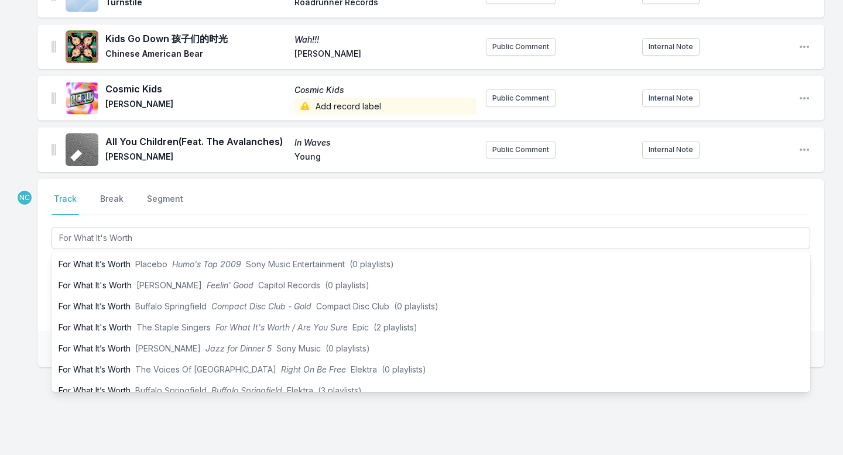
click at [11, 350] on div "Missing Data Some of your tracks are missing record label information. This inf…" at bounding box center [421, 27] width 843 height 905
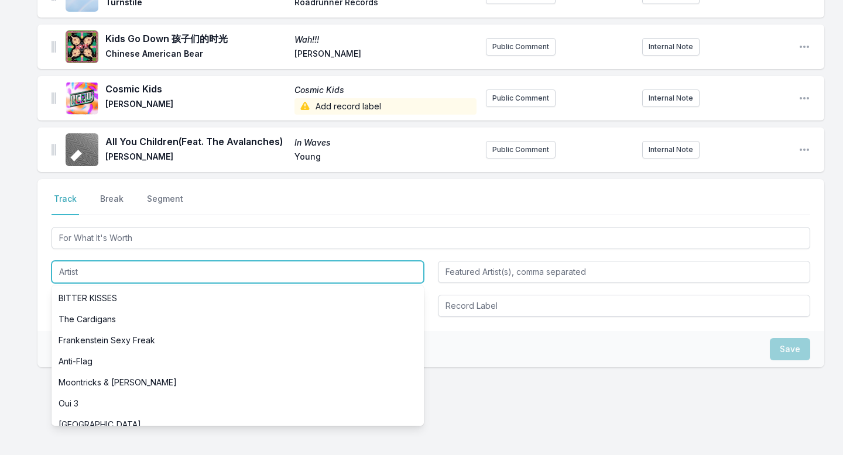
click at [91, 273] on input "Artist" at bounding box center [237, 272] width 372 height 22
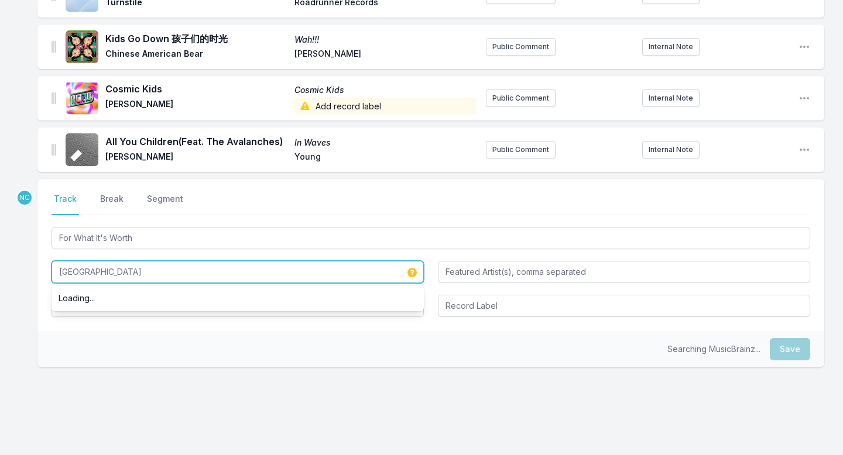
type input "[GEOGRAPHIC_DATA]"
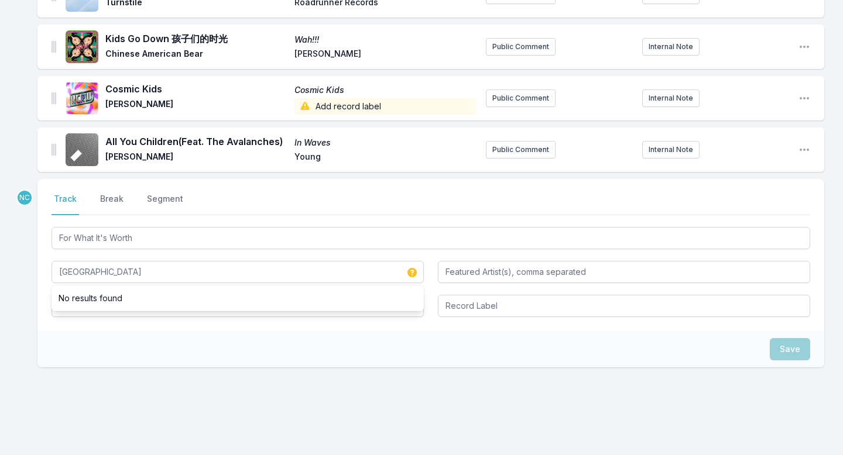
click at [151, 327] on div "Select a tab Track Break Segment Track Break Segment For What It's Worth Wonder…" at bounding box center [430, 255] width 786 height 152
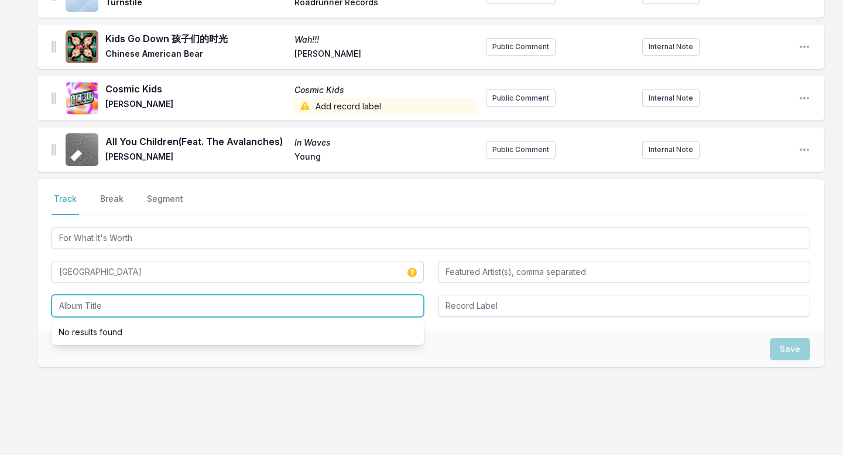
click at [150, 307] on input "Album Title" at bounding box center [237, 306] width 372 height 22
paste input "Children of the Canyon: Volume 1"
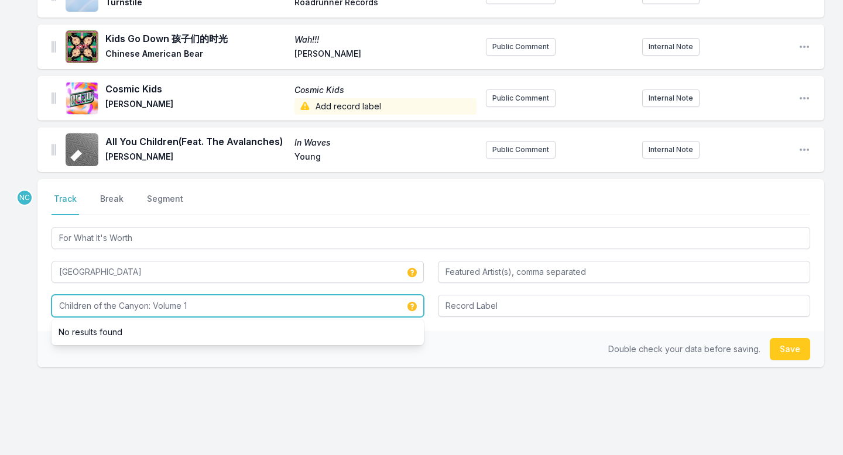
type input "Children of the Canyon: Volume 1"
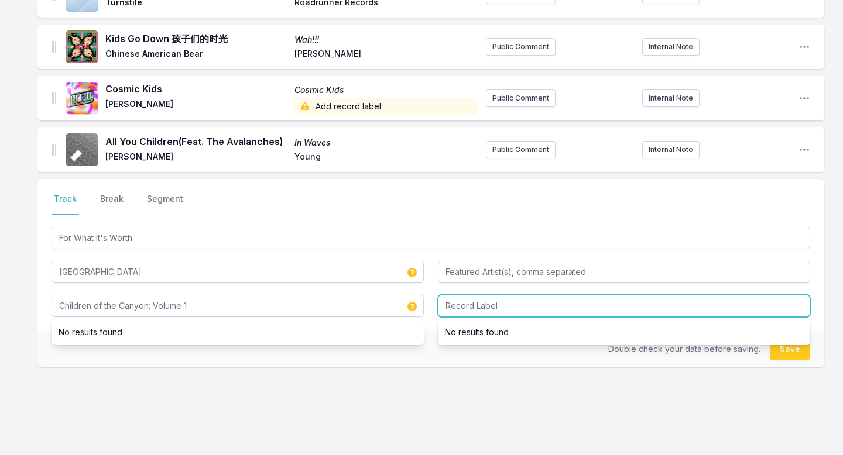
click at [493, 302] on input "Record Label" at bounding box center [624, 306] width 372 height 22
type input "Self Release"
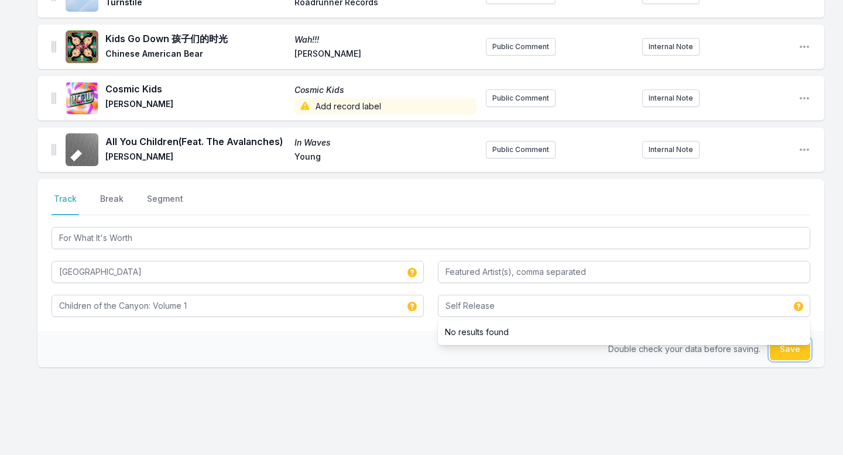
click at [792, 354] on button "Save" at bounding box center [789, 349] width 40 height 22
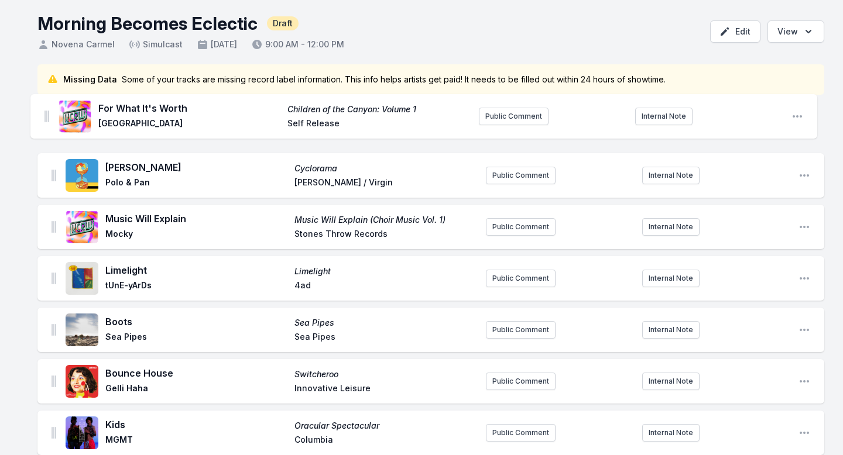
scroll to position [0, 0]
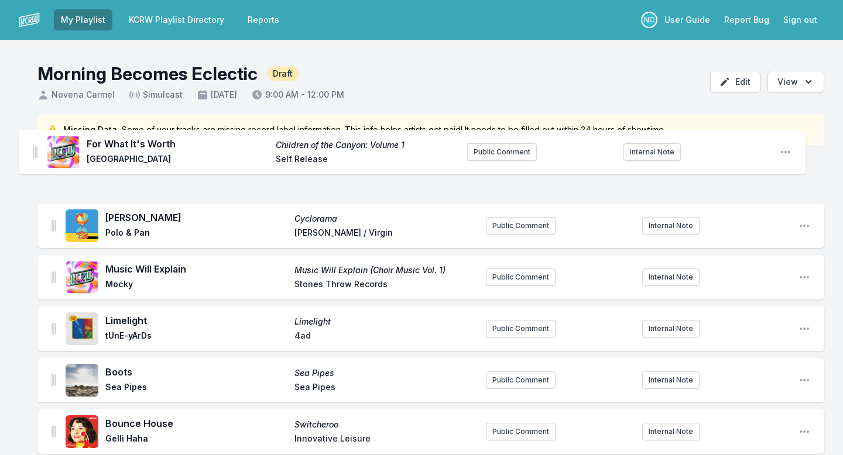
drag, startPoint x: 51, startPoint y: 149, endPoint x: 32, endPoint y: 148, distance: 19.3
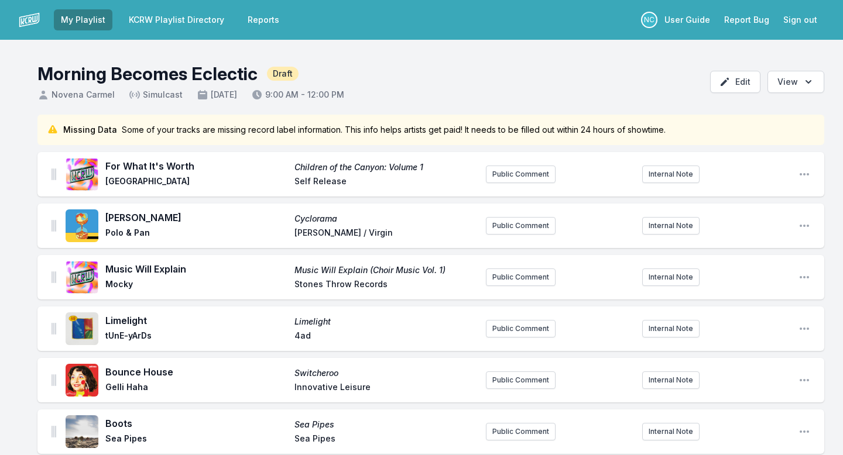
scroll to position [487, 0]
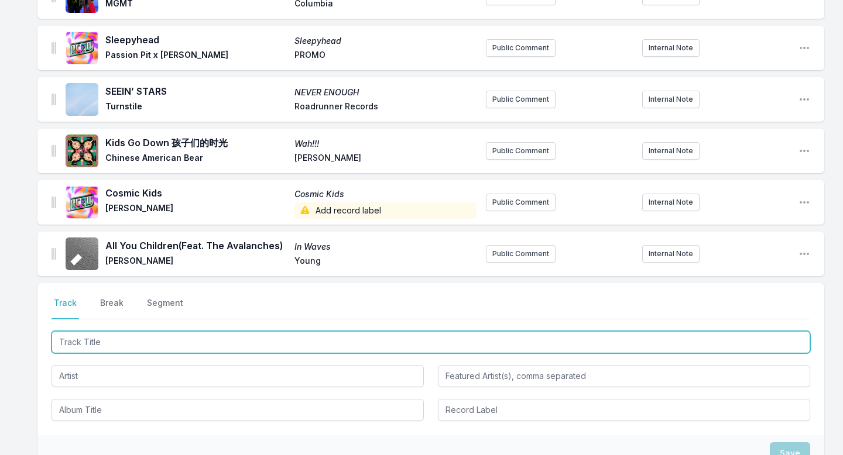
click at [109, 343] on input "Track Title" at bounding box center [430, 342] width 758 height 22
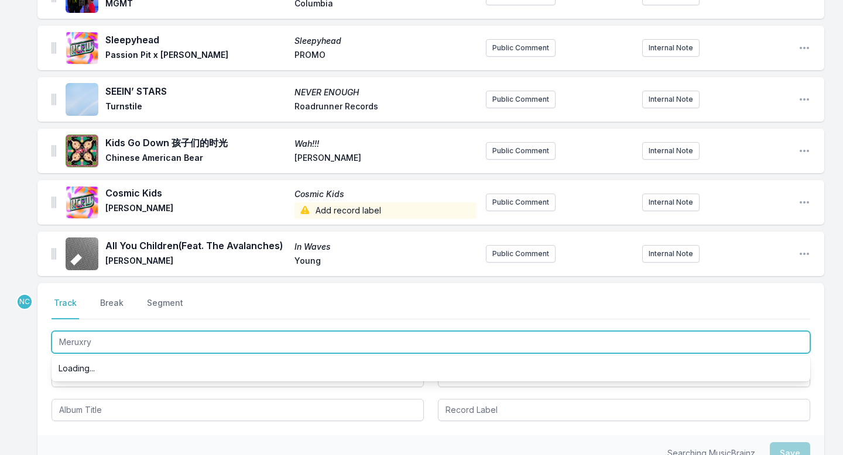
scroll to position [0, 0]
type input "Mercury"
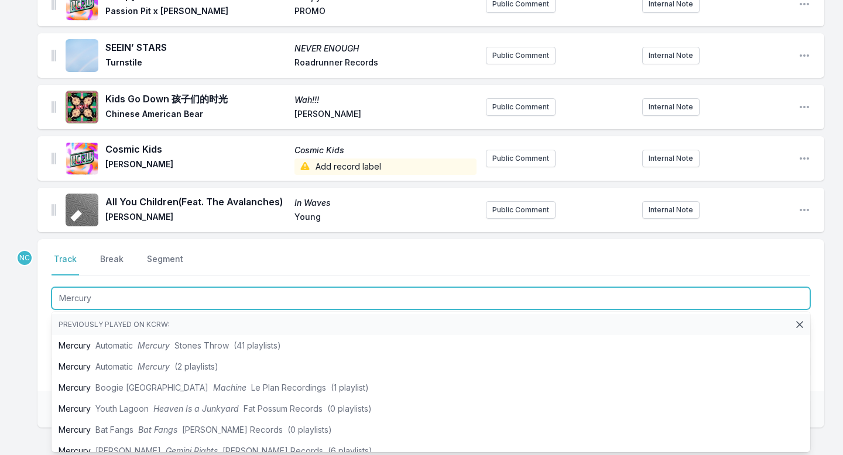
scroll to position [539, 0]
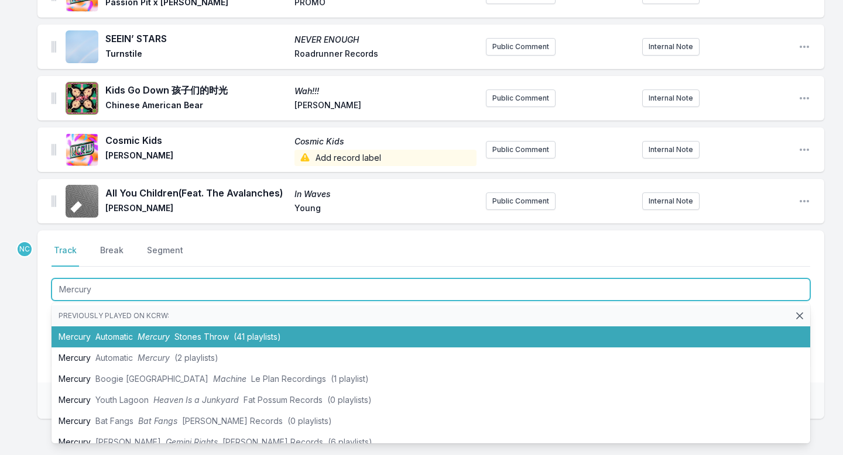
click at [117, 336] on span "Automatic" at bounding box center [113, 337] width 37 height 10
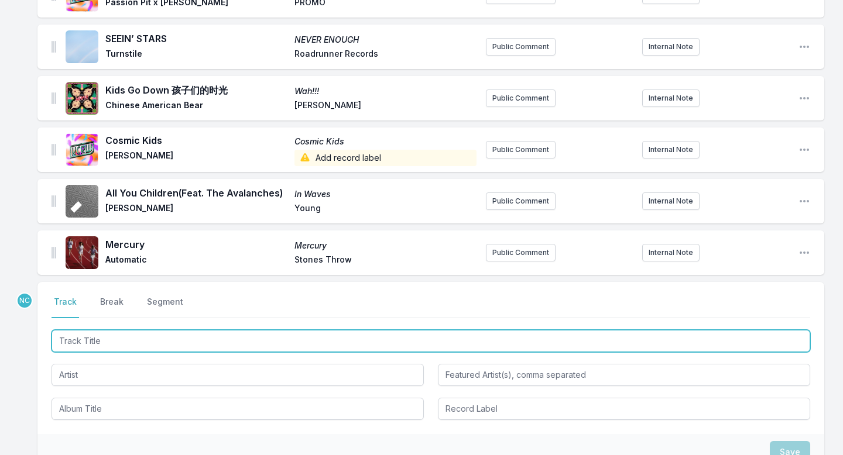
scroll to position [591, 0]
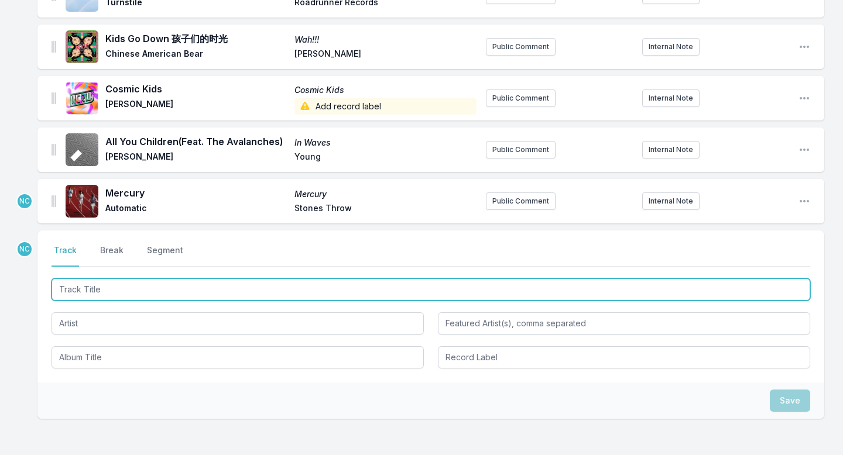
click at [119, 291] on input "Track Title" at bounding box center [430, 289] width 758 height 22
type input "Rest of Her Life"
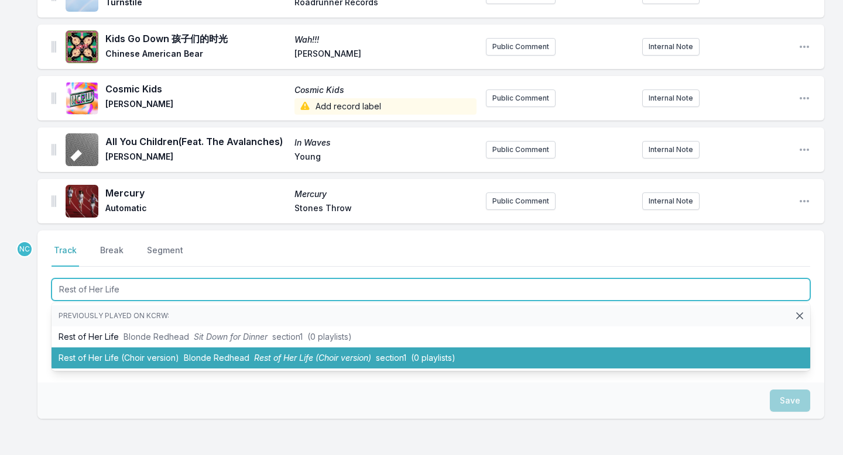
click at [154, 359] on li "Rest of Her Life (Choir version) Blonde Redhead Rest of Her Life (Choir version…" at bounding box center [430, 358] width 758 height 21
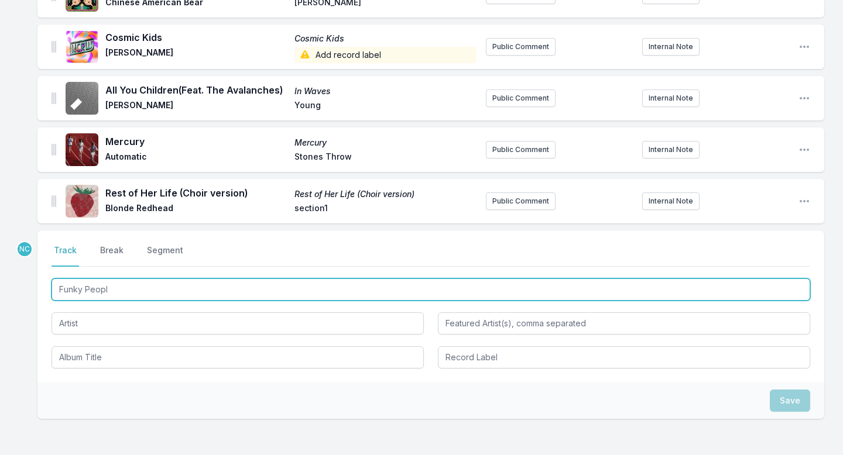
type input "Funky People"
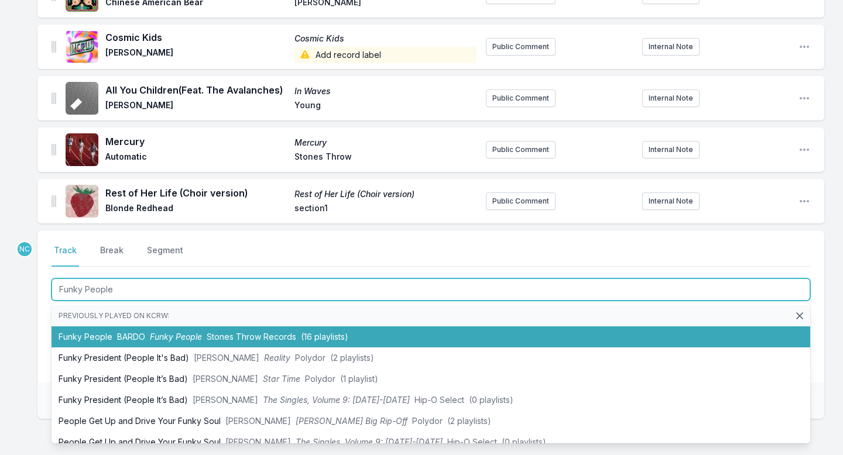
click at [137, 326] on li "Funky People BARDO Funky People Stones Throw Records (16 playlists)" at bounding box center [430, 336] width 758 height 21
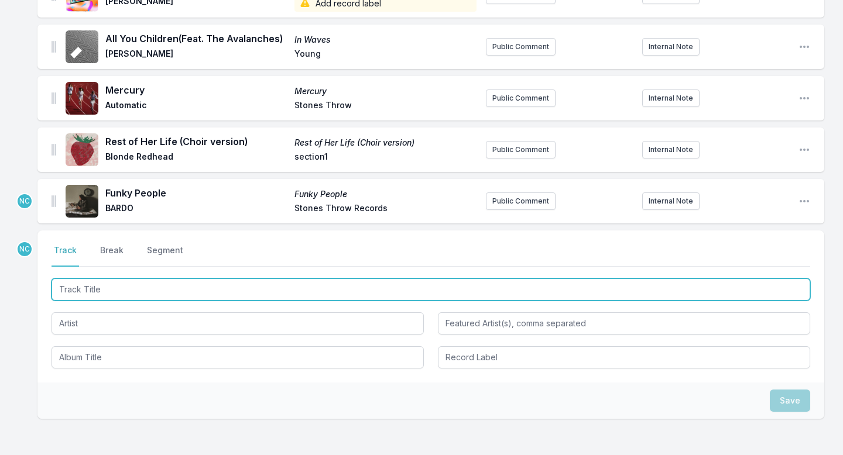
paste input "Nothing Is Forever"
type input "Nothing Is Forever"
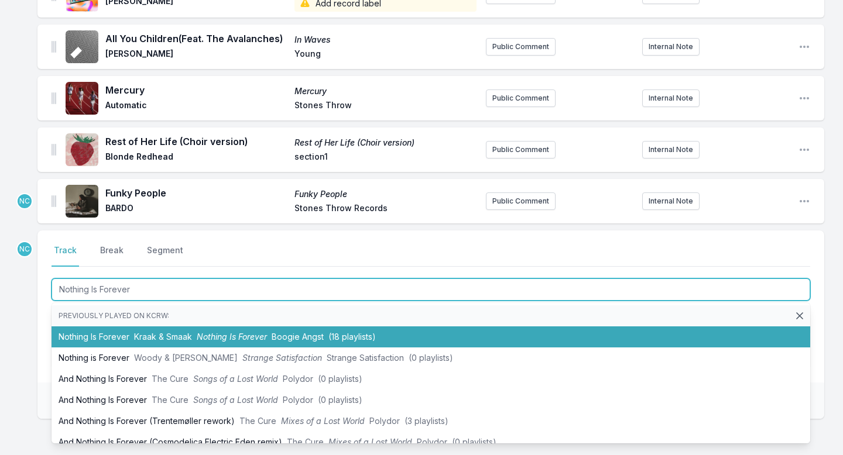
click at [226, 339] on span "Nothing Is Forever" at bounding box center [232, 337] width 70 height 10
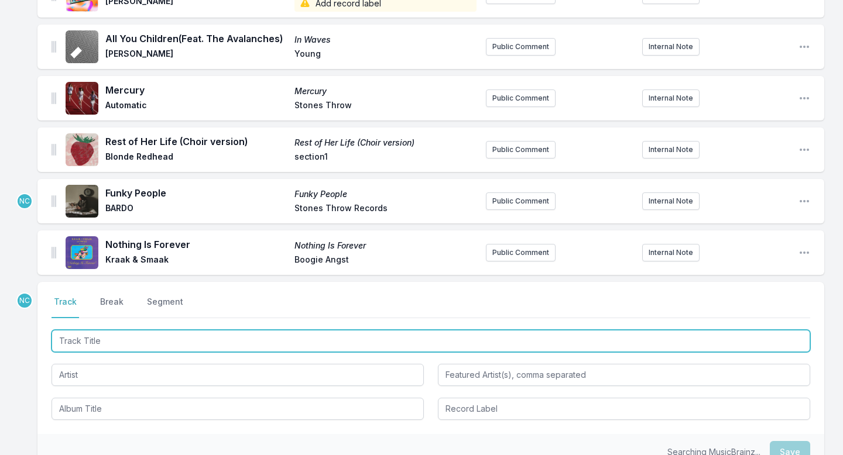
scroll to position [745, 0]
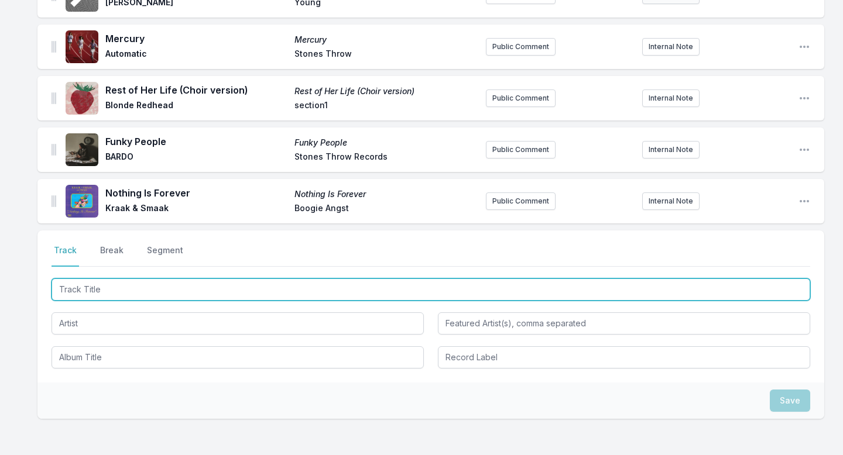
paste input "Dominoes"
type input "Dominoes"
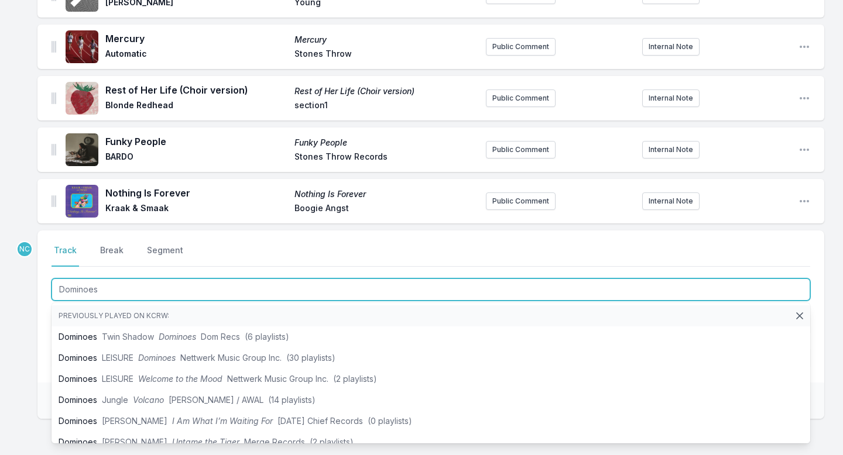
scroll to position [797, 0]
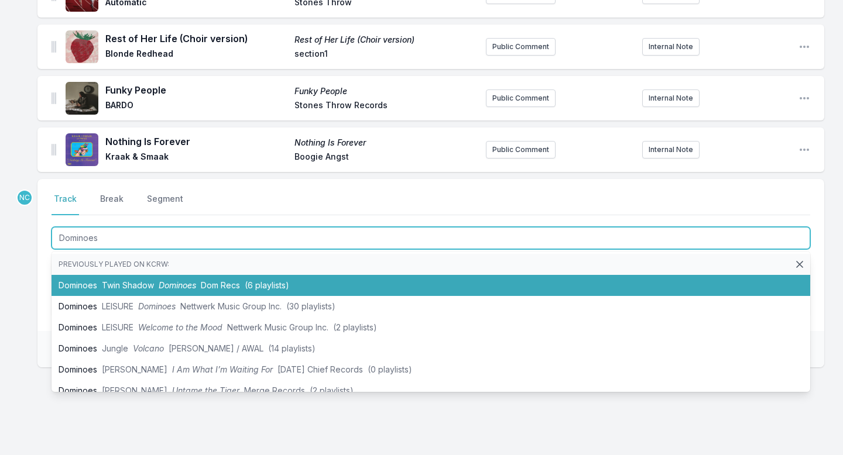
click at [195, 281] on span "Dominoes" at bounding box center [177, 285] width 37 height 10
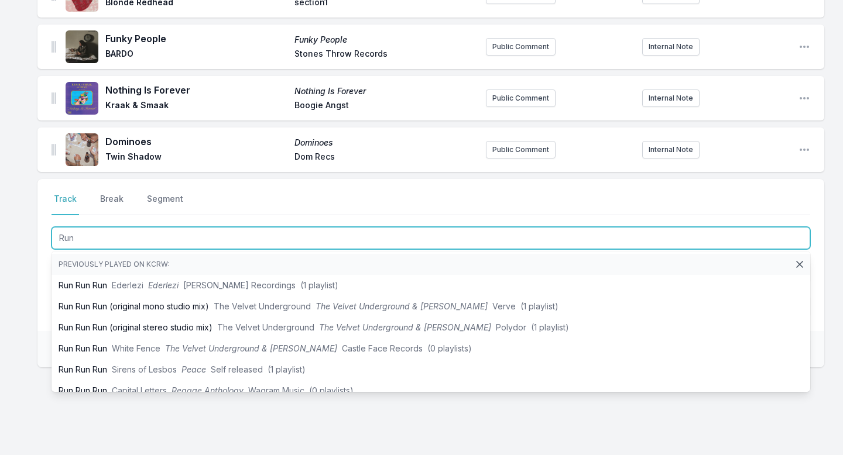
type input "Run"
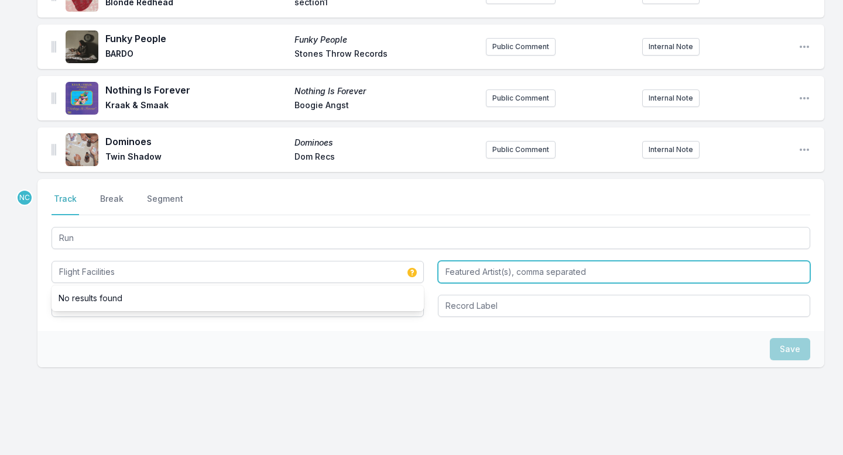
type input "Flight Facilities"
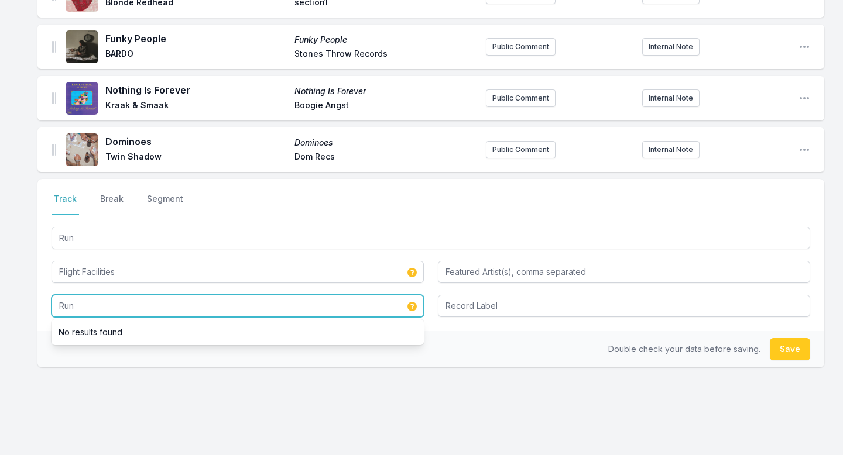
type input "Run"
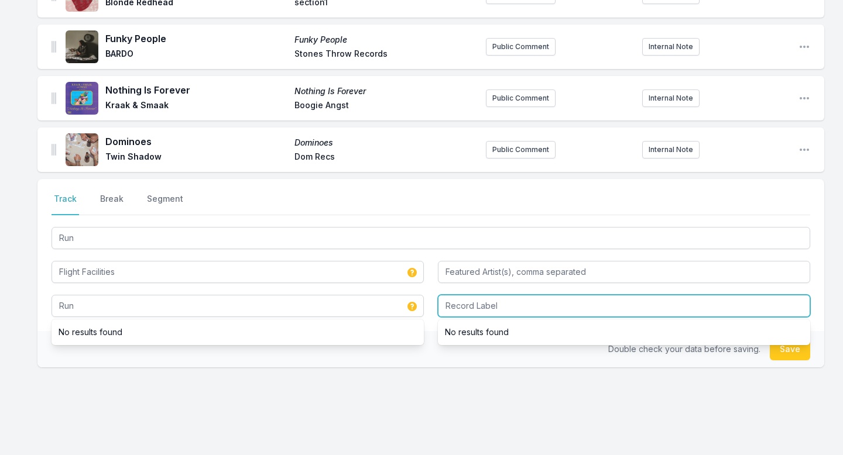
click at [498, 300] on input "Record Label" at bounding box center [624, 306] width 372 height 22
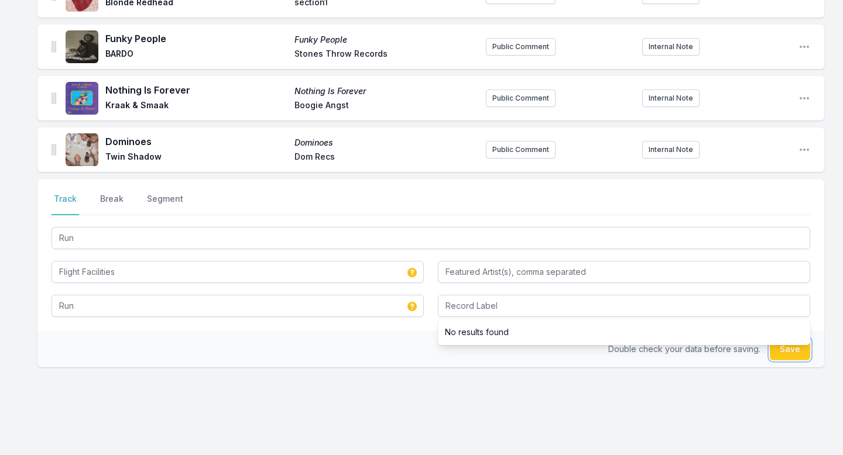
click at [784, 350] on button "Save" at bounding box center [789, 349] width 40 height 22
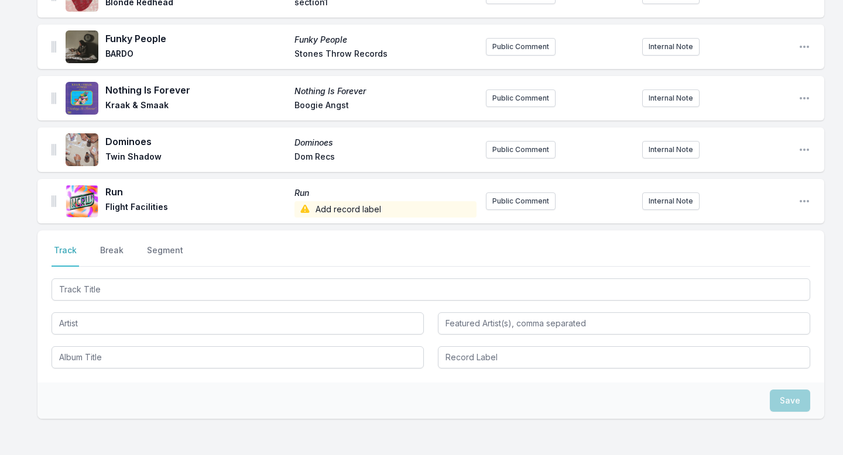
scroll to position [900, 0]
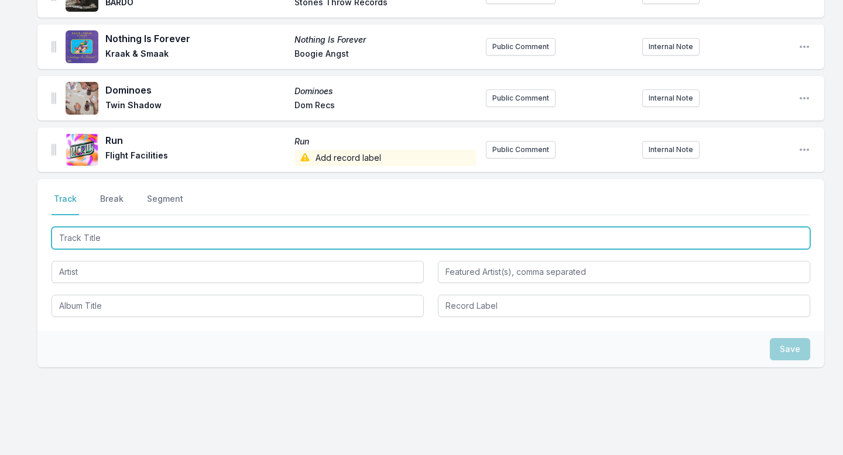
click at [270, 237] on input "Track Title" at bounding box center [430, 238] width 758 height 22
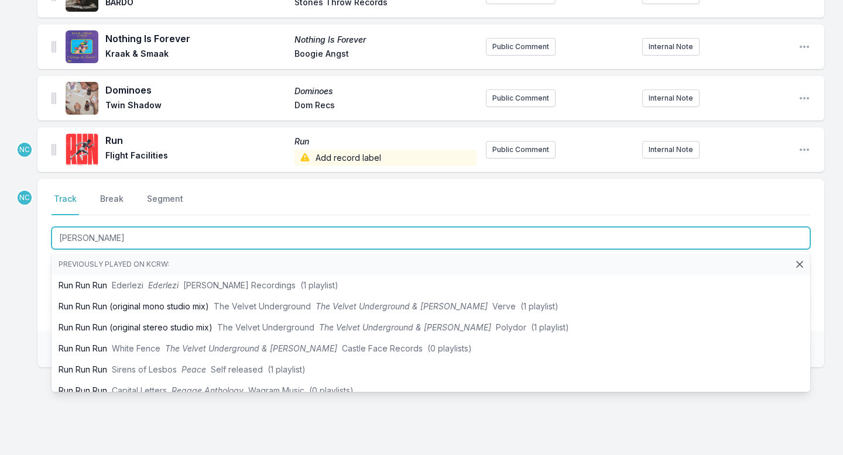
type input "[PERSON_NAME]"
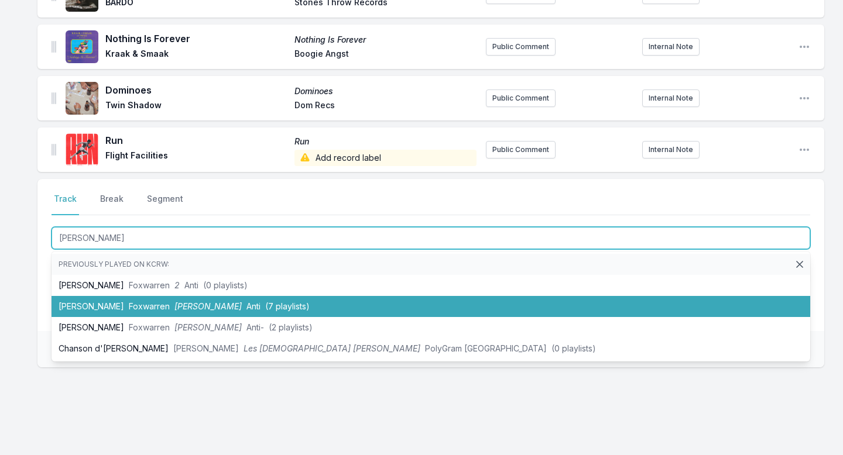
click at [272, 304] on li "[PERSON_NAME] [PERSON_NAME] (7 playlists)" at bounding box center [430, 306] width 758 height 21
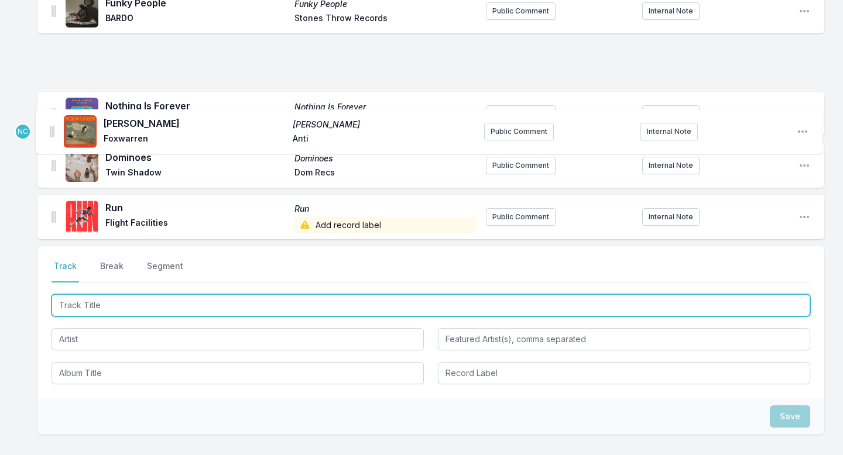
scroll to position [772, 0]
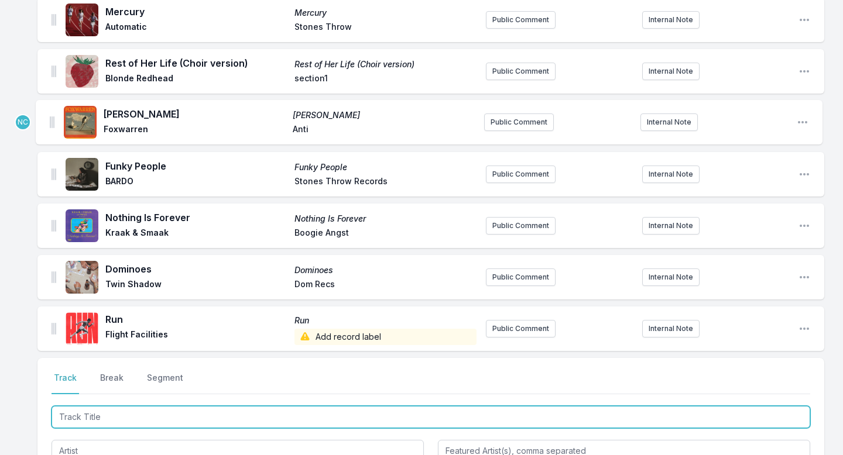
drag, startPoint x: 52, startPoint y: 148, endPoint x: 49, endPoint y: 115, distance: 33.0
type input "Children"
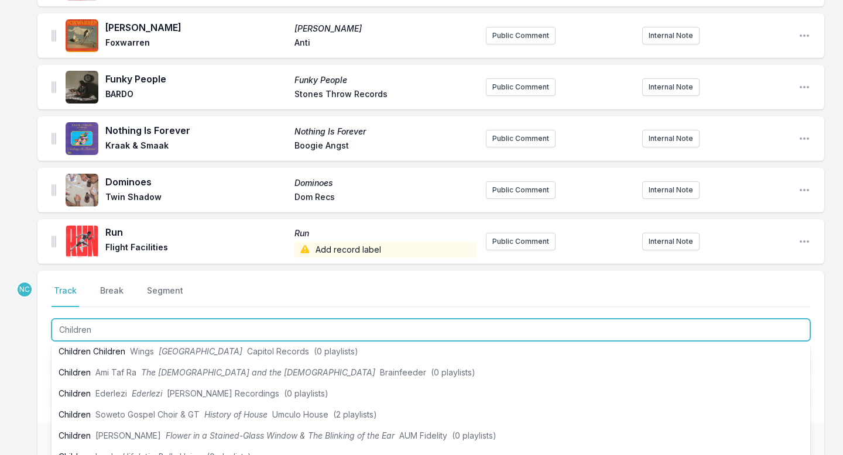
scroll to position [113, 0]
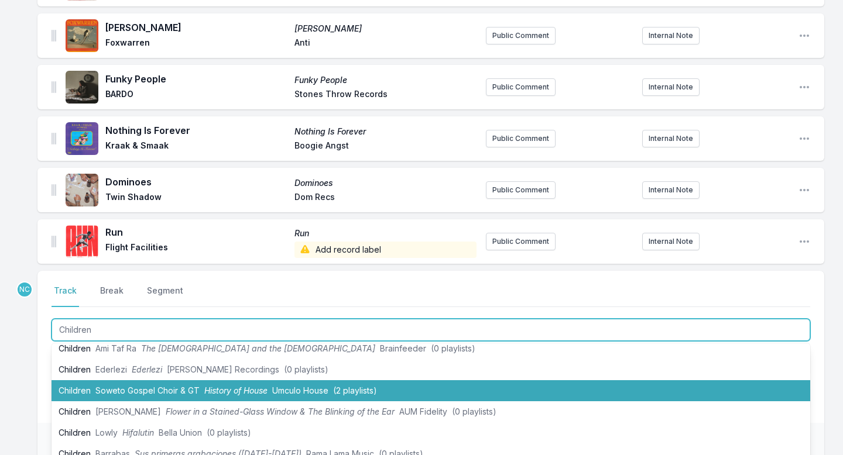
click at [171, 388] on span "Soweto Gospel Choir & GT" at bounding box center [147, 391] width 104 height 10
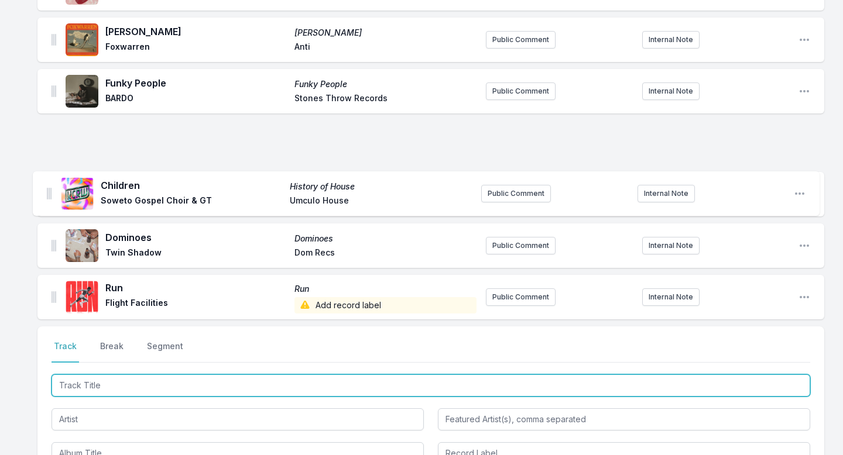
scroll to position [788, 0]
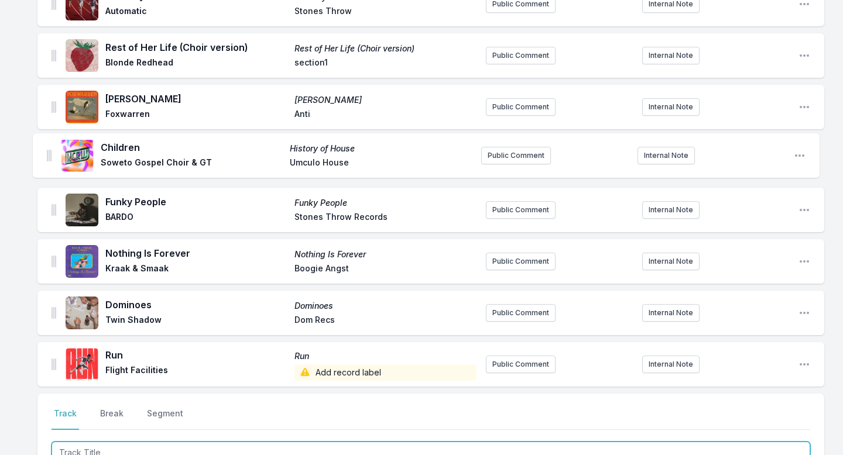
drag, startPoint x: 53, startPoint y: 242, endPoint x: 47, endPoint y: 152, distance: 90.3
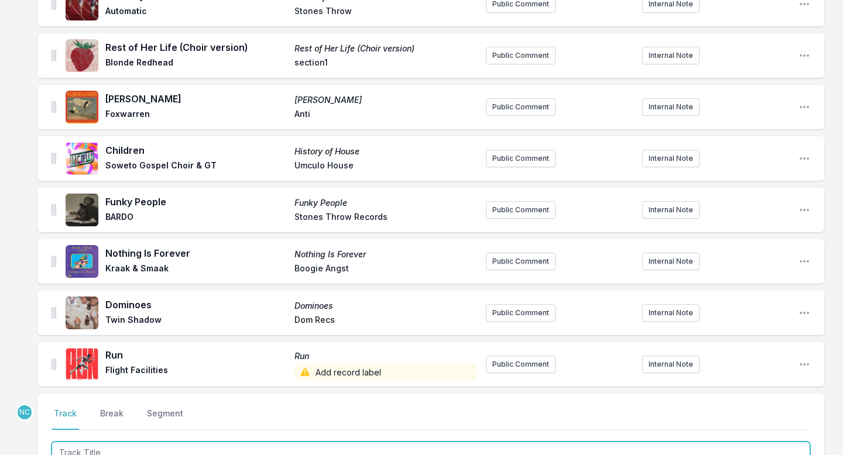
scroll to position [823, 0]
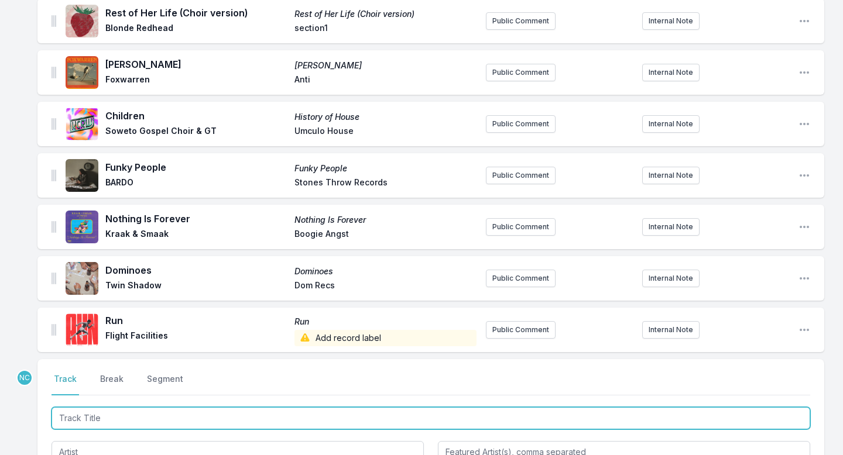
click at [85, 417] on input "Track Title" at bounding box center [430, 418] width 758 height 22
type input "LIE DOWN"
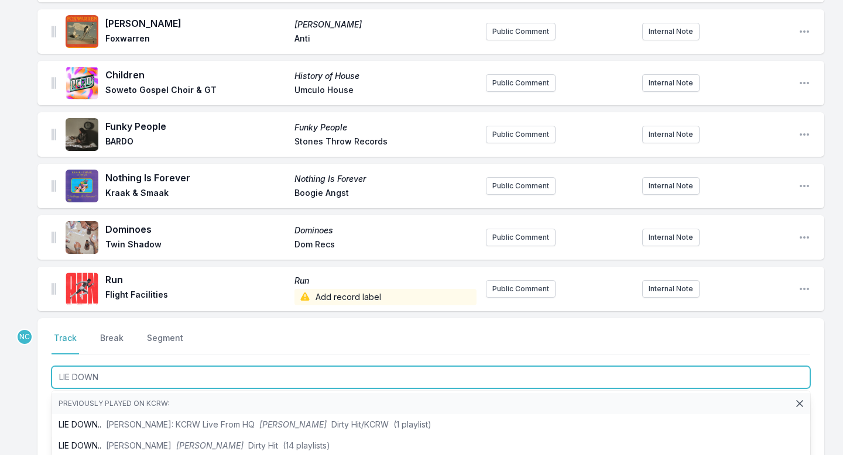
scroll to position [871, 0]
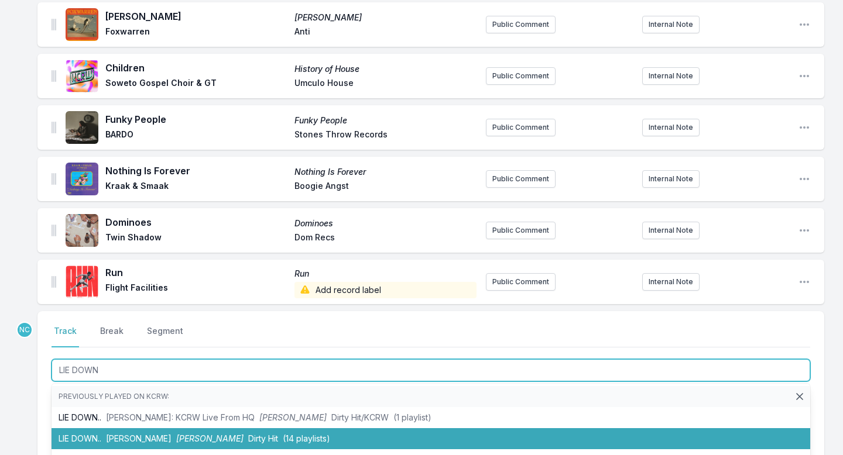
click at [109, 430] on li "LIE DOWN.. [PERSON_NAME] SAYA Dirty Hit (14 playlists)" at bounding box center [430, 438] width 758 height 21
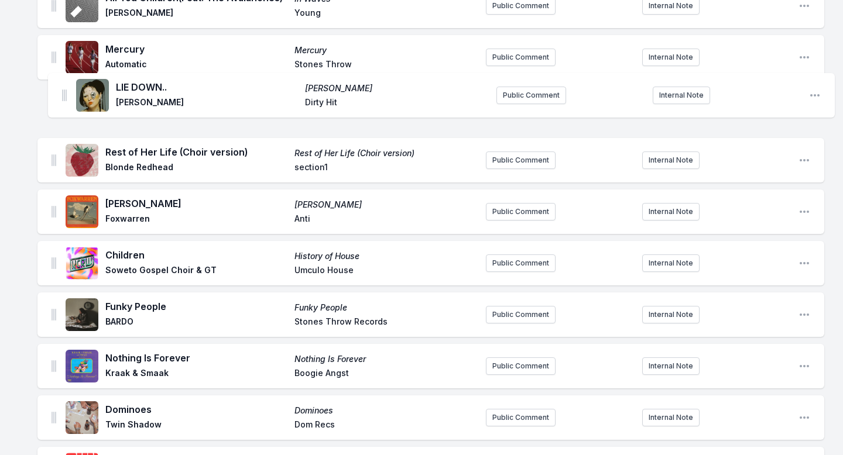
scroll to position [727, 0]
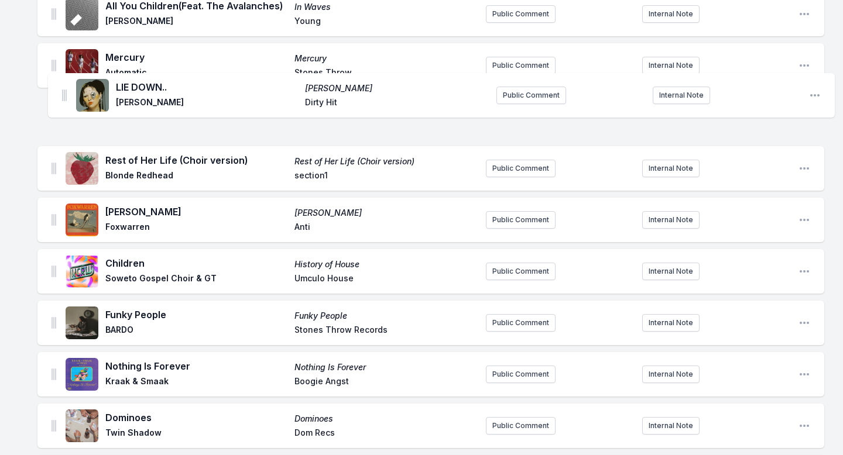
drag, startPoint x: 55, startPoint y: 278, endPoint x: 66, endPoint y: 88, distance: 189.9
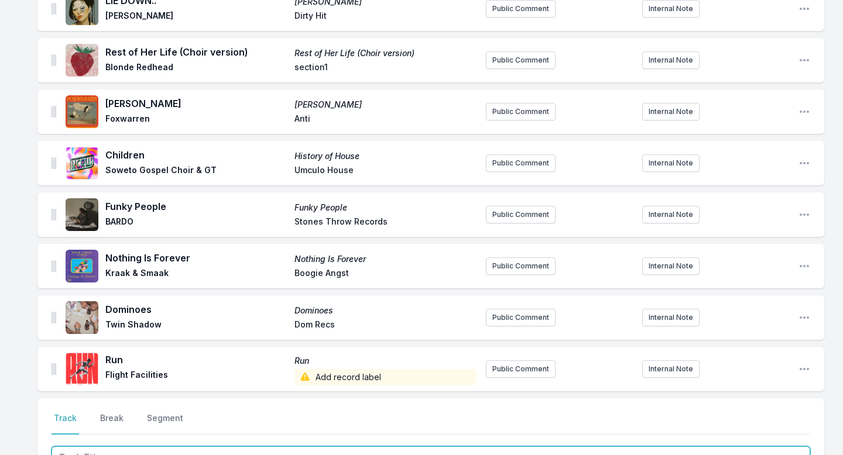
scroll to position [973, 0]
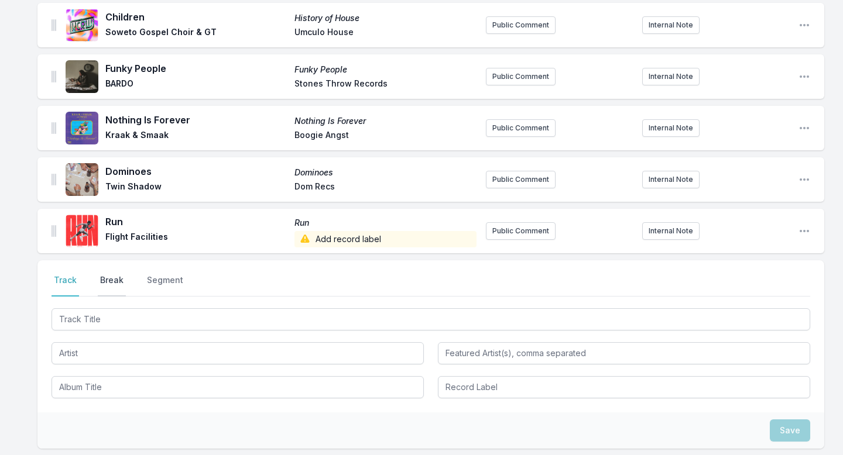
click at [117, 283] on button "Break" at bounding box center [112, 285] width 28 height 22
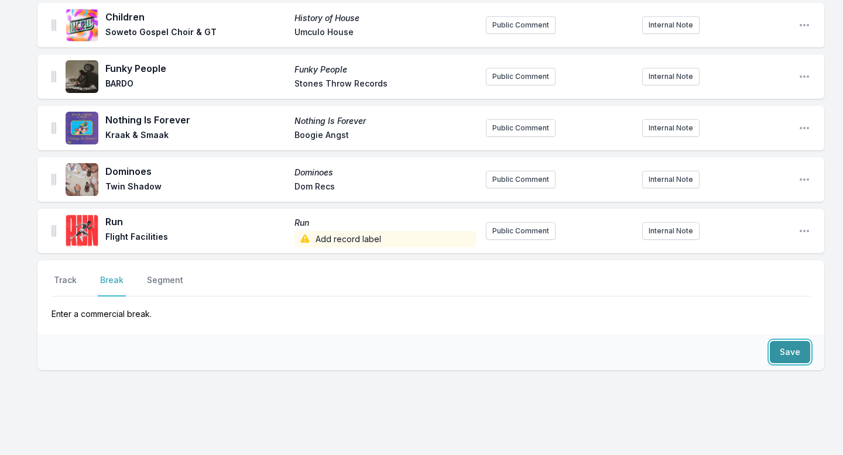
click at [790, 351] on button "Save" at bounding box center [789, 352] width 40 height 22
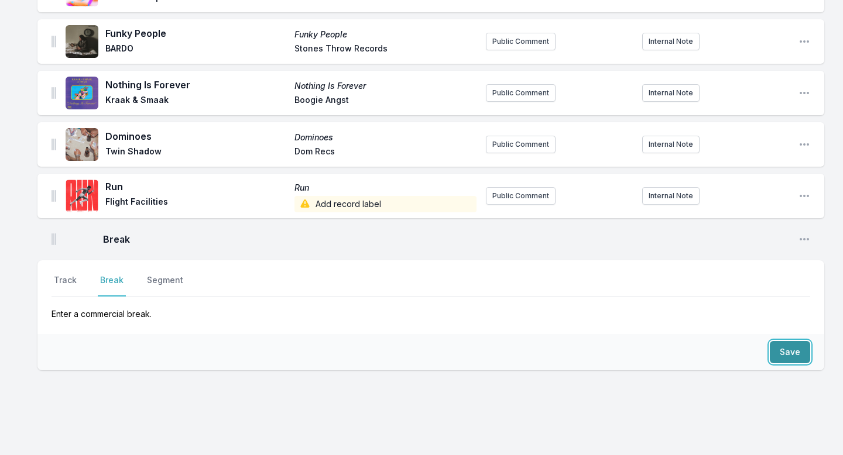
click at [790, 351] on button "Save" at bounding box center [789, 352] width 40 height 22
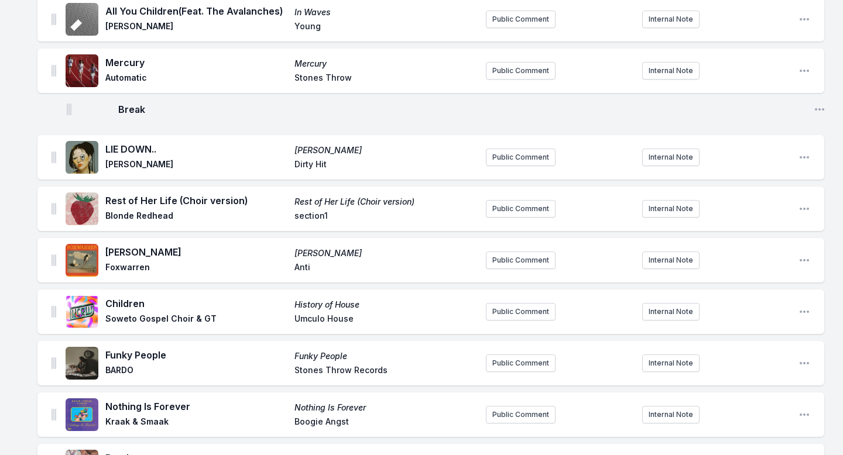
scroll to position [718, 0]
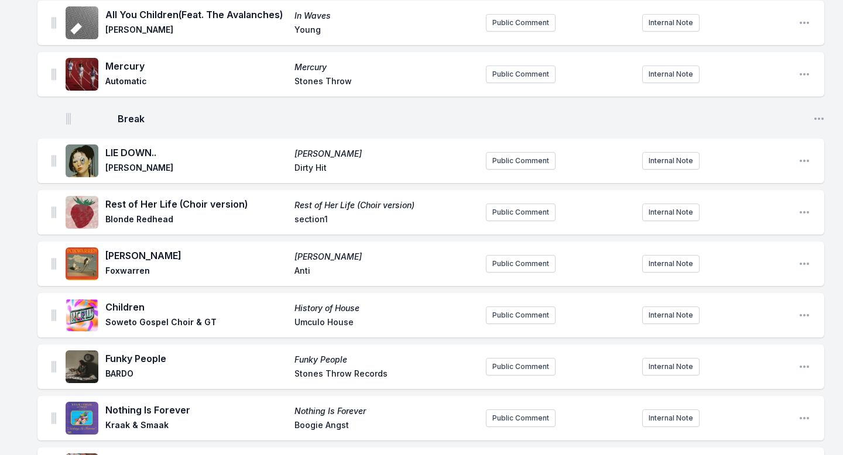
drag, startPoint x: 54, startPoint y: 259, endPoint x: 68, endPoint y: 106, distance: 153.4
click at [68, 106] on ul "For What It's Worth Children of the Canyon: Volume 1 Wonderland Elementary Self…" at bounding box center [430, 6] width 786 height 1144
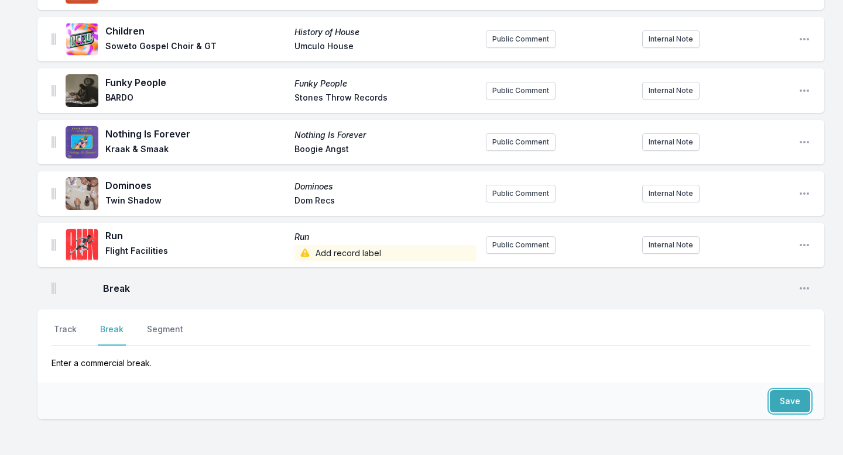
scroll to position [1071, 0]
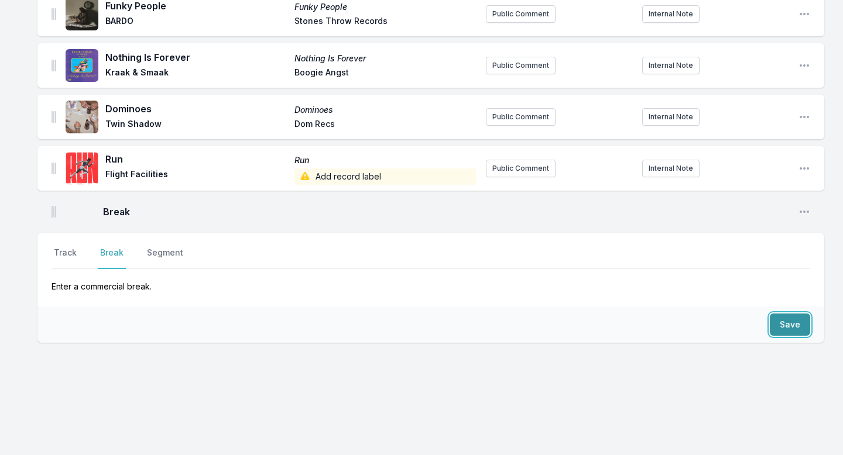
click at [800, 329] on button "Save" at bounding box center [789, 325] width 40 height 22
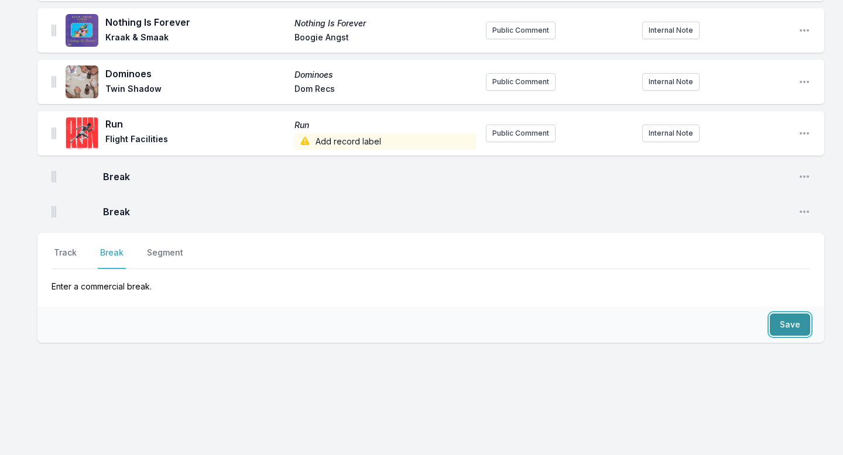
click at [799, 329] on button "Save" at bounding box center [789, 325] width 40 height 22
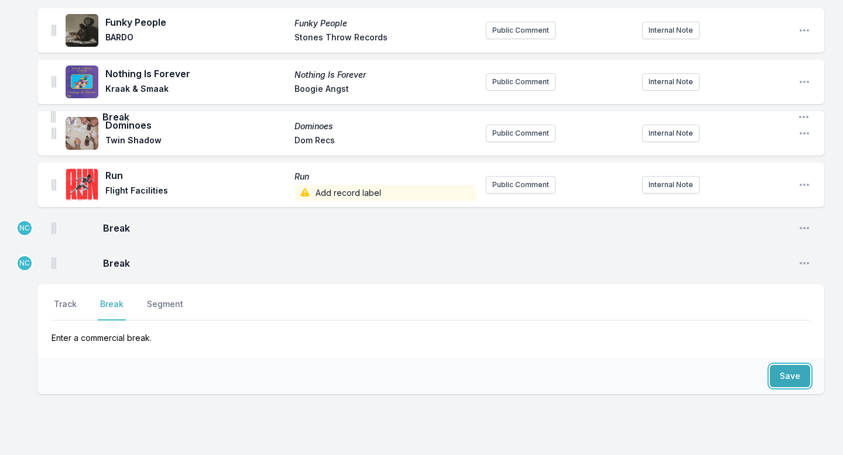
scroll to position [880, 0]
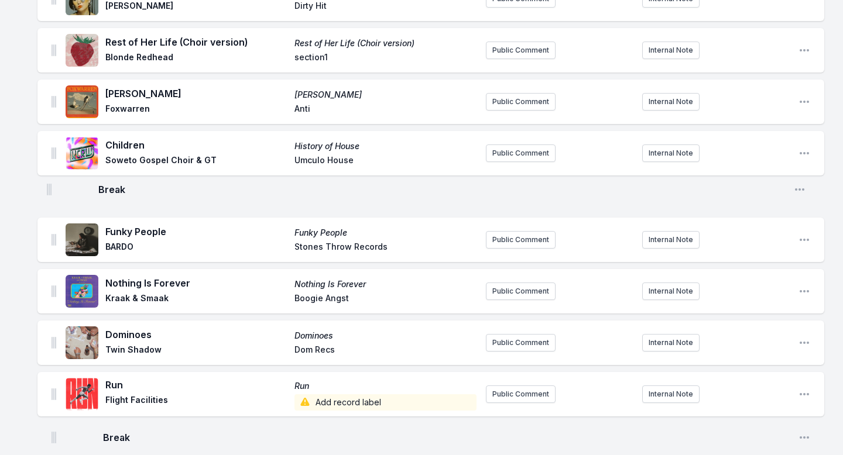
drag, startPoint x: 52, startPoint y: 139, endPoint x: 47, endPoint y: 183, distance: 44.8
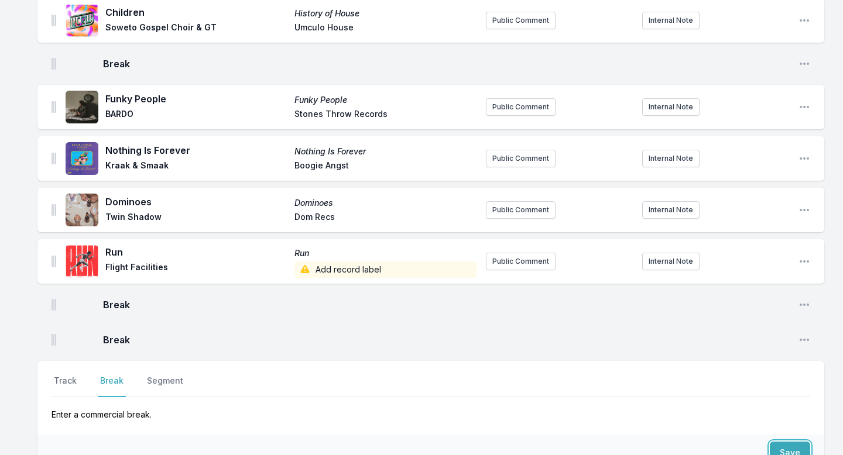
scroll to position [1141, 0]
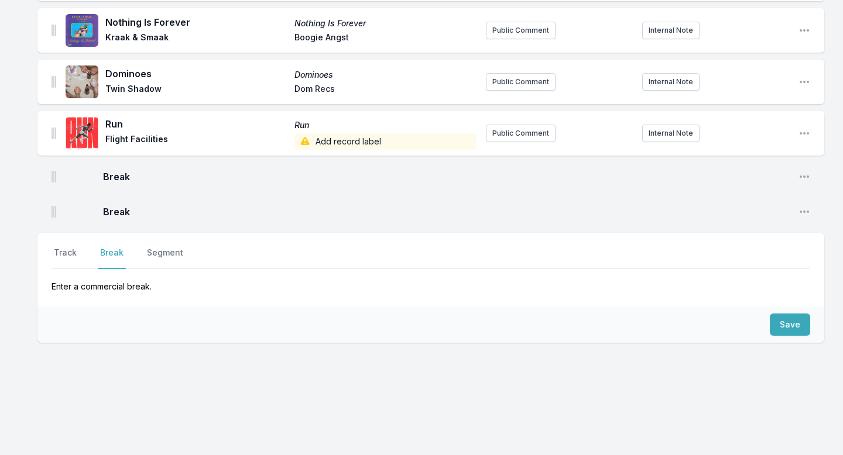
click at [80, 255] on nav "Track Break Segment" at bounding box center [430, 258] width 758 height 22
click at [64, 255] on button "Track" at bounding box center [64, 258] width 27 height 22
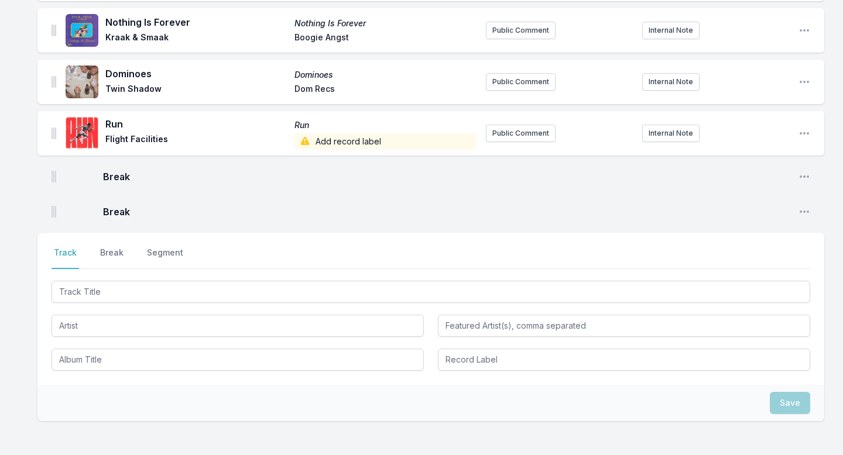
click at [71, 303] on div at bounding box center [430, 324] width 758 height 92
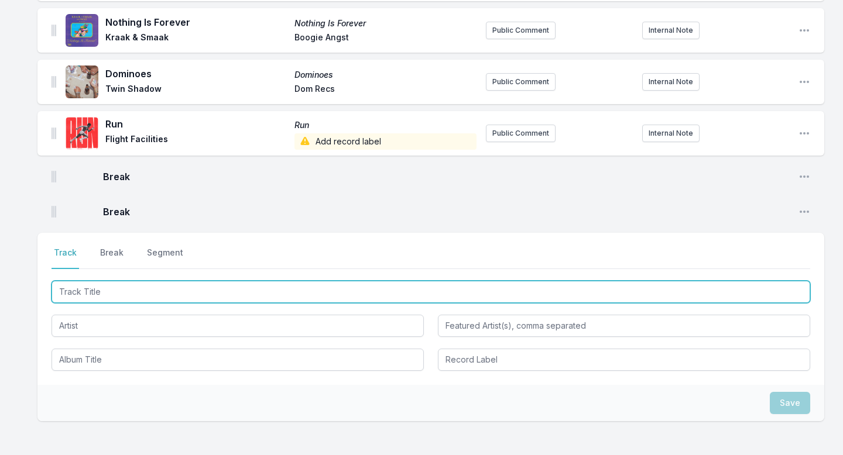
click at [70, 295] on input "Track Title" at bounding box center [430, 292] width 758 height 22
type input "Falling for the Feeling"
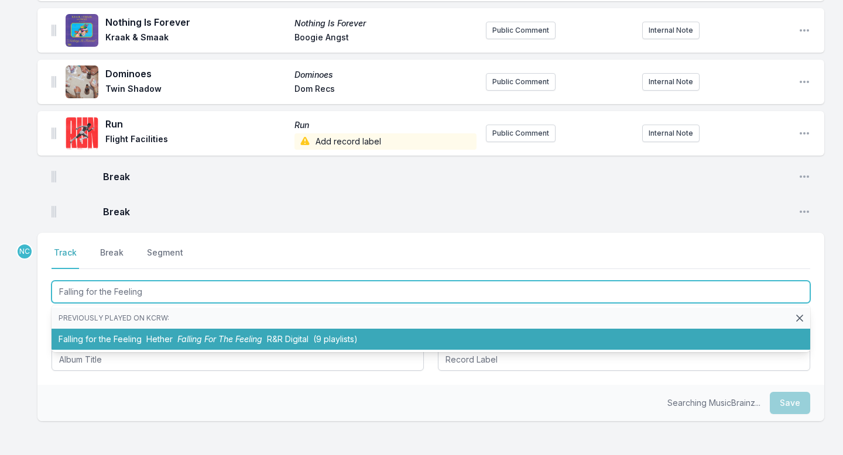
click at [171, 335] on span "Hether" at bounding box center [159, 339] width 26 height 10
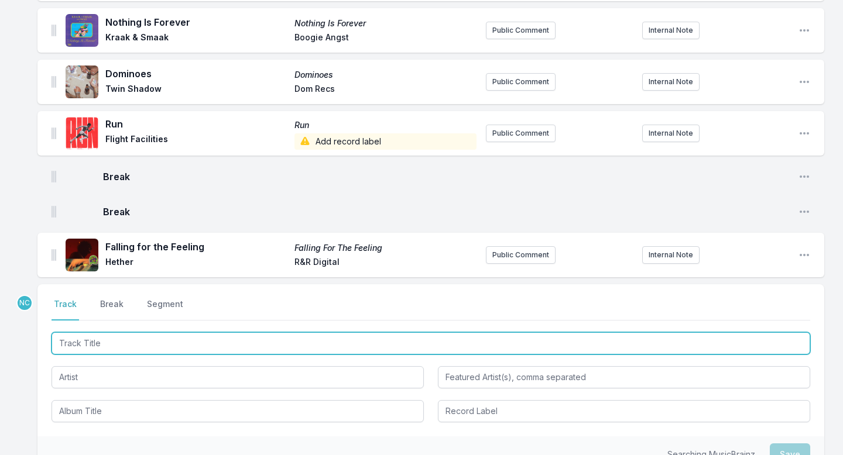
scroll to position [1192, 0]
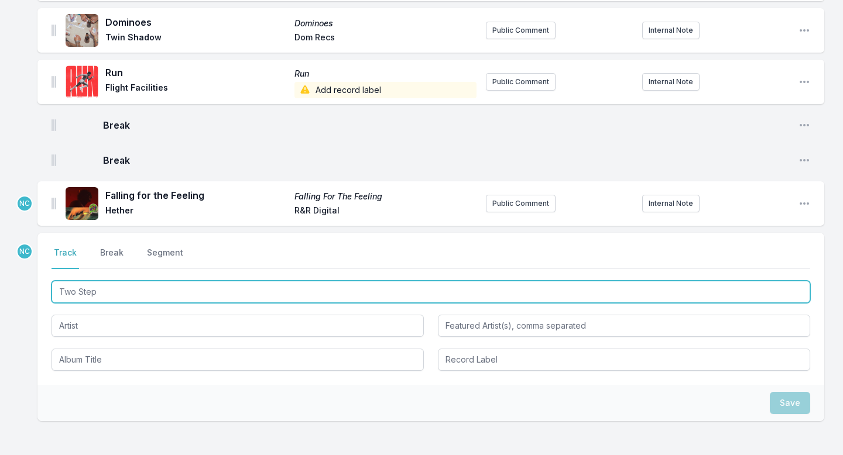
type input "Two Steps"
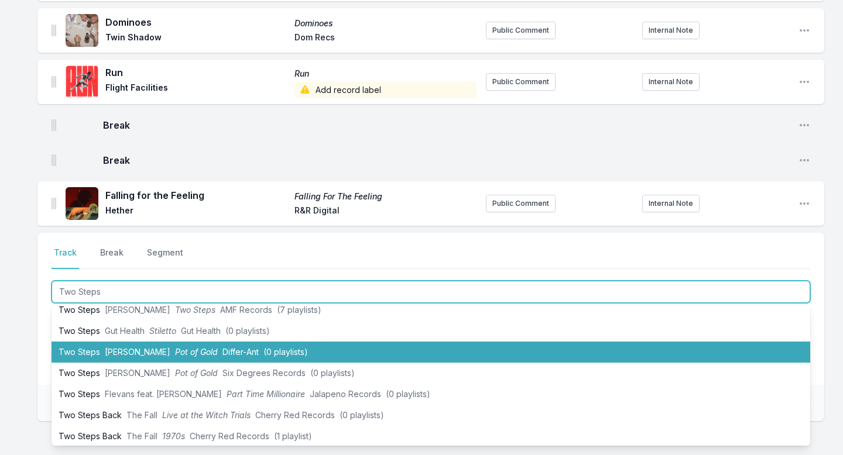
scroll to position [9, 0]
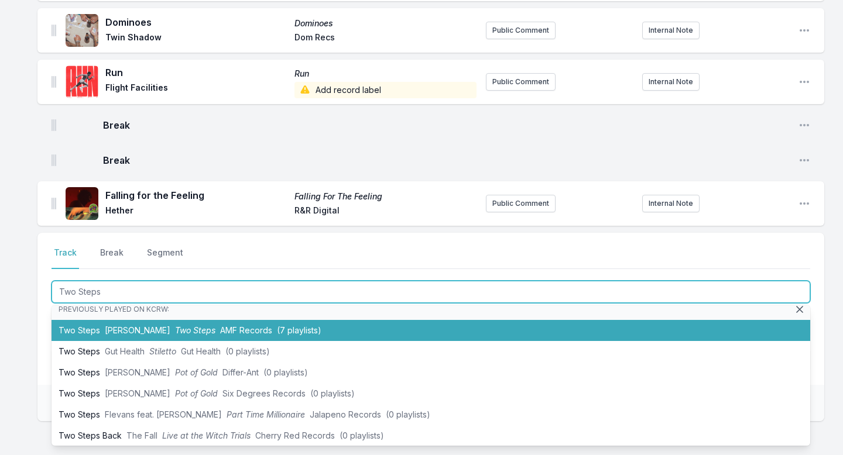
click at [182, 332] on span "Two Steps" at bounding box center [195, 330] width 40 height 10
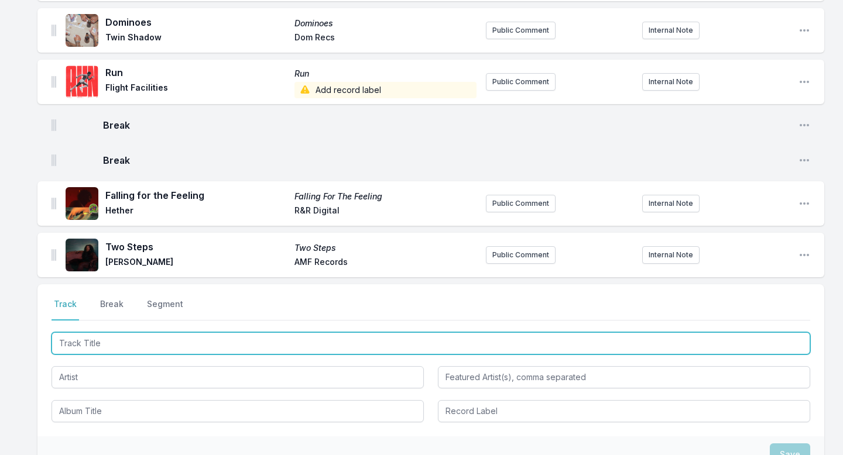
scroll to position [1244, 0]
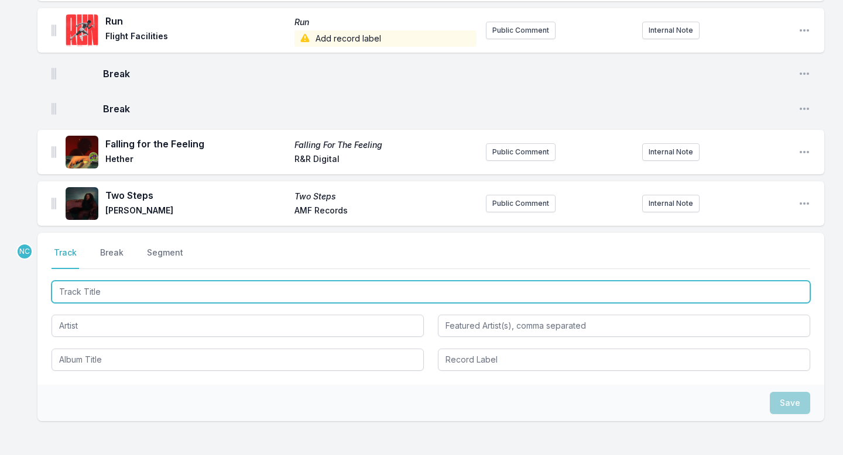
click at [97, 288] on input "Track Title" at bounding box center [430, 292] width 758 height 22
type input "Earthstar"
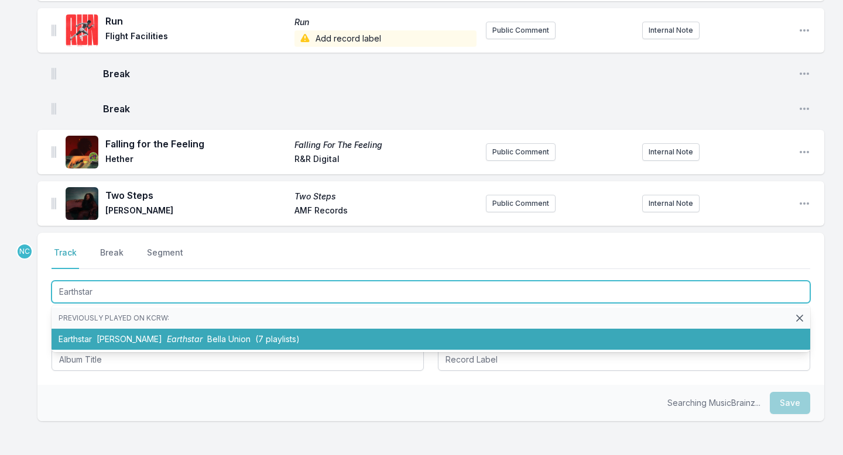
click at [97, 331] on li "Earthstar [PERSON_NAME] Earthstar [PERSON_NAME] (7 playlists)" at bounding box center [430, 339] width 758 height 21
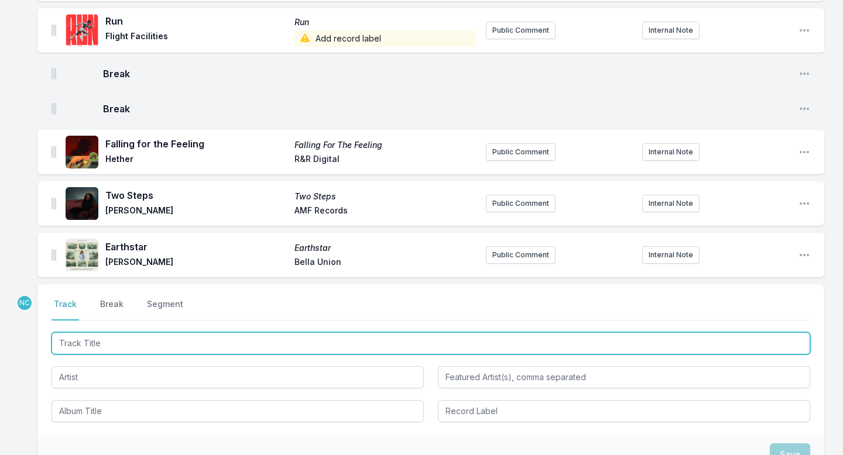
scroll to position [1295, 0]
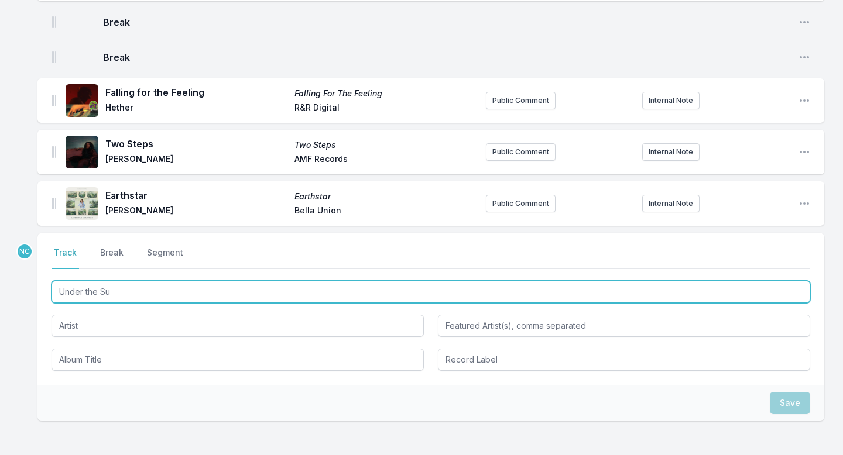
type input "Under the Sun"
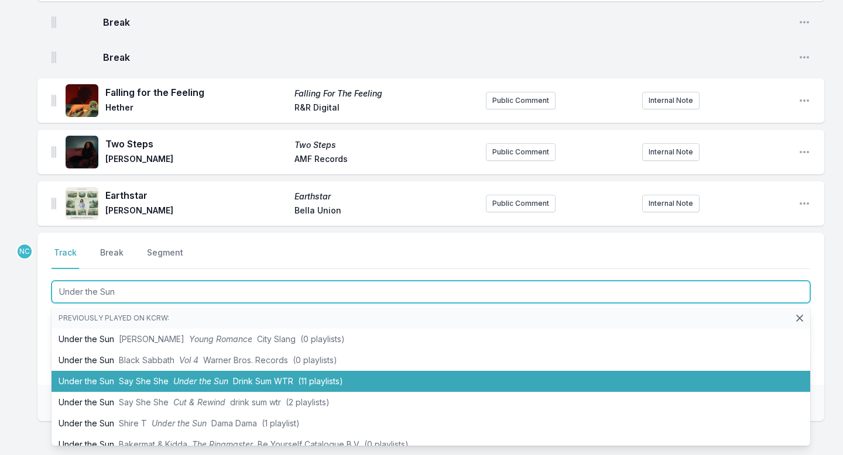
click at [167, 380] on span "Say She She" at bounding box center [144, 381] width 50 height 10
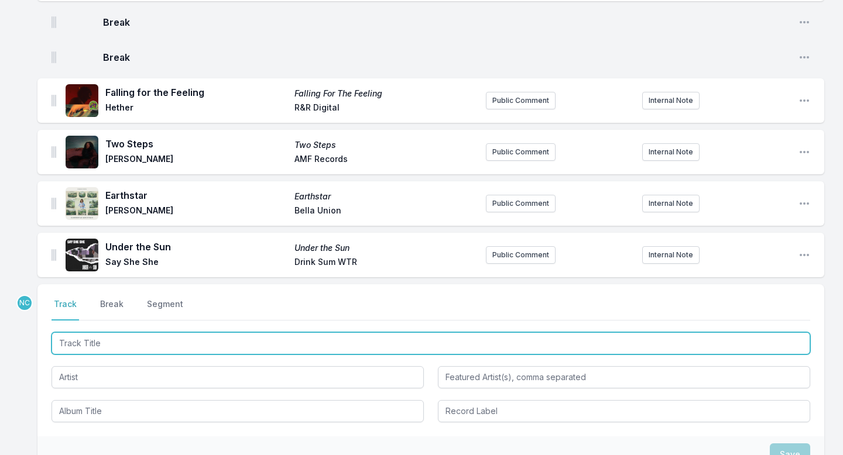
scroll to position [1347, 0]
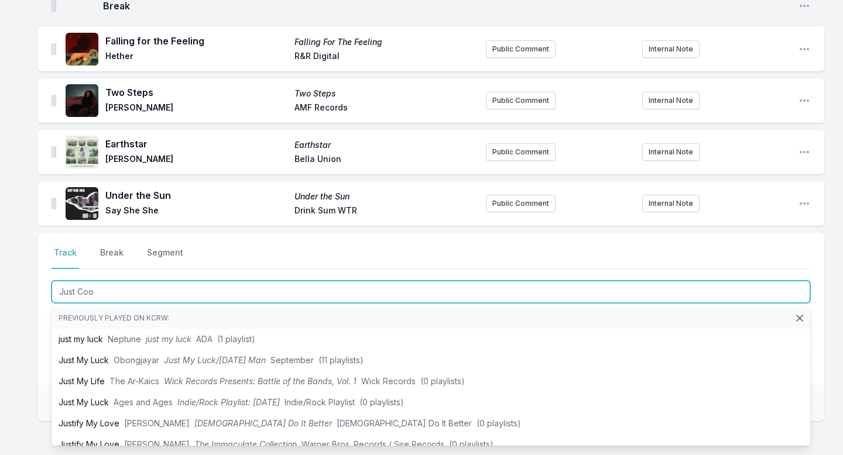
type input "Just Cool"
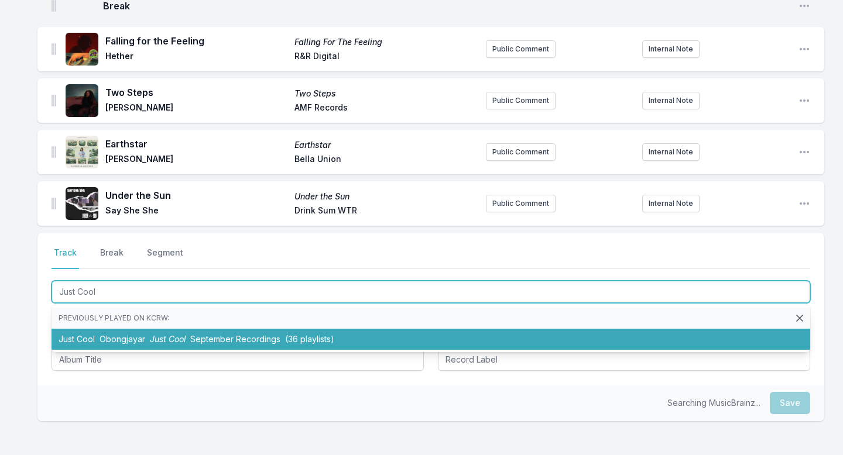
click at [170, 338] on span "Just Cool" at bounding box center [168, 339] width 36 height 10
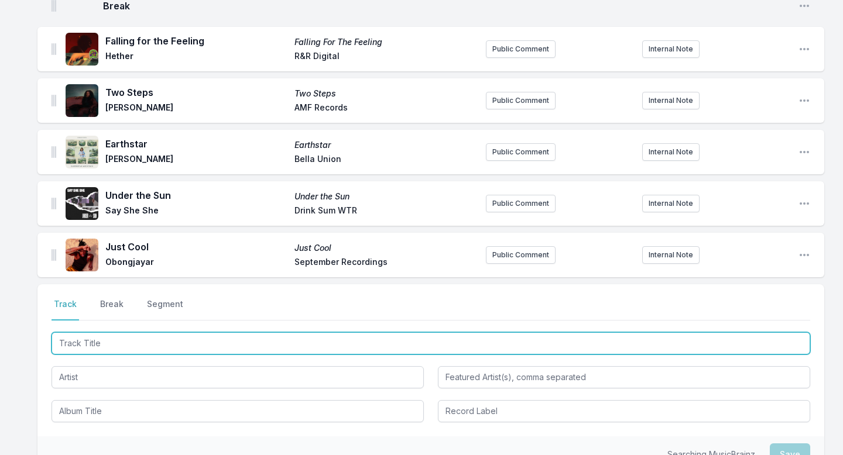
scroll to position [1398, 0]
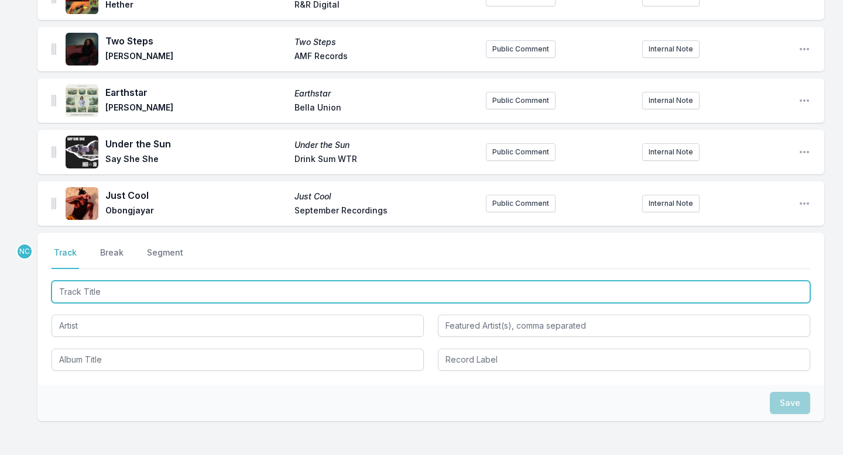
click at [149, 287] on input "Track Title" at bounding box center [430, 292] width 758 height 22
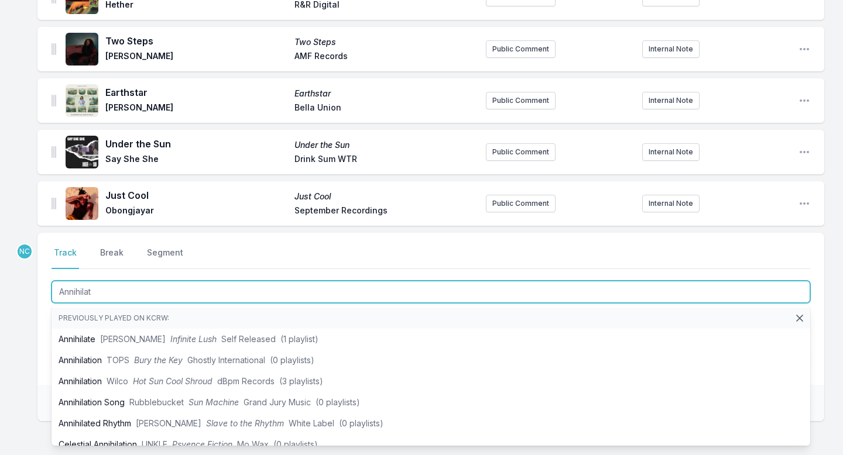
type input "Annihilati"
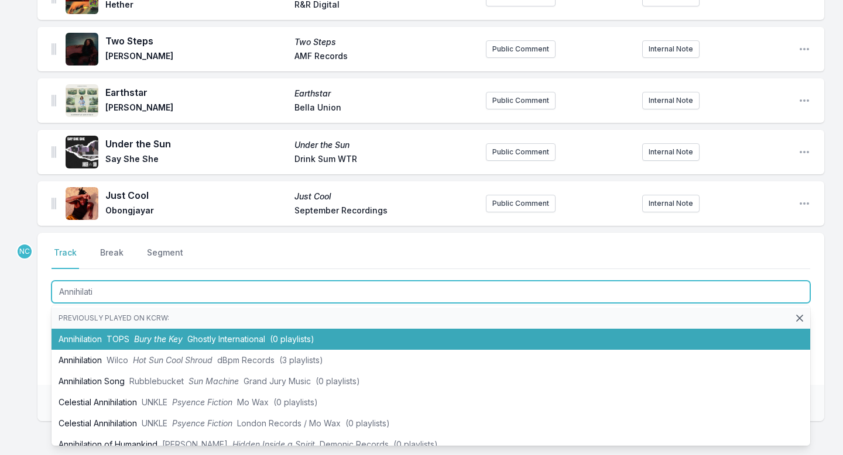
click at [122, 335] on span "TOPS" at bounding box center [117, 339] width 23 height 10
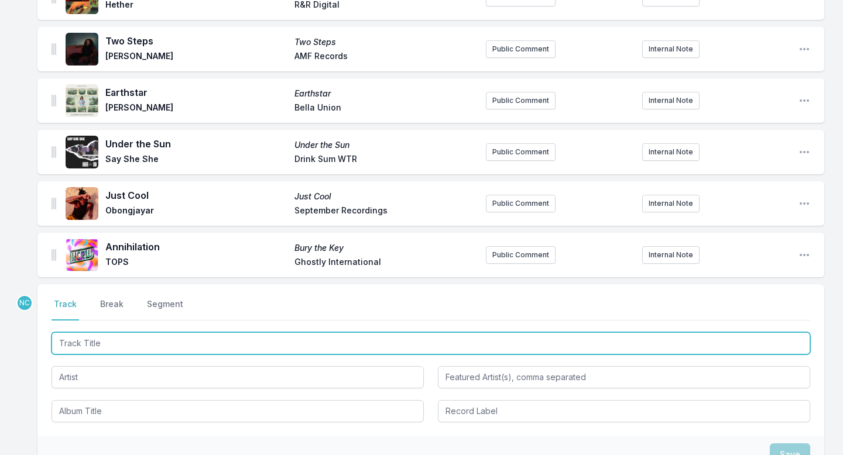
scroll to position [1450, 0]
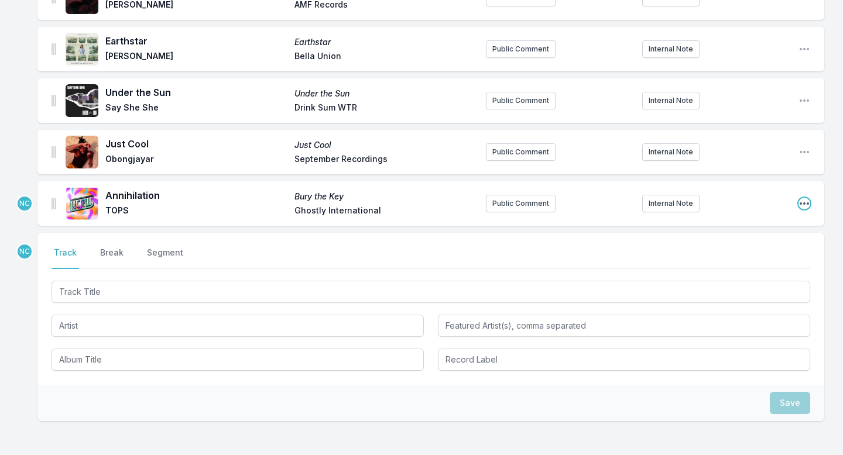
click at [802, 202] on icon "Open playlist item options" at bounding box center [804, 204] width 12 height 12
click at [734, 229] on button "Edit Track Details" at bounding box center [744, 226] width 131 height 21
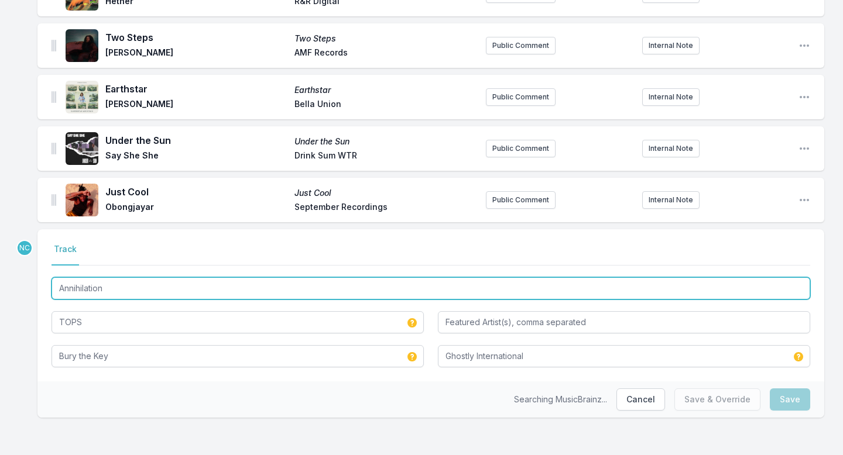
click at [250, 294] on input "Annihilation" at bounding box center [430, 288] width 758 height 22
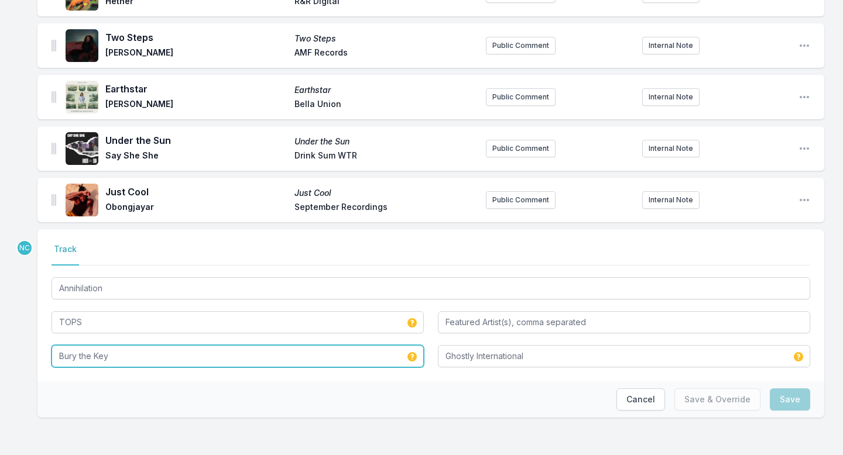
click at [192, 348] on input "Bury the Key" at bounding box center [237, 356] width 372 height 22
paste input "Annihilation"
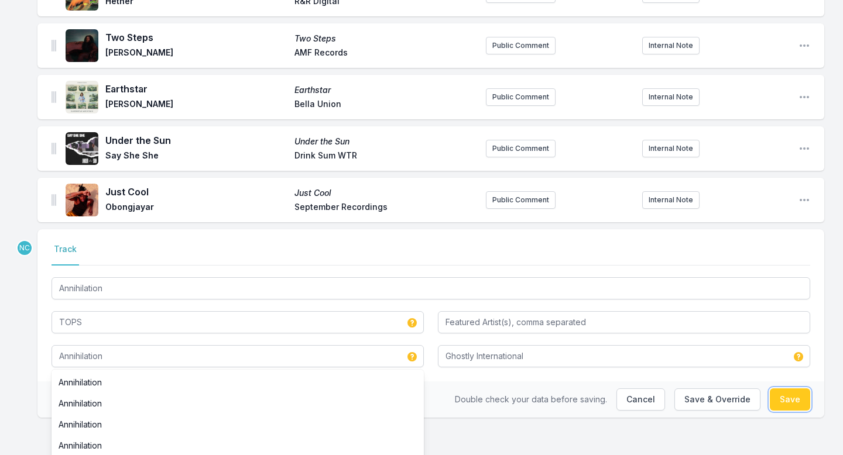
click at [774, 397] on button "Save" at bounding box center [789, 399] width 40 height 22
type input "Bury the Key"
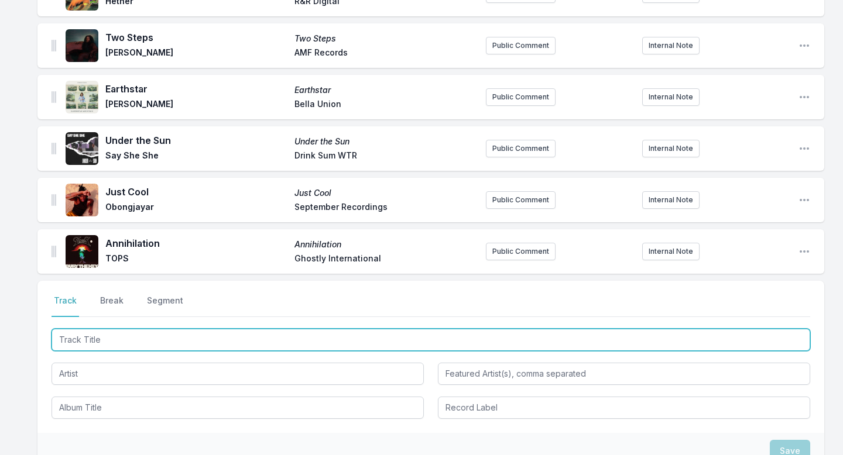
click at [94, 338] on input "Track Title" at bounding box center [430, 340] width 758 height 22
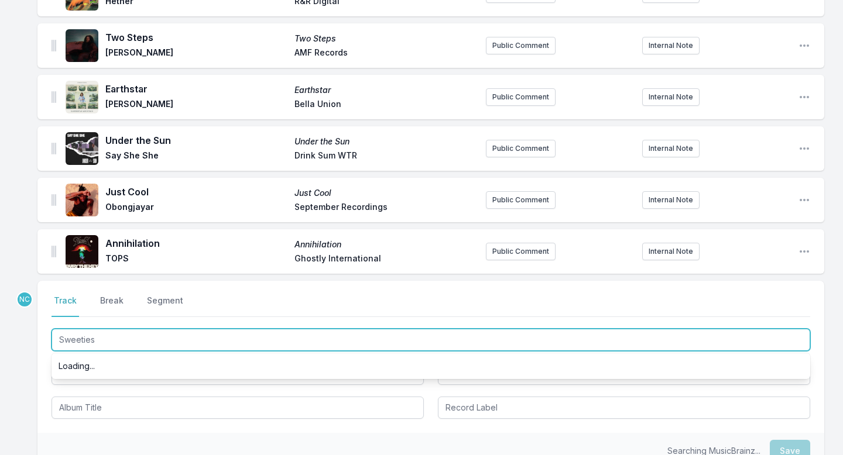
type input "Sweetie"
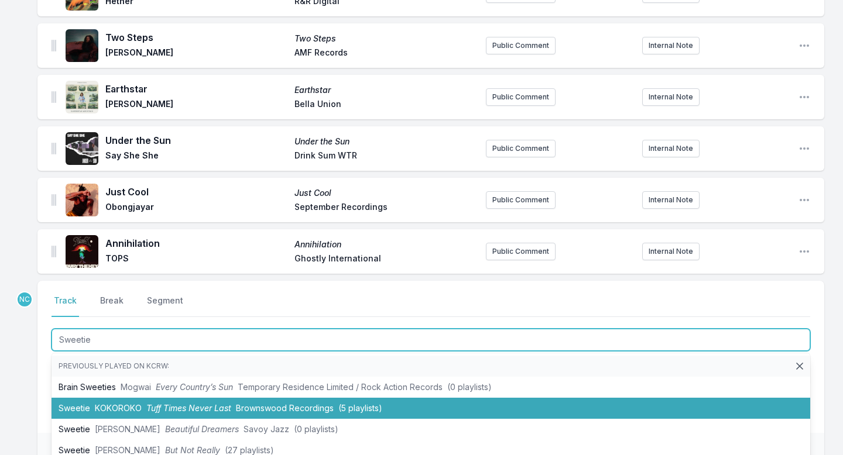
click at [130, 398] on li "[PERSON_NAME] Tuff Times Never Last Brownswood Recordings (5 playlists)" at bounding box center [430, 408] width 758 height 21
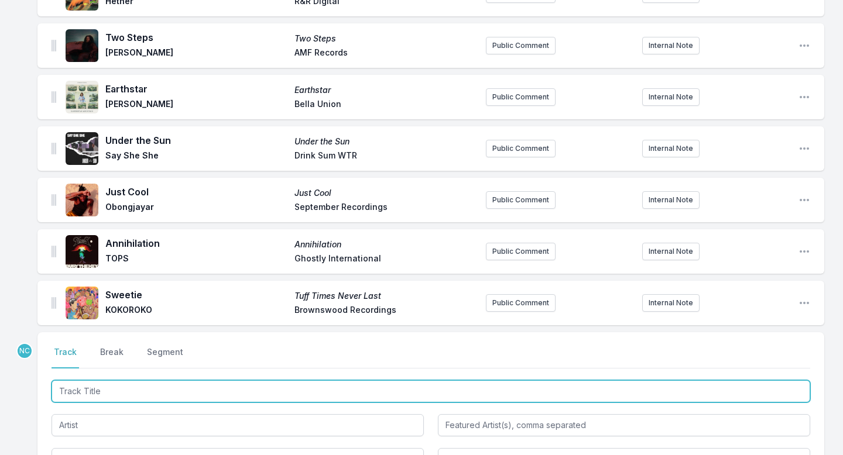
scroll to position [1453, 0]
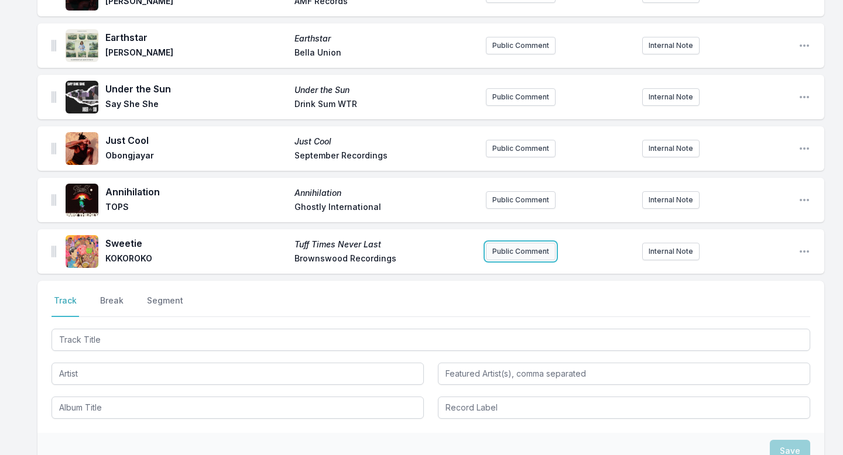
click at [504, 257] on button "Public Comment" at bounding box center [521, 252] width 70 height 18
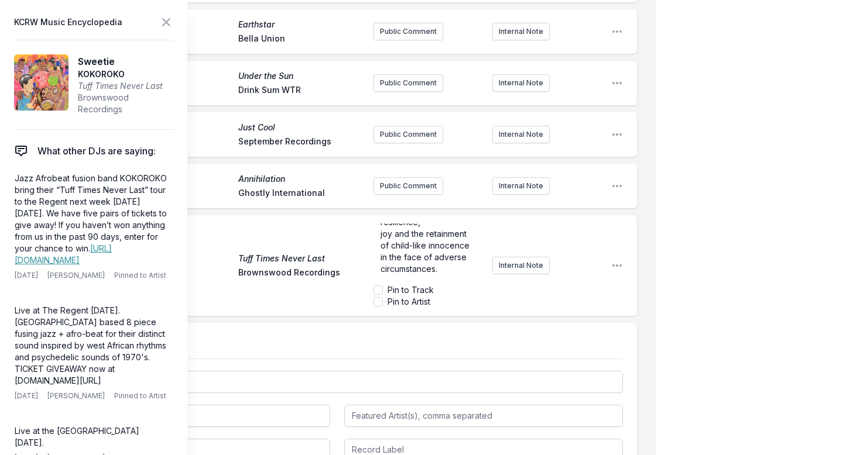
scroll to position [0, 0]
click at [381, 233] on span "A testament to resilience," at bounding box center [408, 240] width 57 height 22
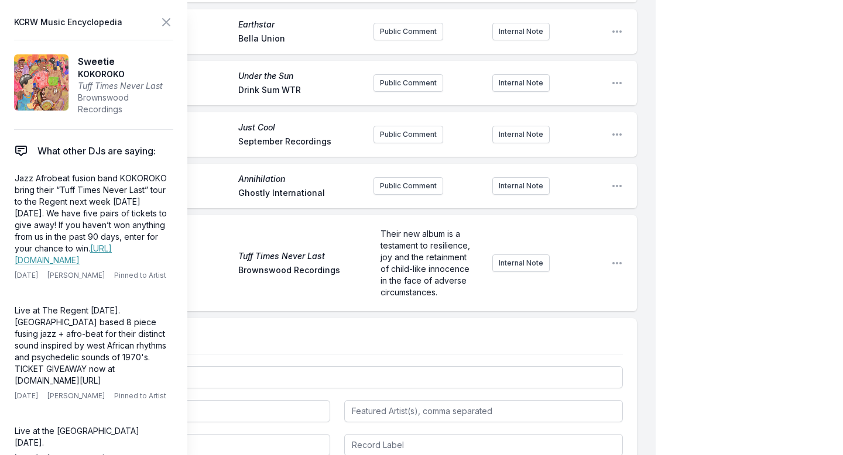
scroll to position [1493, 0]
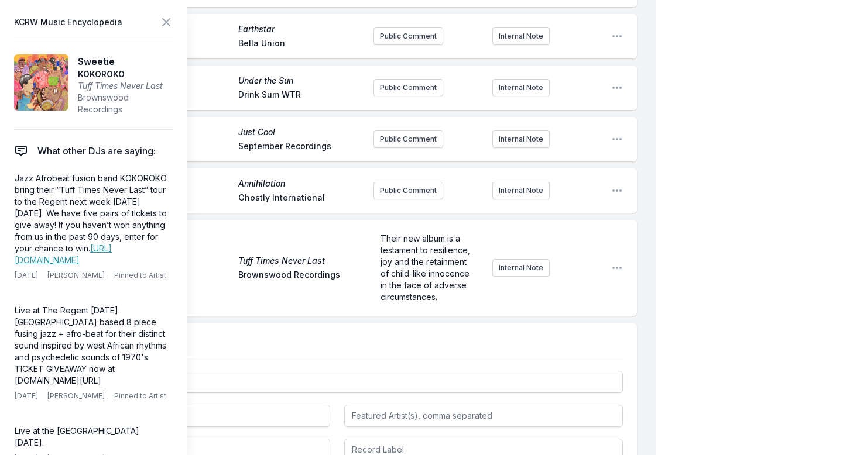
click at [173, 22] on aside "KCRW Music Encyclopedia [PERSON_NAME] Tuff Times Never Last Brownswood Recordin…" at bounding box center [93, 227] width 187 height 455
click at [164, 21] on icon at bounding box center [166, 22] width 14 height 14
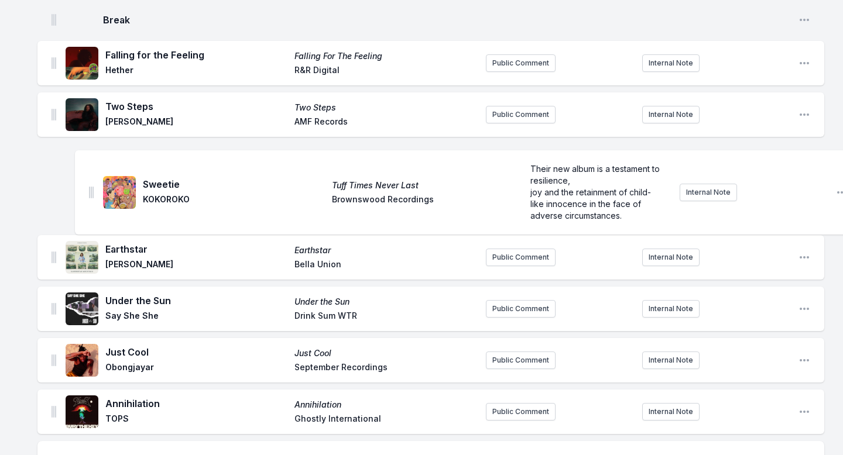
scroll to position [1333, 0]
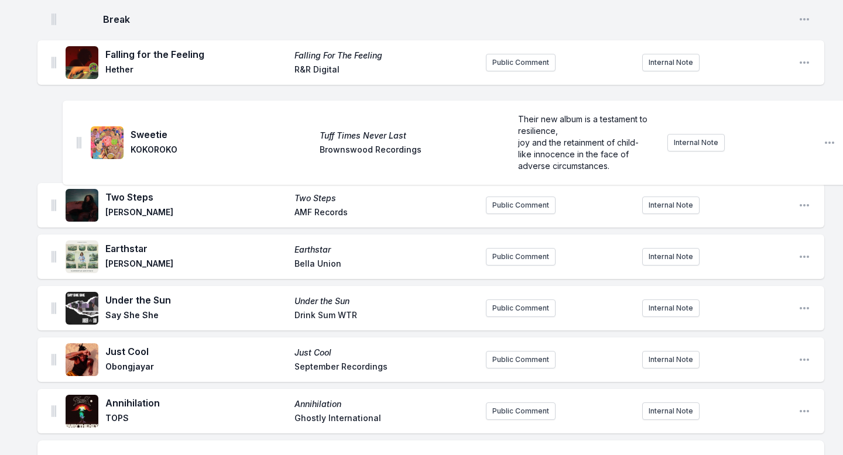
drag, startPoint x: 51, startPoint y: 388, endPoint x: 77, endPoint y: 133, distance: 255.8
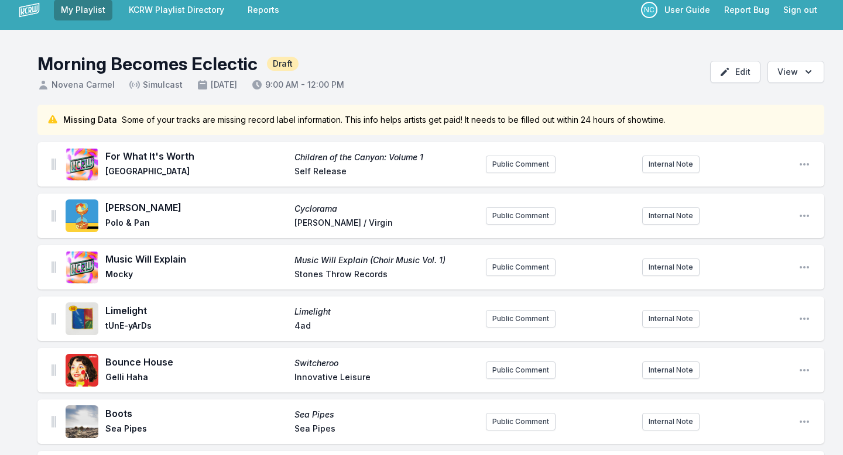
scroll to position [0, 0]
